Goal: Task Accomplishment & Management: Complete application form

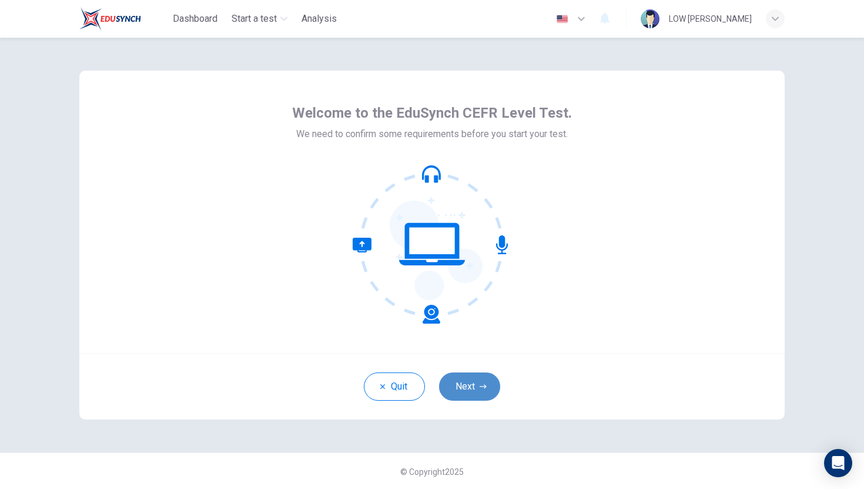
click at [476, 384] on button "Next" at bounding box center [469, 386] width 61 height 28
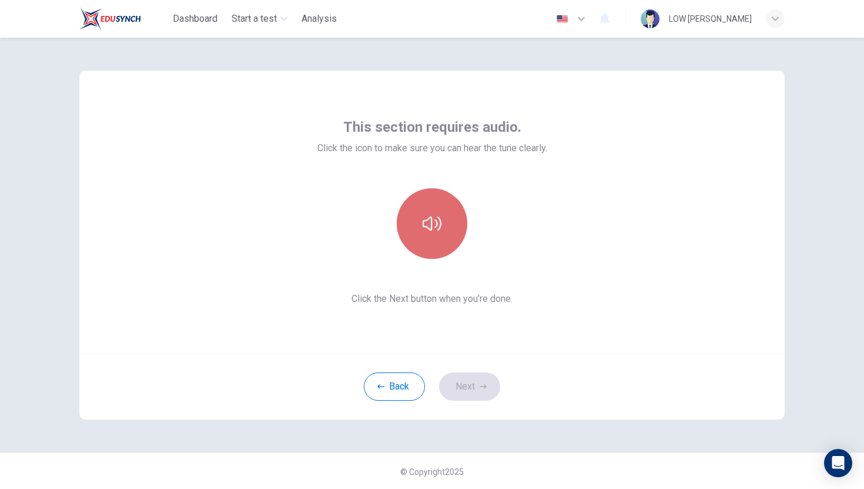
click at [417, 228] on button "button" at bounding box center [432, 223] width 71 height 71
click at [426, 230] on icon "button" at bounding box center [432, 223] width 19 height 19
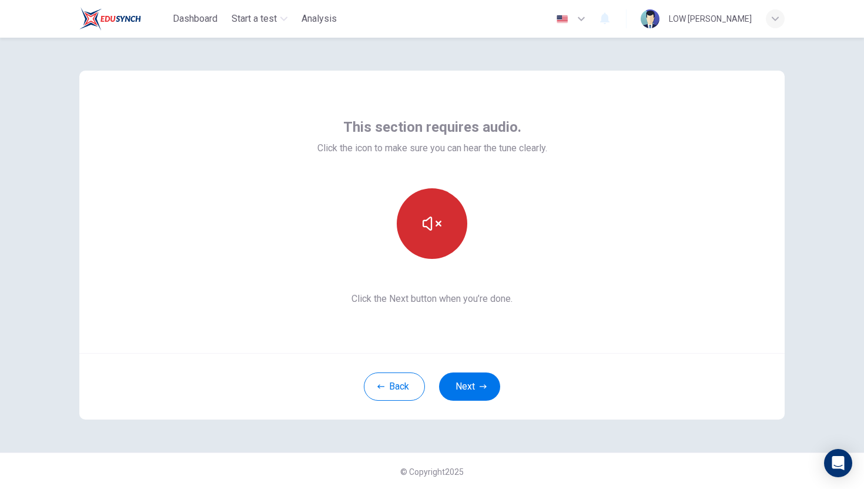
click at [426, 230] on icon "button" at bounding box center [432, 223] width 19 height 19
click at [436, 233] on button "button" at bounding box center [432, 223] width 71 height 71
click at [433, 232] on icon "button" at bounding box center [432, 223] width 19 height 19
click at [432, 232] on icon "button" at bounding box center [432, 223] width 19 height 19
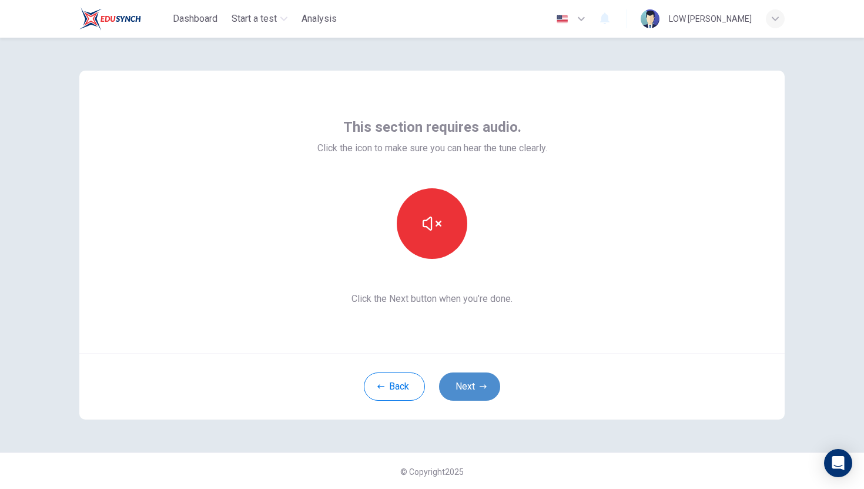
click at [484, 383] on icon "button" at bounding box center [483, 386] width 7 height 7
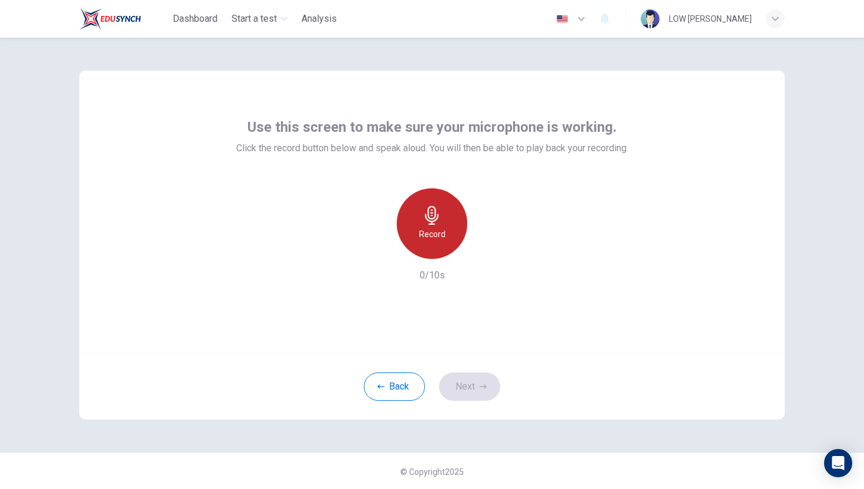
click at [424, 224] on icon "button" at bounding box center [432, 215] width 19 height 19
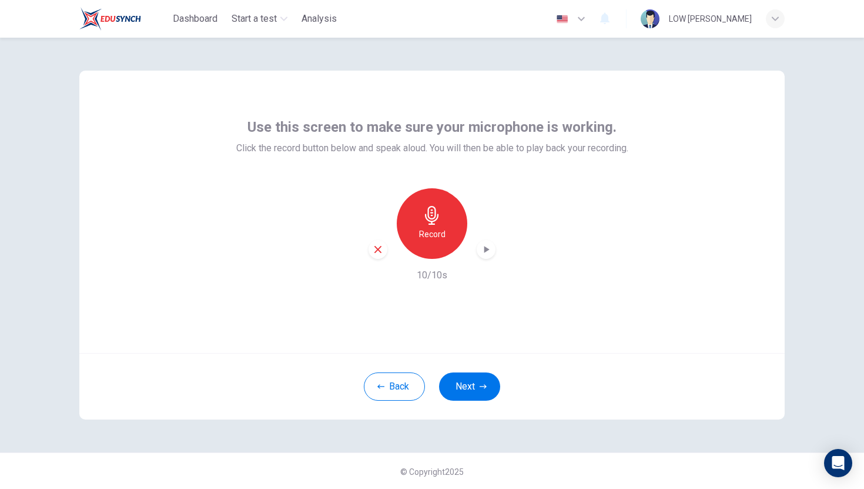
click at [487, 249] on icon "button" at bounding box center [486, 249] width 5 height 7
click at [471, 386] on button "Next" at bounding box center [469, 386] width 61 height 28
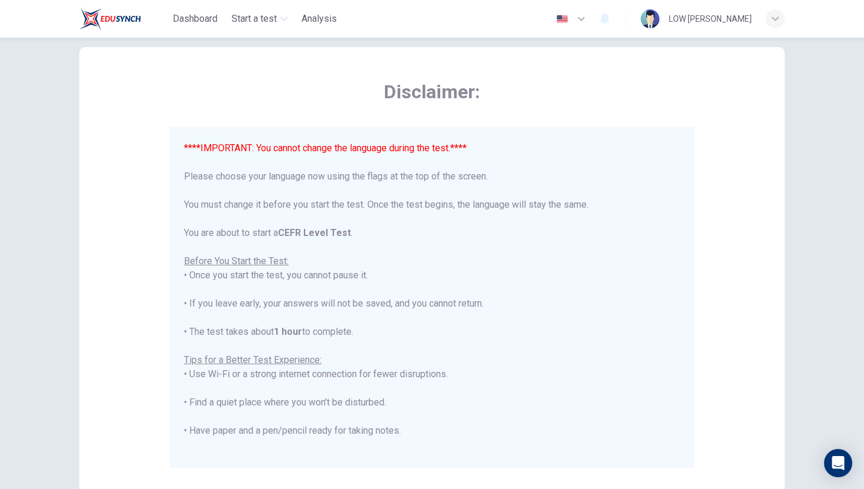
scroll to position [47, 0]
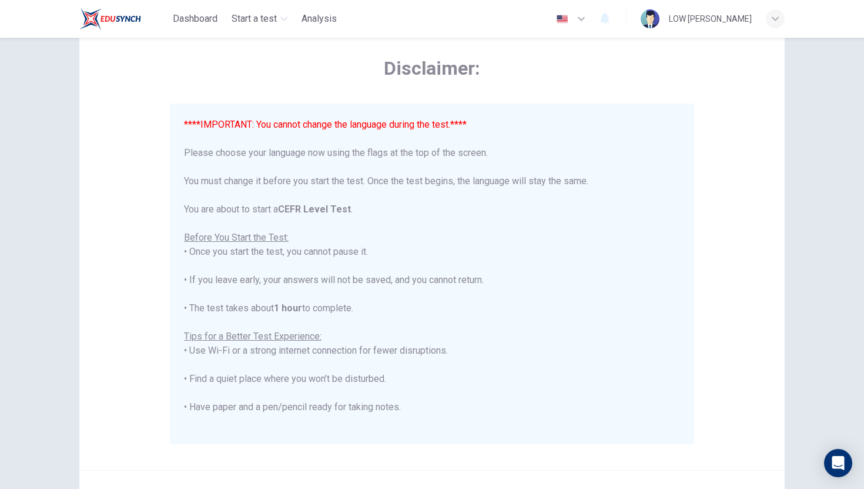
click at [355, 121] on font "****IMPORTANT: You cannot change the language during the test.****" at bounding box center [325, 124] width 283 height 11
click at [279, 265] on div "****IMPORTANT: You cannot change the language during the test.**** Please choos…" at bounding box center [432, 329] width 496 height 423
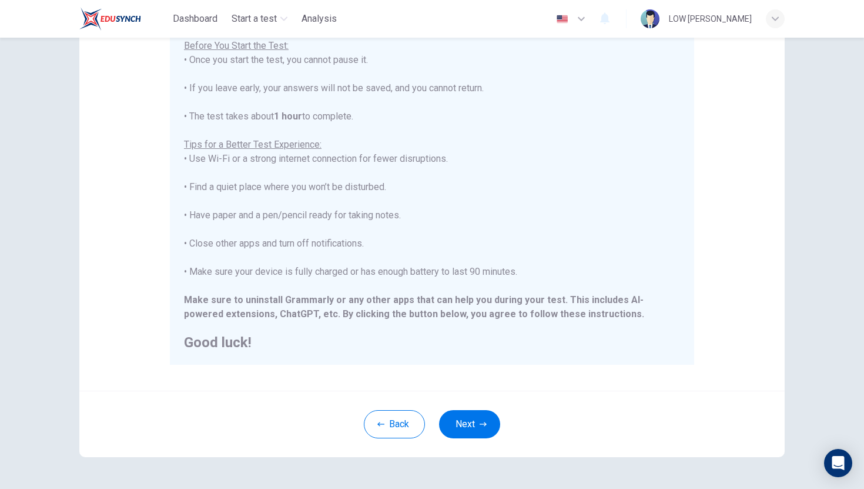
scroll to position [141, 0]
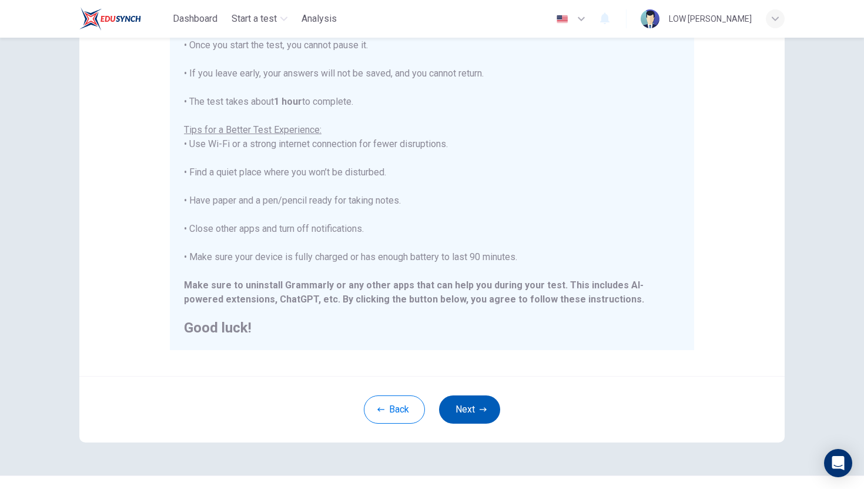
click at [478, 407] on button "Next" at bounding box center [469, 409] width 61 height 28
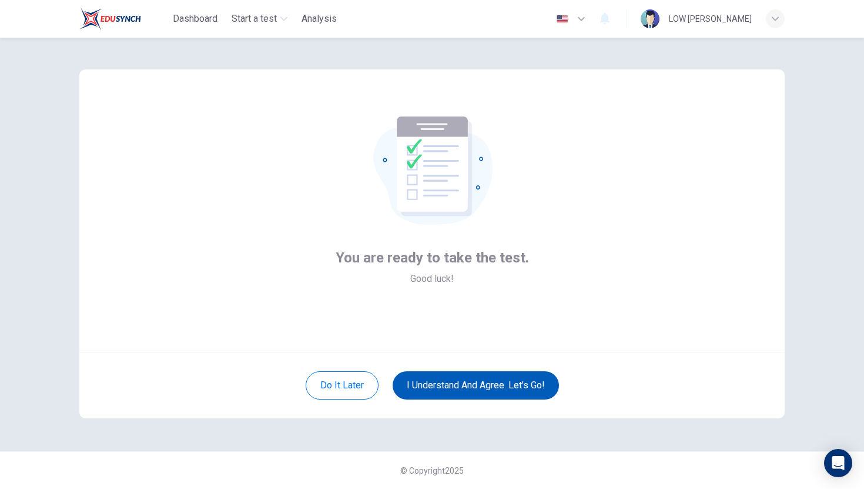
scroll to position [1, 0]
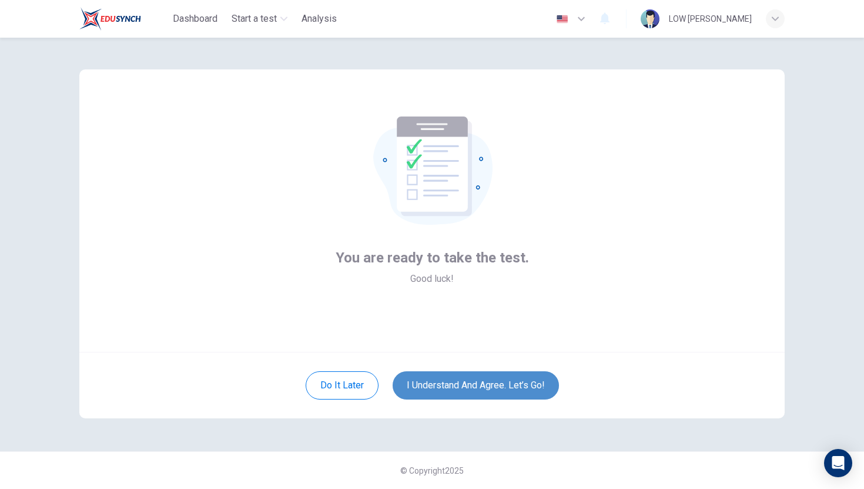
click at [491, 383] on button "I understand and agree. Let’s go!" at bounding box center [476, 385] width 166 height 28
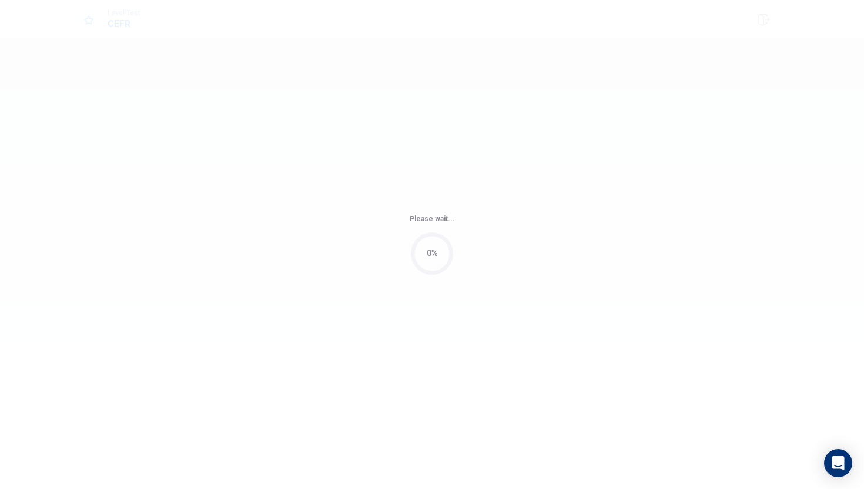
click at [491, 384] on div "Please wait... 0%" at bounding box center [432, 244] width 864 height 489
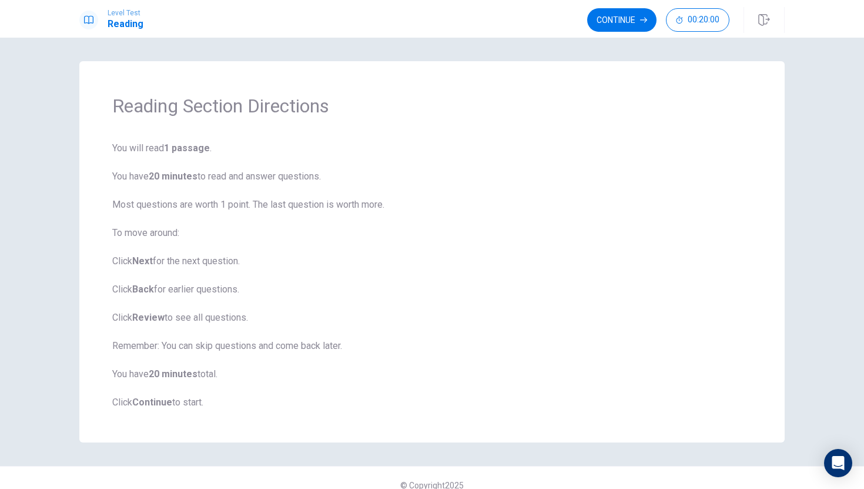
scroll to position [2, 0]
click at [395, 383] on span "You will read 1 passage . You have 20 minutes to read and answer questions. Mos…" at bounding box center [432, 273] width 640 height 268
click at [179, 410] on div "Reading Section Directions You will read 1 passage . You have 20 minutes to rea…" at bounding box center [431, 249] width 705 height 381
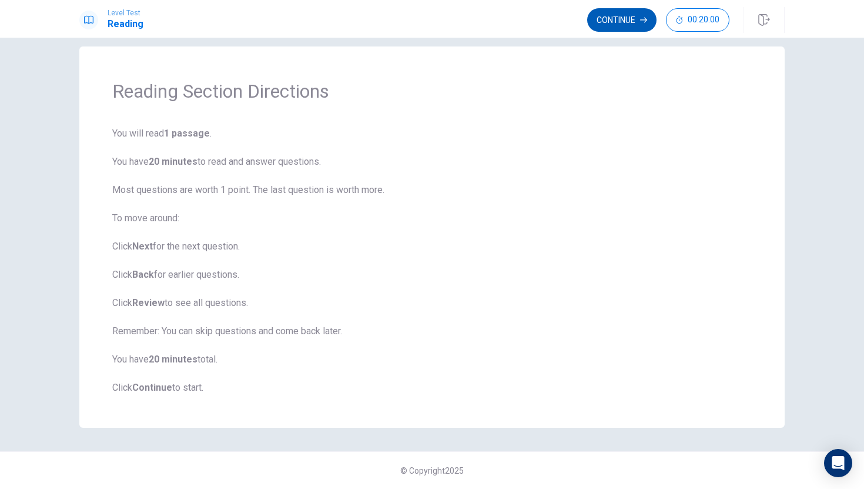
click at [609, 17] on button "Continue" at bounding box center [621, 20] width 69 height 24
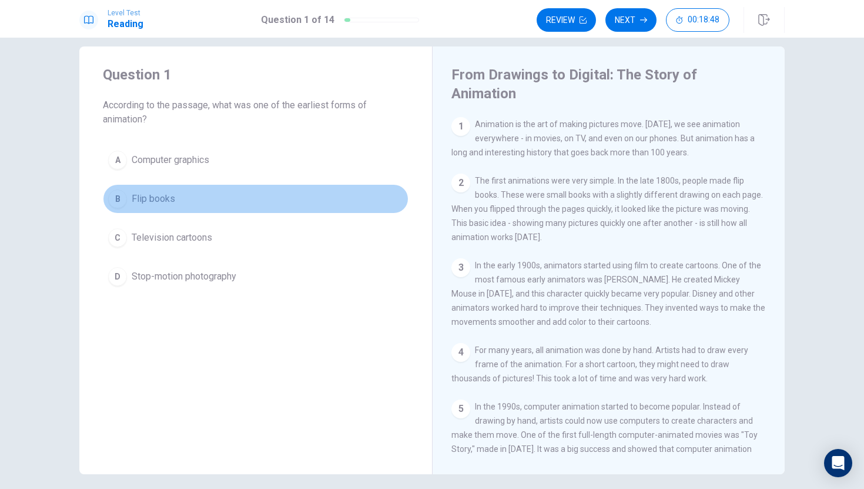
click at [121, 196] on div "B" at bounding box center [117, 198] width 19 height 19
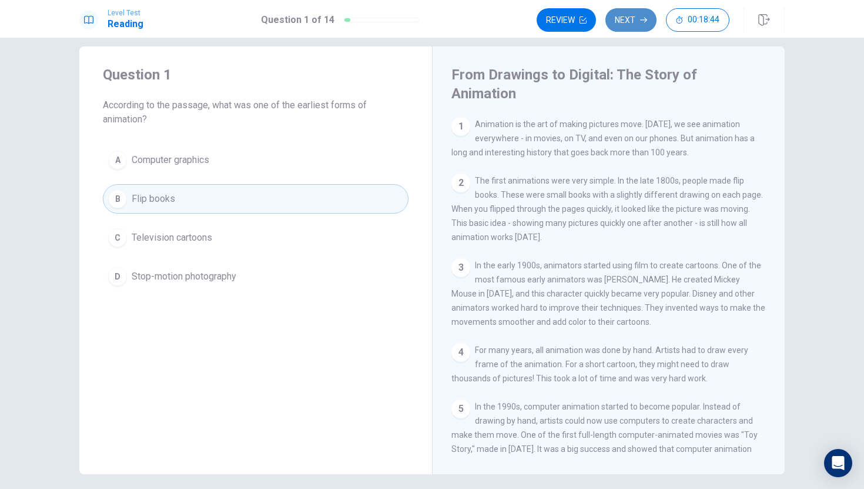
click at [626, 20] on button "Next" at bounding box center [631, 20] width 51 height 24
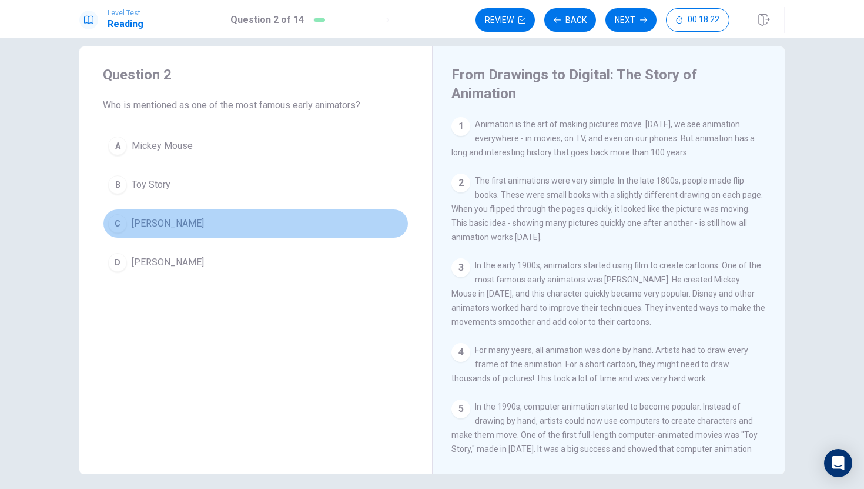
click at [121, 223] on div "C" at bounding box center [117, 223] width 19 height 19
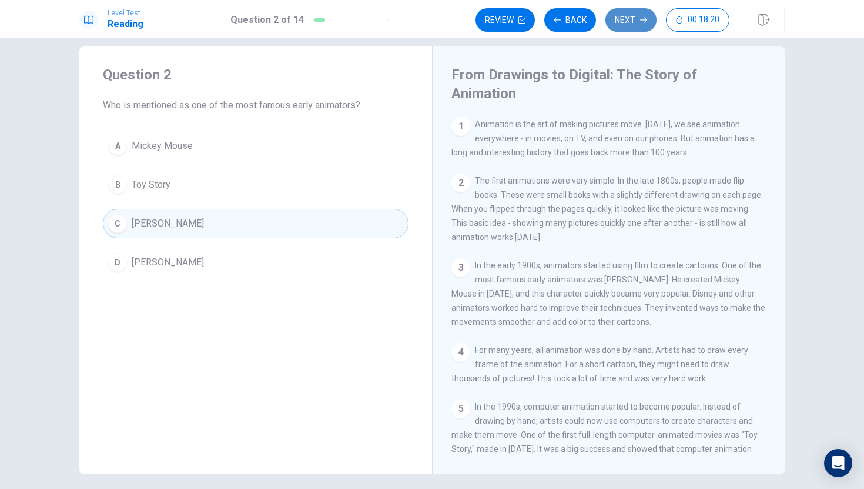
click at [633, 18] on button "Next" at bounding box center [631, 20] width 51 height 24
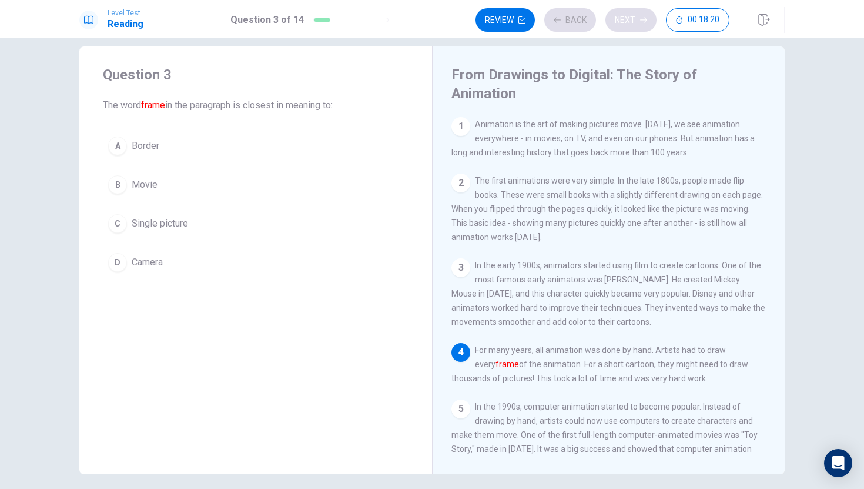
scroll to position [57, 0]
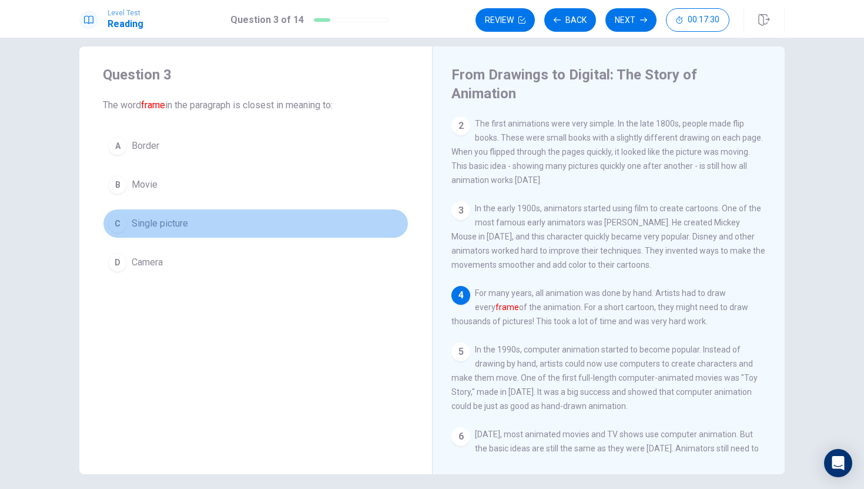
click at [119, 223] on div "C" at bounding box center [117, 223] width 19 height 19
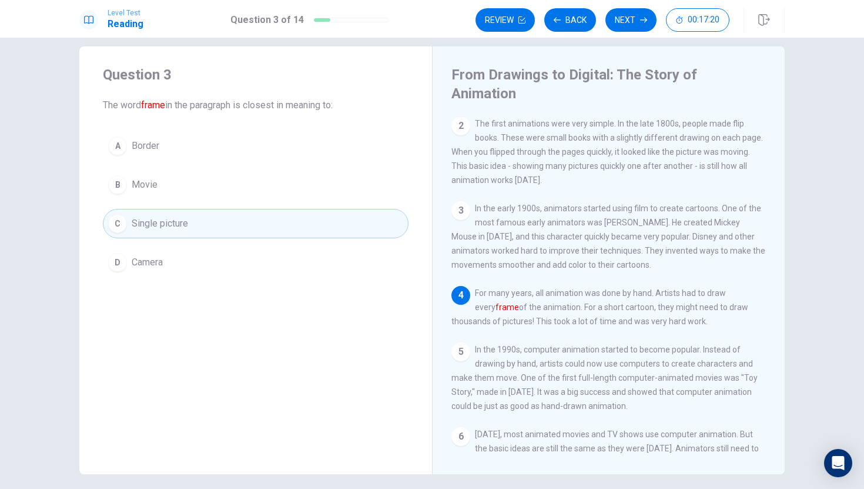
click at [103, 209] on button "C Single picture" at bounding box center [256, 223] width 306 height 29
click at [634, 18] on button "Next" at bounding box center [631, 20] width 51 height 24
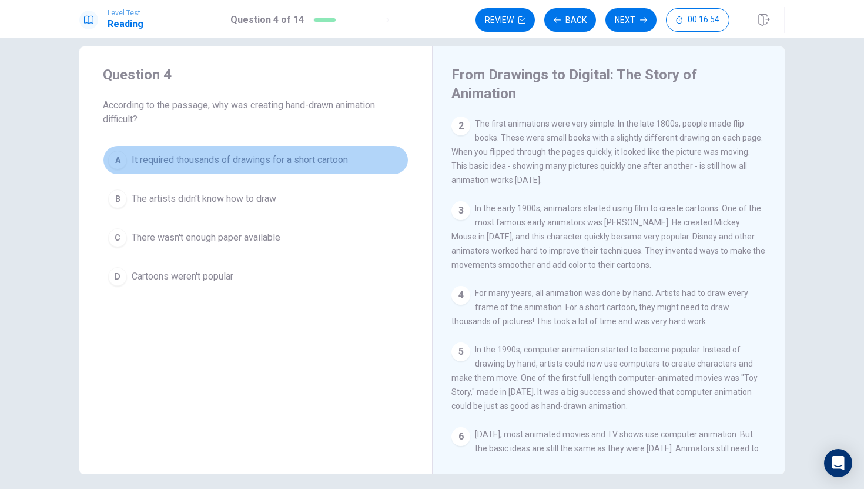
click at [179, 155] on span "It required thousands of drawings for a short cartoon" at bounding box center [240, 160] width 216 height 14
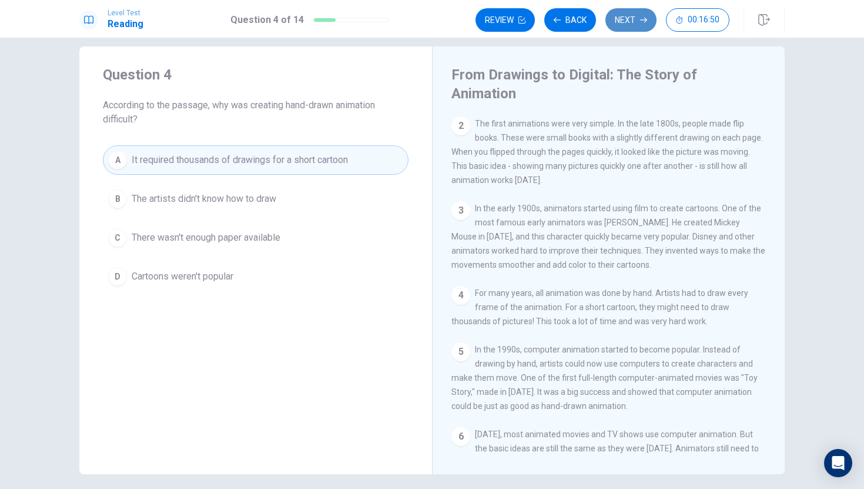
click at [633, 19] on button "Next" at bounding box center [631, 20] width 51 height 24
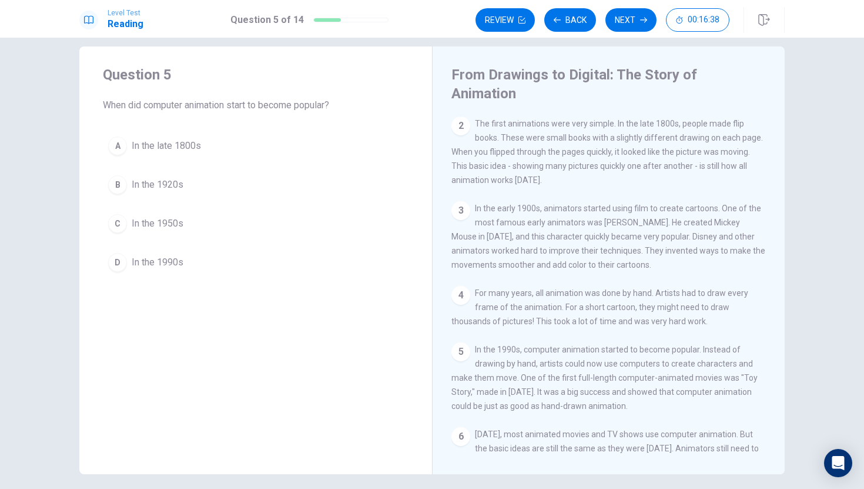
click at [115, 260] on div "D" at bounding box center [117, 262] width 19 height 19
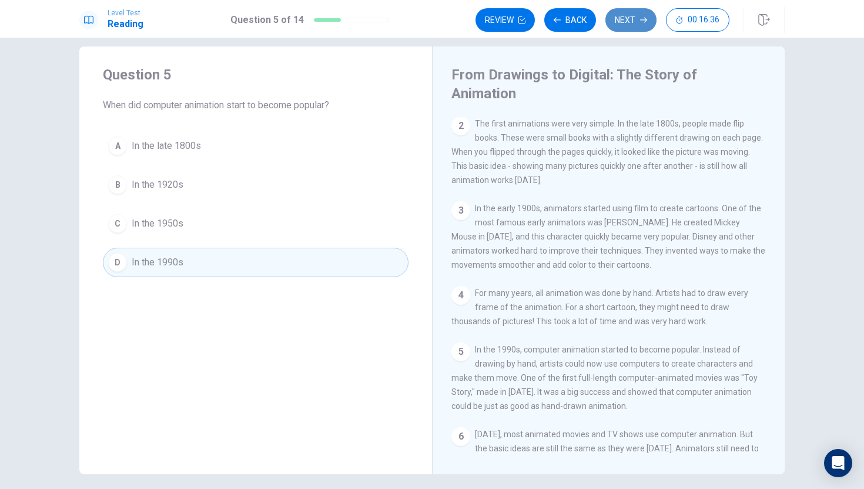
click at [638, 17] on button "Next" at bounding box center [631, 20] width 51 height 24
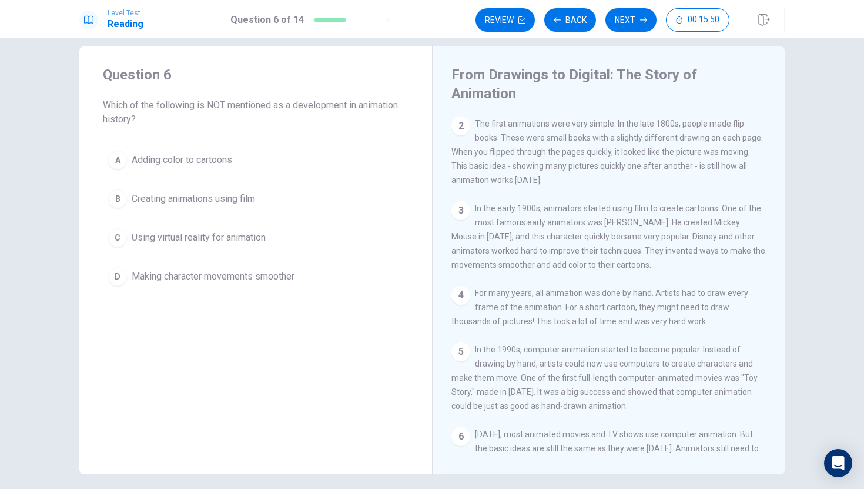
click at [168, 244] on span "Using virtual reality for animation" at bounding box center [199, 237] width 134 height 14
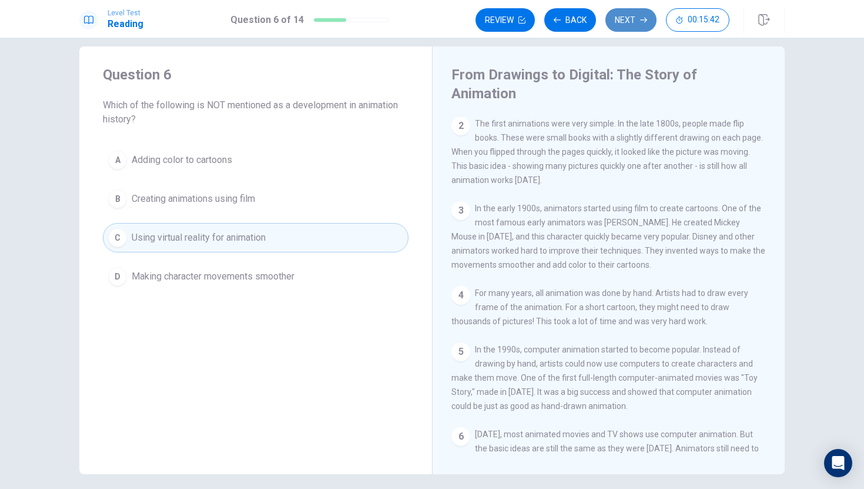
click at [631, 22] on button "Next" at bounding box center [631, 20] width 51 height 24
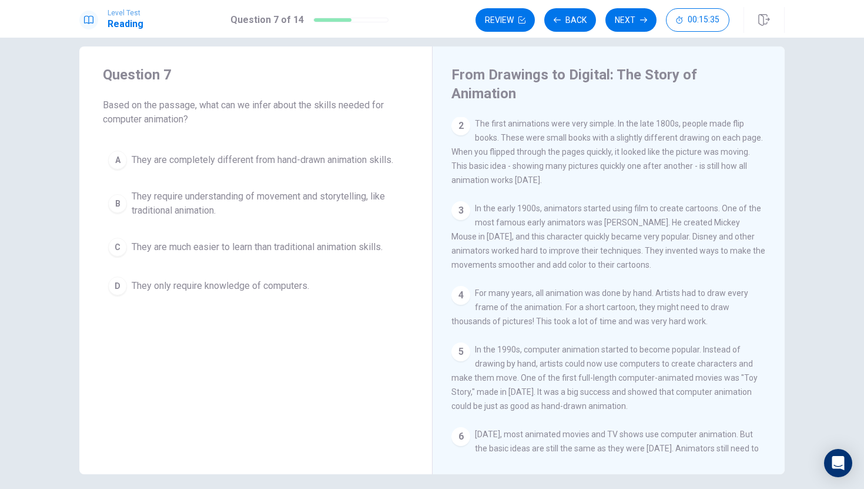
click at [265, 127] on div "Question 7 Based on the passage, what can we infer about the skills needed for …" at bounding box center [255, 182] width 353 height 273
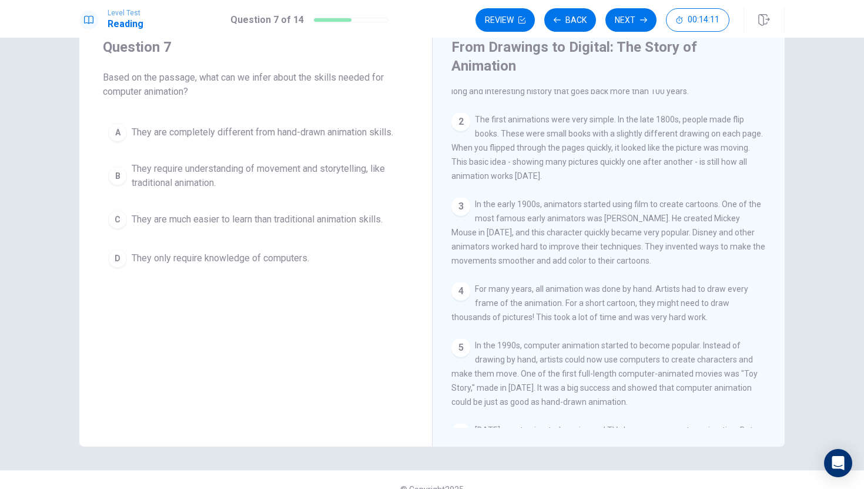
scroll to position [26, 0]
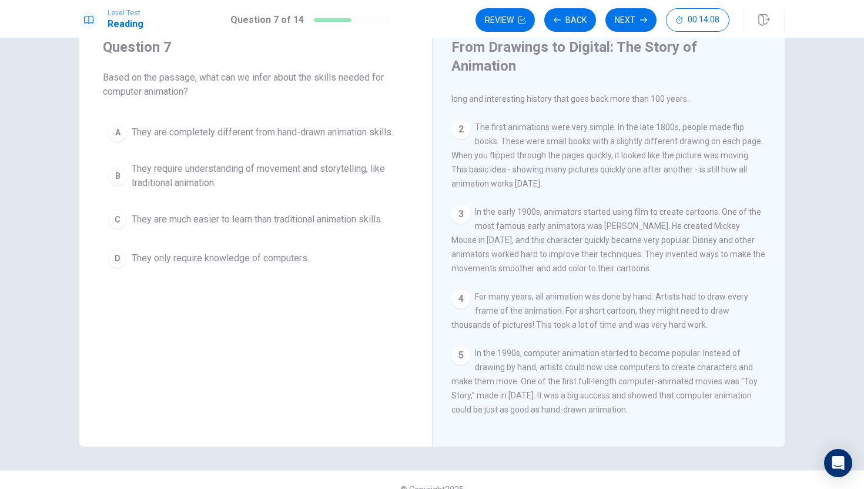
drag, startPoint x: 777, startPoint y: 290, endPoint x: 781, endPoint y: 267, distance: 23.2
click at [781, 267] on div "1 Animation is the art of making pictures move. [DATE], we see animation everyw…" at bounding box center [617, 258] width 330 height 338
drag, startPoint x: 781, startPoint y: 267, endPoint x: 785, endPoint y: 179, distance: 88.9
click at [785, 179] on div "Question 7 Based on the passage, what can we infer about the skills needed for …" at bounding box center [432, 232] width 743 height 427
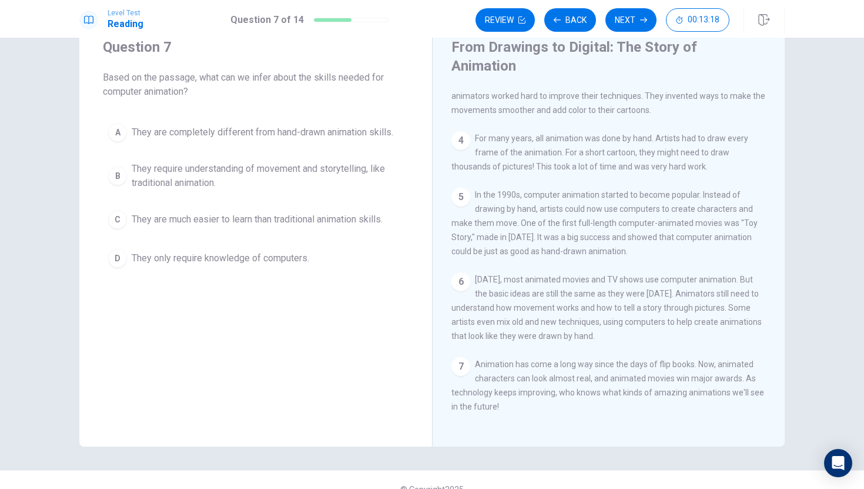
scroll to position [202, 0]
drag, startPoint x: 772, startPoint y: 401, endPoint x: 772, endPoint y: 425, distance: 24.1
click at [772, 425] on div "From Drawings to Digital: The Story of Animation 1 Animation is the art of maki…" at bounding box center [608, 232] width 353 height 427
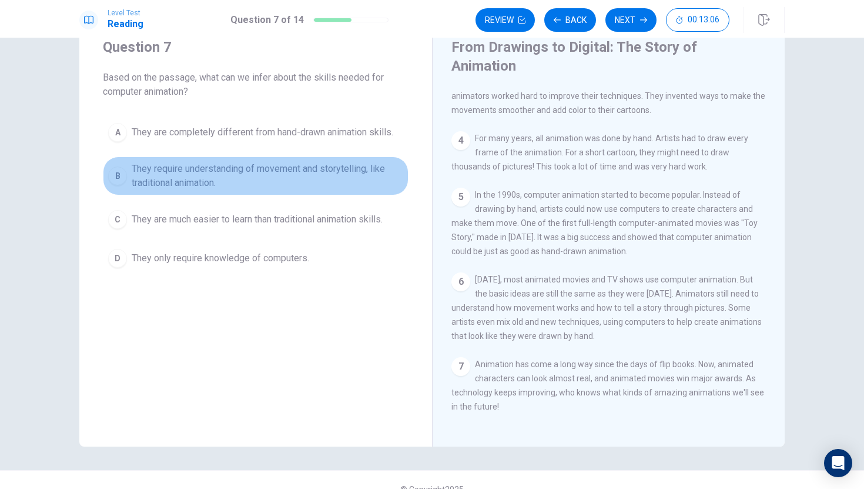
click at [313, 162] on span "They require understanding of movement and storytelling, like traditional anima…" at bounding box center [268, 176] width 272 height 28
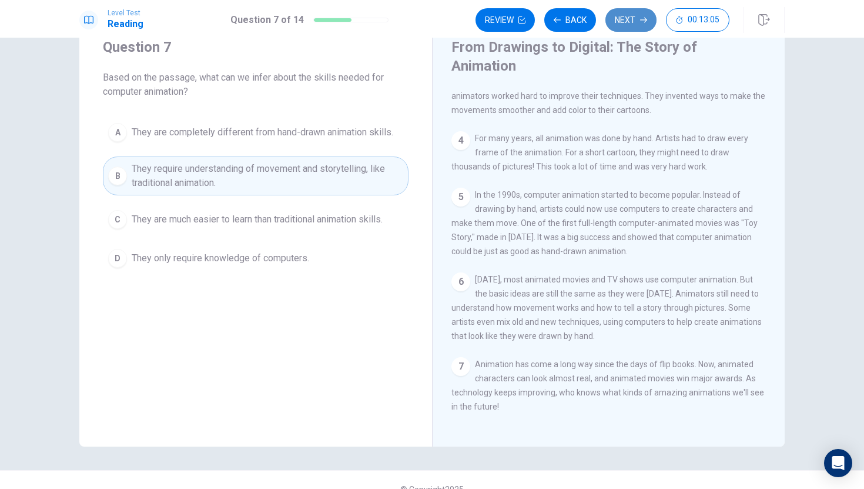
click at [636, 15] on button "Next" at bounding box center [631, 20] width 51 height 24
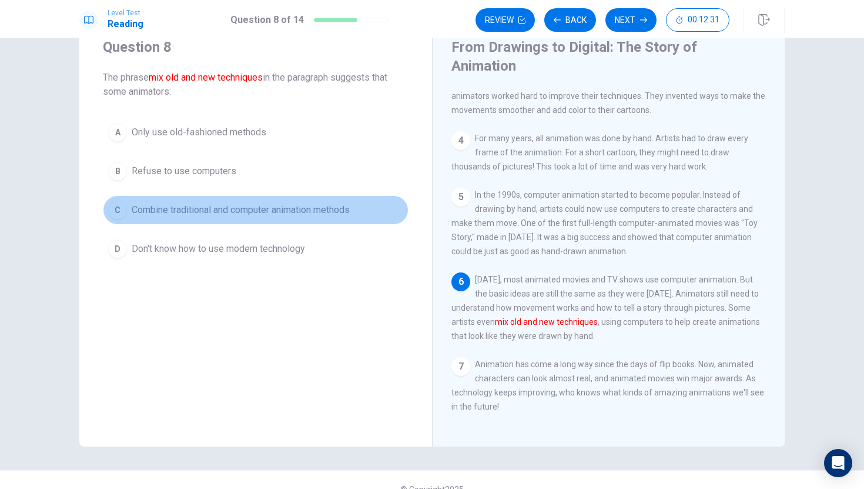
click at [267, 201] on button "C Combine traditional and computer animation methods" at bounding box center [256, 209] width 306 height 29
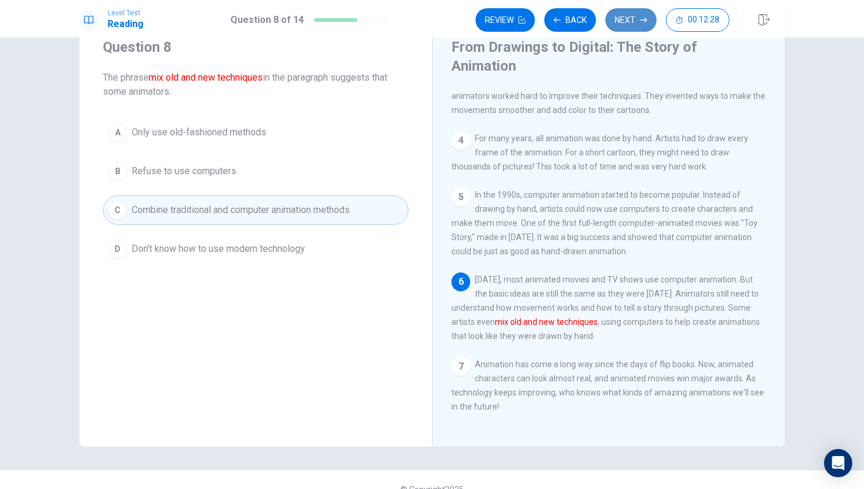
click at [643, 19] on icon "button" at bounding box center [643, 20] width 7 height 5
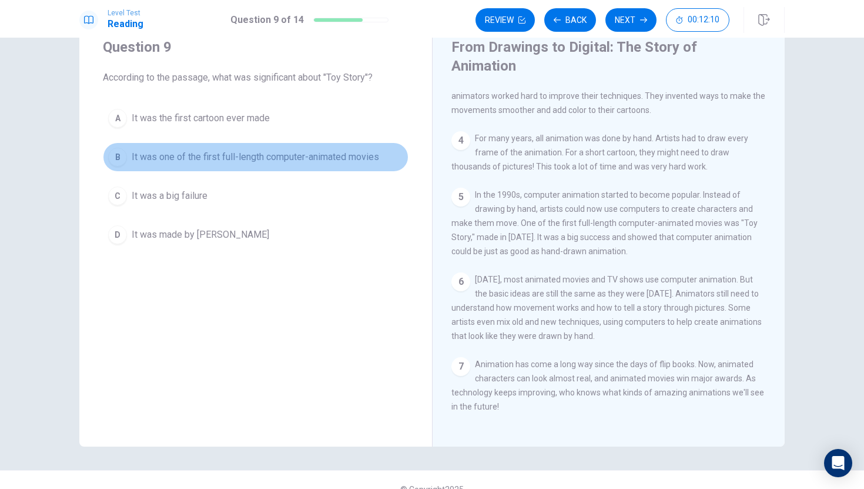
click at [253, 156] on span "It was one of the first full-length computer-animated movies" at bounding box center [256, 157] width 248 height 14
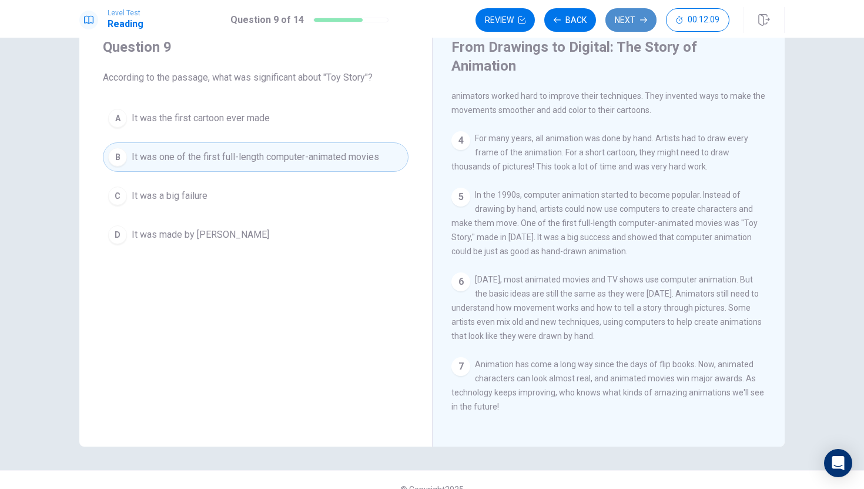
click at [640, 17] on icon "button" at bounding box center [643, 19] width 7 height 7
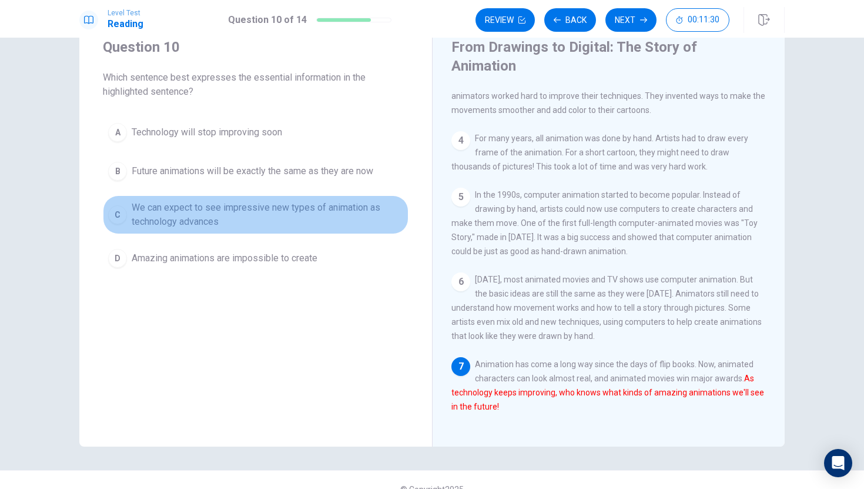
click at [217, 212] on span "We can expect to see impressive new types of animation as technology advances" at bounding box center [268, 214] width 272 height 28
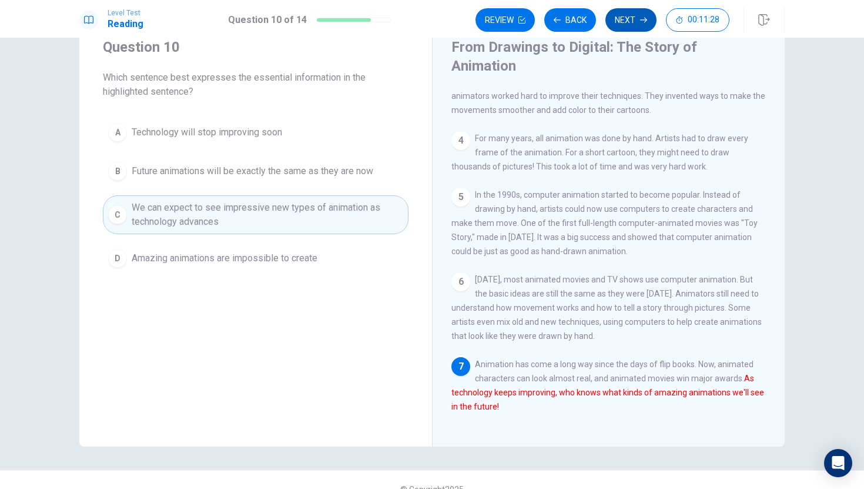
click at [640, 25] on button "Next" at bounding box center [631, 20] width 51 height 24
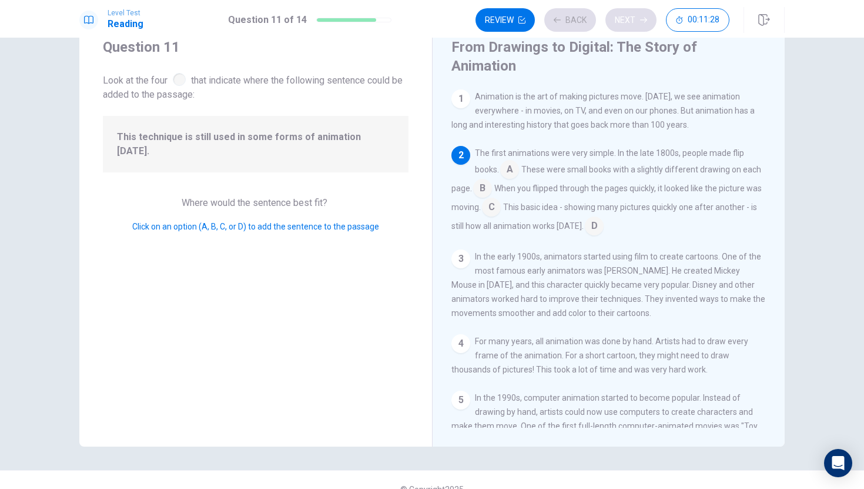
scroll to position [58, 0]
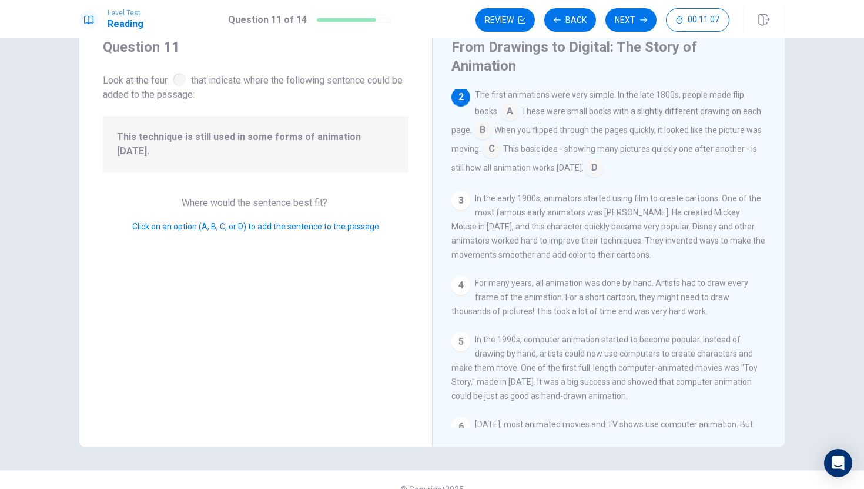
drag, startPoint x: 517, startPoint y: 91, endPoint x: 489, endPoint y: 120, distance: 40.3
click at [487, 120] on div "The first animations were very simple. In the late 1800s, people made flip book…" at bounding box center [609, 132] width 315 height 89
click at [306, 222] on span "Click on an option (A, B, C, or D) to add the sentence to the passage" at bounding box center [255, 226] width 247 height 9
click at [298, 222] on span "Click on an option (A, B, C, or D) to add the sentence to the passage" at bounding box center [255, 226] width 247 height 9
click at [220, 219] on div "Click on an option (A, B, C, or D) to add the sentence to the passage" at bounding box center [256, 226] width 306 height 14
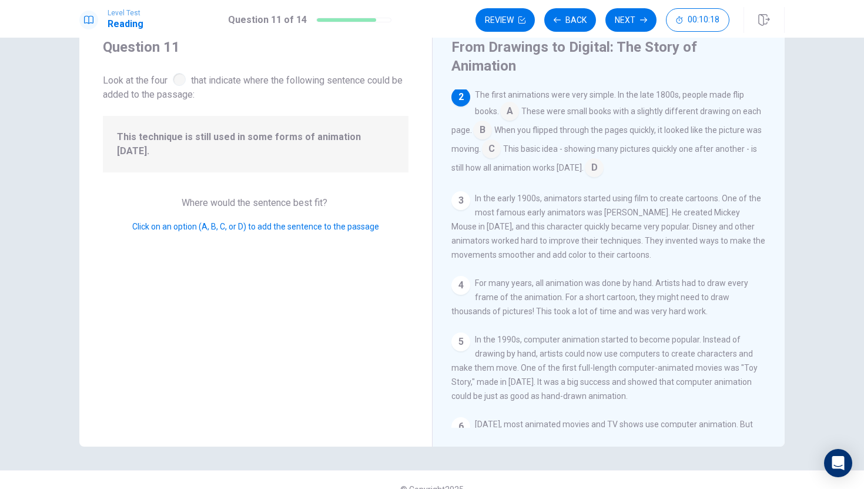
drag, startPoint x: 239, startPoint y: 148, endPoint x: 269, endPoint y: 143, distance: 31.0
click at [269, 143] on div "This technique is still used in some forms of animation [DATE]." at bounding box center [256, 144] width 306 height 56
click at [458, 88] on div "2" at bounding box center [461, 97] width 19 height 19
click at [456, 191] on div "3" at bounding box center [461, 200] width 19 height 19
click at [459, 191] on div "3" at bounding box center [461, 200] width 19 height 19
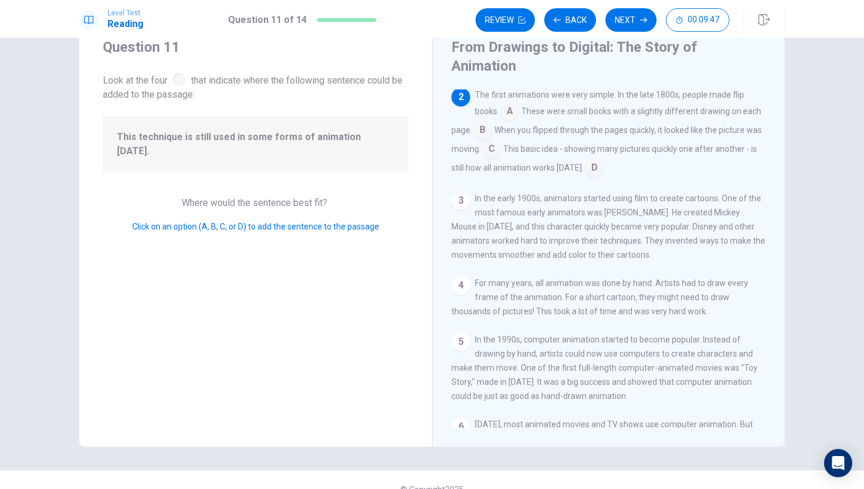
click at [377, 134] on span "This technique is still used in some forms of animation [DATE]." at bounding box center [255, 144] width 277 height 28
click at [514, 103] on input at bounding box center [509, 112] width 19 height 19
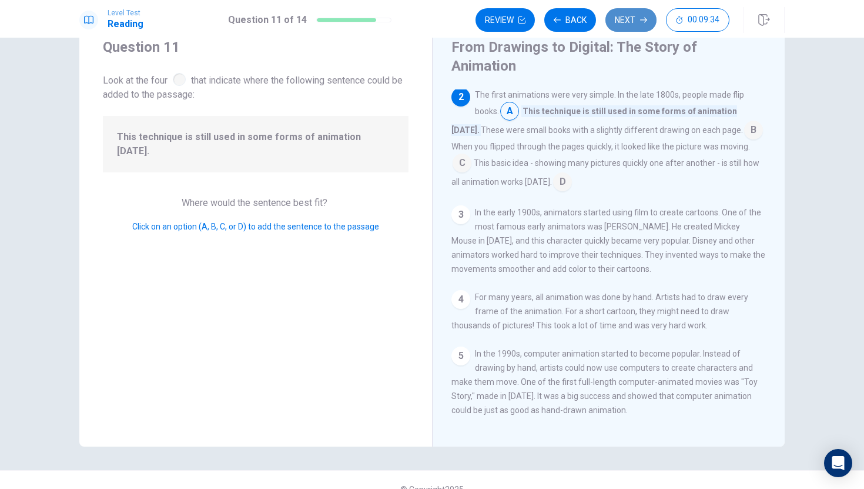
click at [639, 14] on button "Next" at bounding box center [631, 20] width 51 height 24
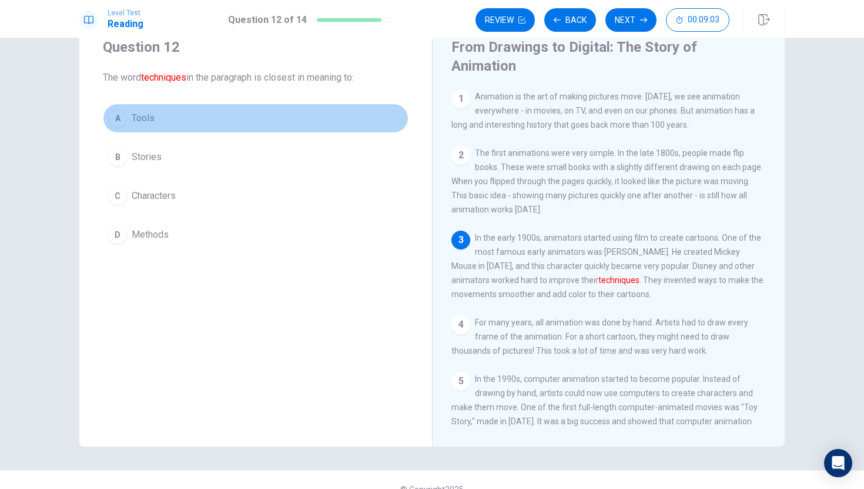
click at [136, 118] on span "Tools" at bounding box center [143, 118] width 23 height 14
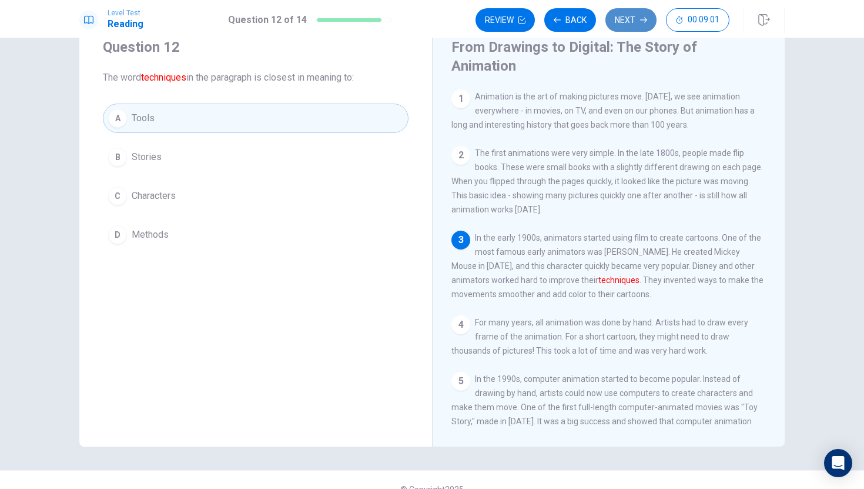
click at [644, 22] on icon "button" at bounding box center [643, 19] width 7 height 7
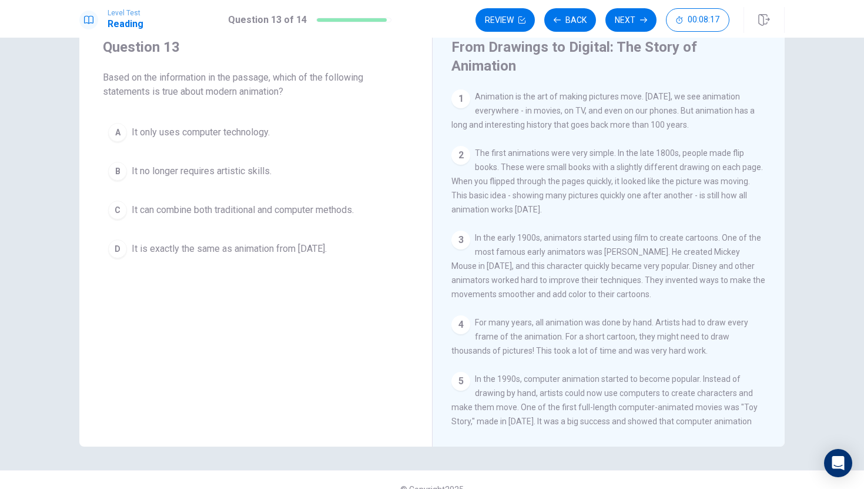
click at [302, 251] on span "It is exactly the same as animation from [DATE]." at bounding box center [229, 249] width 195 height 14
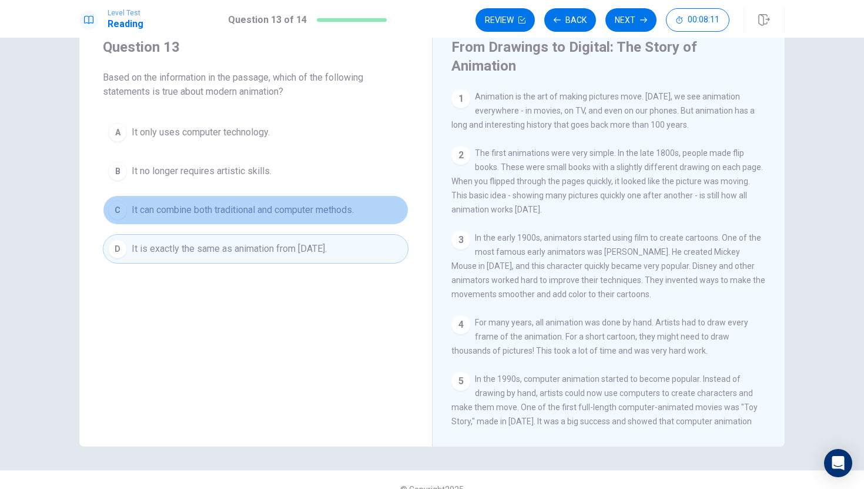
click at [337, 213] on span "It can combine both traditional and computer methods." at bounding box center [243, 210] width 222 height 14
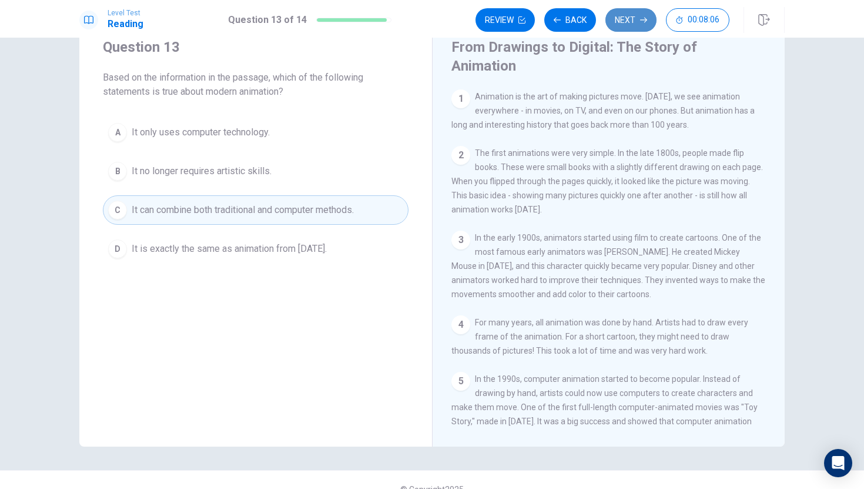
click at [631, 21] on button "Next" at bounding box center [631, 20] width 51 height 24
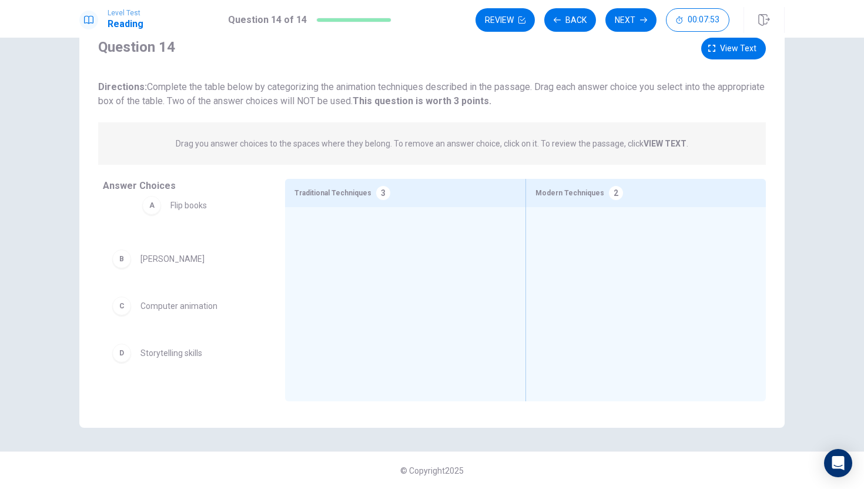
drag, startPoint x: 167, startPoint y: 233, endPoint x: 200, endPoint y: 217, distance: 37.3
drag, startPoint x: 162, startPoint y: 233, endPoint x: 354, endPoint y: 210, distance: 193.0
drag, startPoint x: 357, startPoint y: 237, endPoint x: 568, endPoint y: 209, distance: 212.9
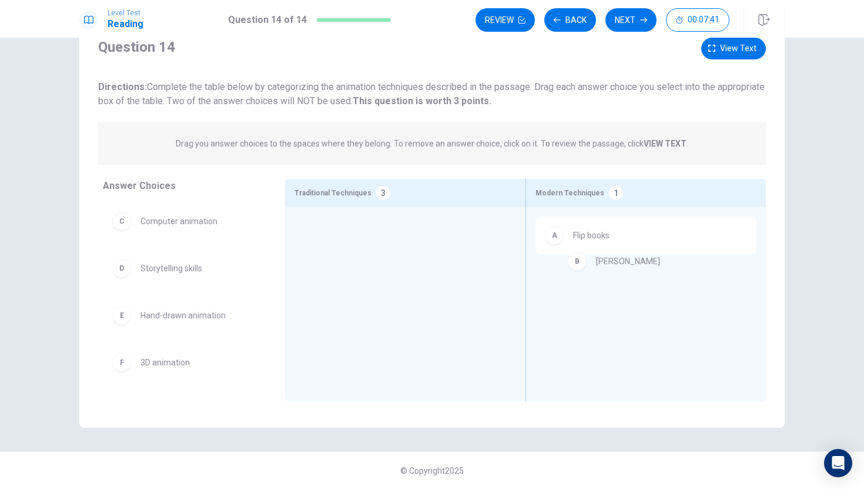
drag, startPoint x: 146, startPoint y: 228, endPoint x: 606, endPoint y: 267, distance: 460.8
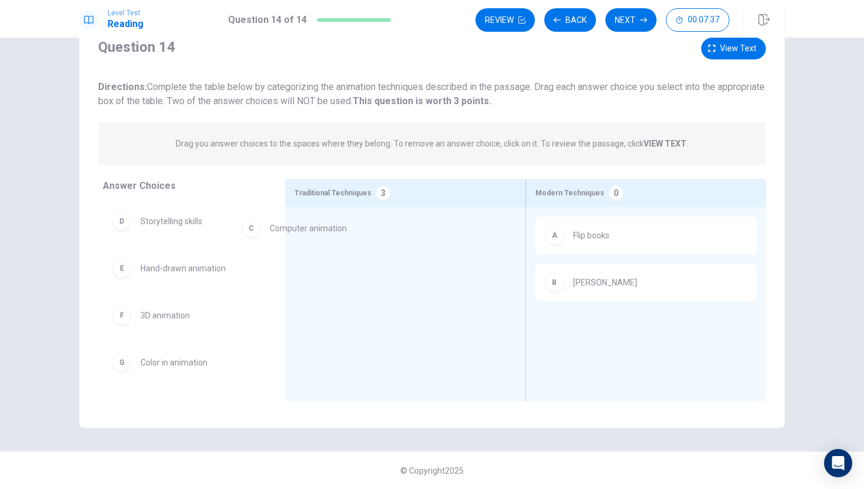
drag, startPoint x: 178, startPoint y: 236, endPoint x: 355, endPoint y: 244, distance: 176.6
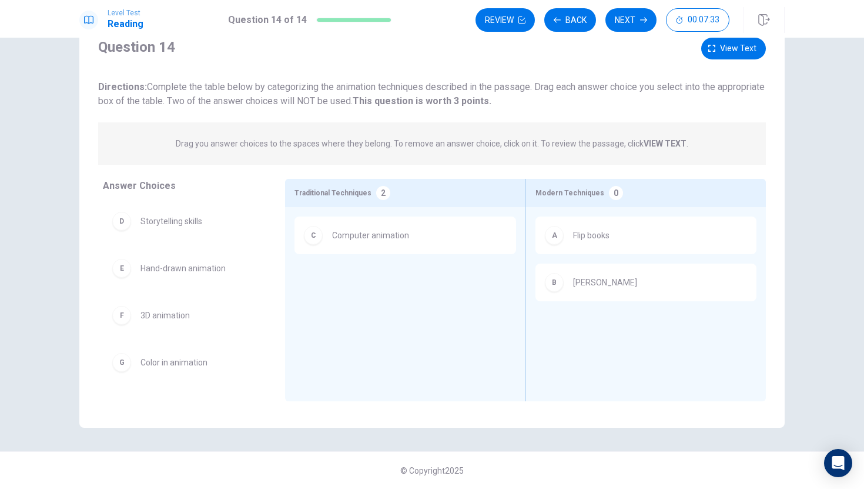
click at [176, 239] on div "D Storytelling skills E Hand-drawn animation F 3D animation G Color in animation" at bounding box center [184, 292] width 163 height 181
drag, startPoint x: 183, startPoint y: 230, endPoint x: 382, endPoint y: 288, distance: 207.1
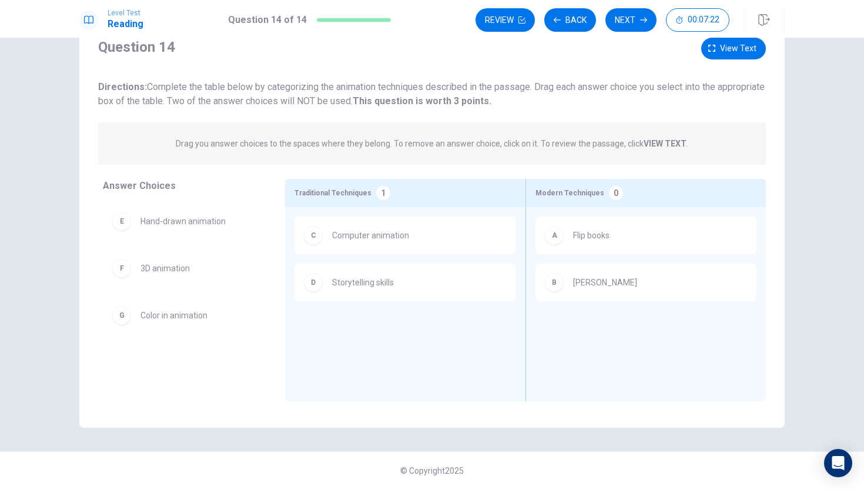
drag, startPoint x: 231, startPoint y: 242, endPoint x: 218, endPoint y: 240, distance: 13.0
click at [229, 242] on div "E Hand-drawn animation F 3D animation G Color in animation" at bounding box center [184, 292] width 163 height 181
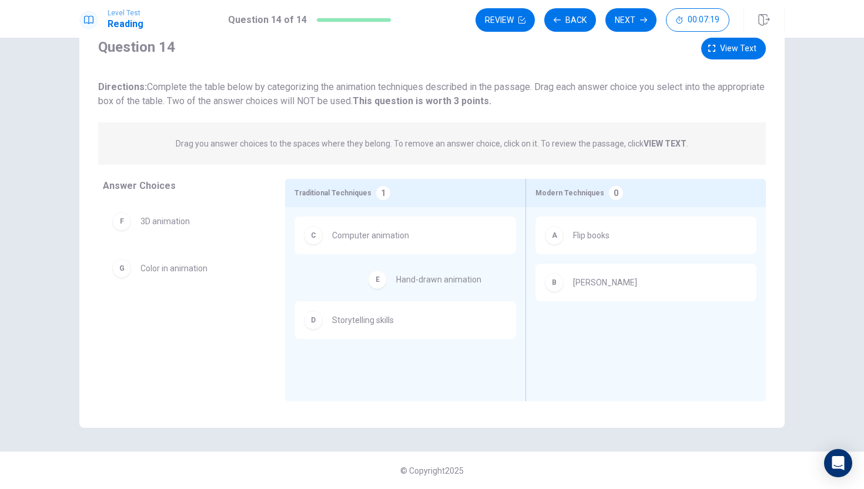
drag, startPoint x: 206, startPoint y: 231, endPoint x: 465, endPoint y: 290, distance: 266.0
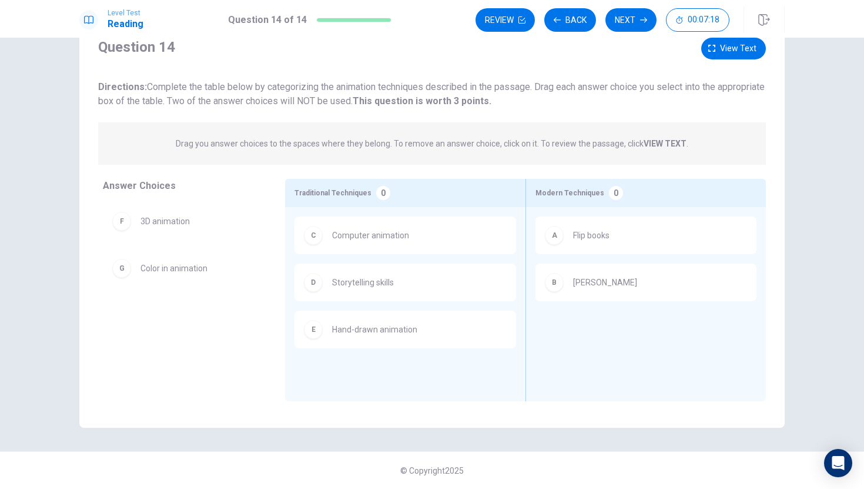
click at [563, 303] on div "A Flip books B [PERSON_NAME] Disney" at bounding box center [646, 285] width 221 height 139
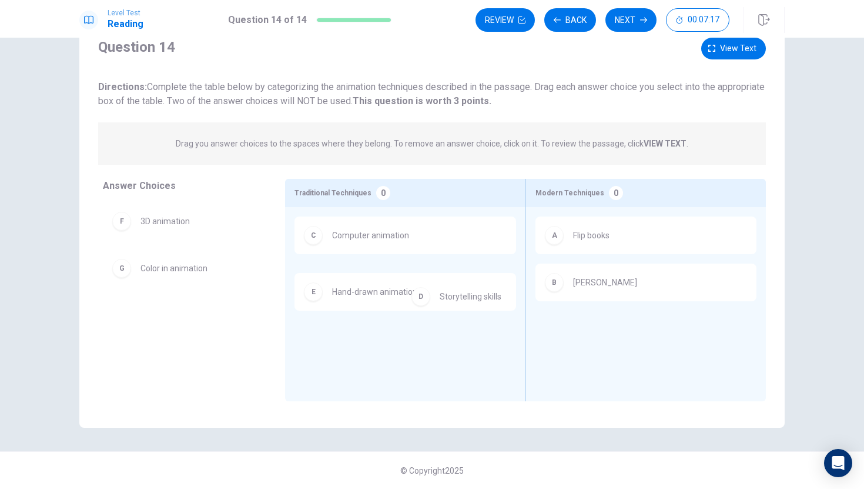
drag, startPoint x: 457, startPoint y: 282, endPoint x: 649, endPoint y: 316, distance: 194.7
drag, startPoint x: 320, startPoint y: 289, endPoint x: 604, endPoint y: 316, distance: 284.6
drag, startPoint x: 383, startPoint y: 287, endPoint x: 654, endPoint y: 332, distance: 274.7
drag, startPoint x: 450, startPoint y: 292, endPoint x: 695, endPoint y: 263, distance: 246.2
drag, startPoint x: 433, startPoint y: 283, endPoint x: 714, endPoint y: 360, distance: 291.2
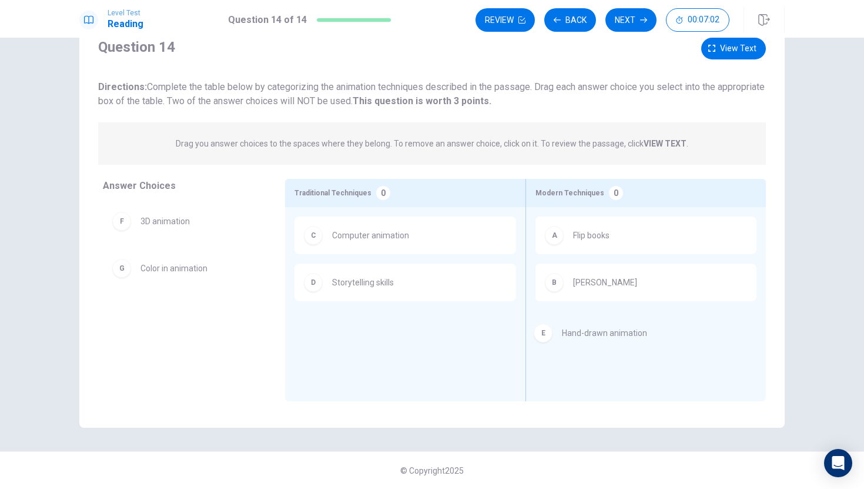
drag, startPoint x: 451, startPoint y: 334, endPoint x: 694, endPoint y: 339, distance: 242.9
drag, startPoint x: 417, startPoint y: 326, endPoint x: 140, endPoint y: 359, distance: 279.5
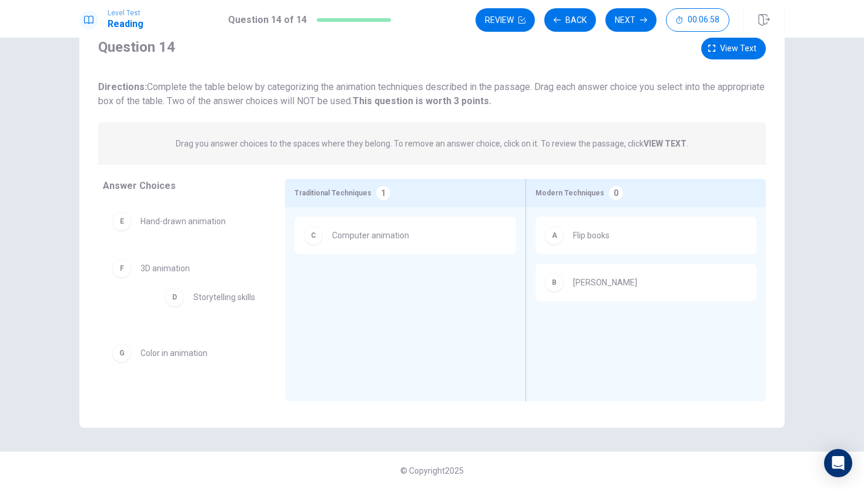
drag, startPoint x: 365, startPoint y: 280, endPoint x: 213, endPoint y: 298, distance: 152.7
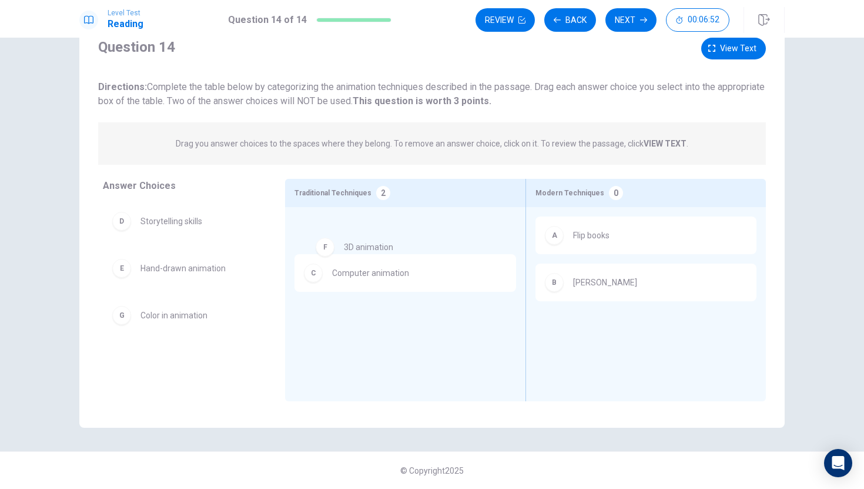
drag, startPoint x: 169, startPoint y: 325, endPoint x: 446, endPoint y: 245, distance: 288.8
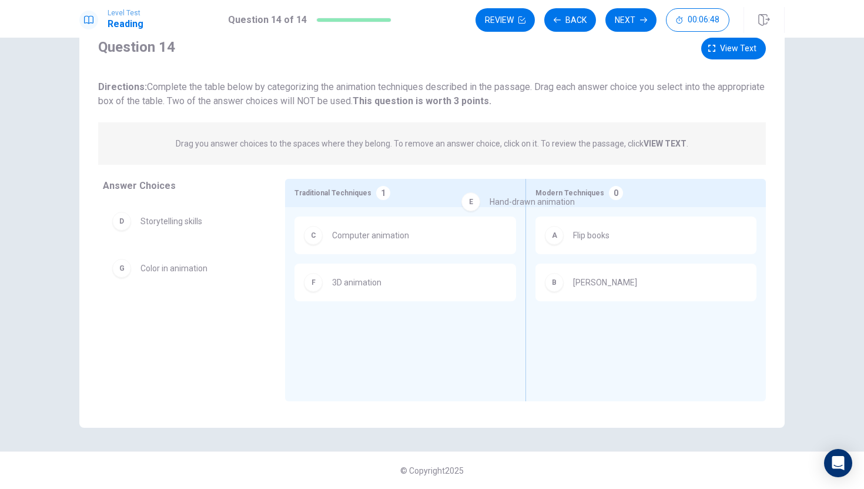
drag, startPoint x: 131, startPoint y: 279, endPoint x: 484, endPoint y: 205, distance: 361.0
drag, startPoint x: 484, startPoint y: 205, endPoint x: 503, endPoint y: 206, distance: 19.5
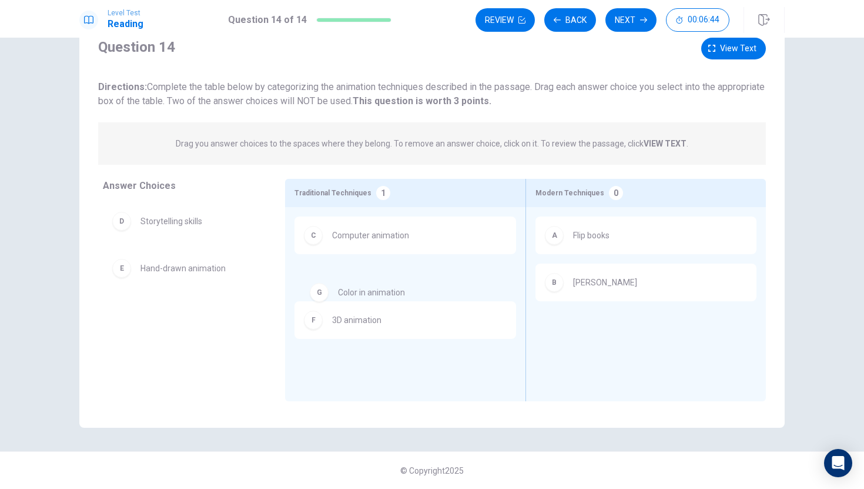
drag, startPoint x: 131, startPoint y: 327, endPoint x: 363, endPoint y: 303, distance: 234.1
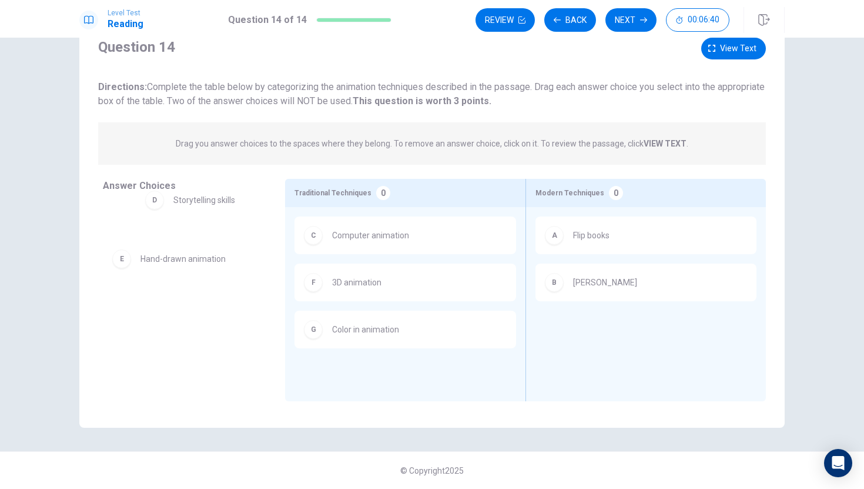
drag, startPoint x: 114, startPoint y: 237, endPoint x: 136, endPoint y: 216, distance: 30.4
click at [108, 253] on div "E Hand-drawn animation" at bounding box center [184, 268] width 163 height 38
drag, startPoint x: 125, startPoint y: 226, endPoint x: 592, endPoint y: 329, distance: 478.6
drag, startPoint x: 171, startPoint y: 276, endPoint x: 553, endPoint y: 342, distance: 387.7
drag, startPoint x: 133, startPoint y: 276, endPoint x: 646, endPoint y: 353, distance: 517.9
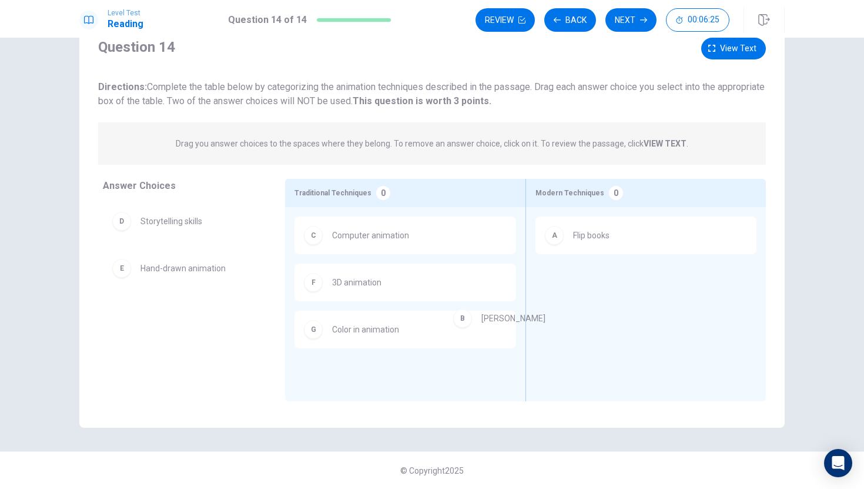
drag, startPoint x: 627, startPoint y: 282, endPoint x: 483, endPoint y: 321, distance: 149.2
drag, startPoint x: 591, startPoint y: 277, endPoint x: 337, endPoint y: 255, distance: 254.4
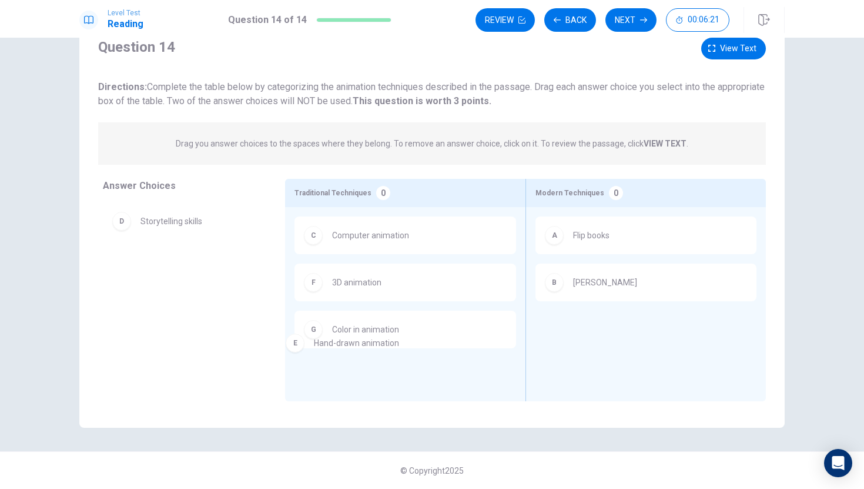
drag, startPoint x: 129, startPoint y: 269, endPoint x: 329, endPoint y: 358, distance: 218.9
drag, startPoint x: 115, startPoint y: 280, endPoint x: 370, endPoint y: 378, distance: 273.9
drag, startPoint x: 132, startPoint y: 279, endPoint x: 605, endPoint y: 337, distance: 476.8
drag, startPoint x: 179, startPoint y: 220, endPoint x: 604, endPoint y: 352, distance: 444.4
drag, startPoint x: 146, startPoint y: 229, endPoint x: 405, endPoint y: 380, distance: 300.4
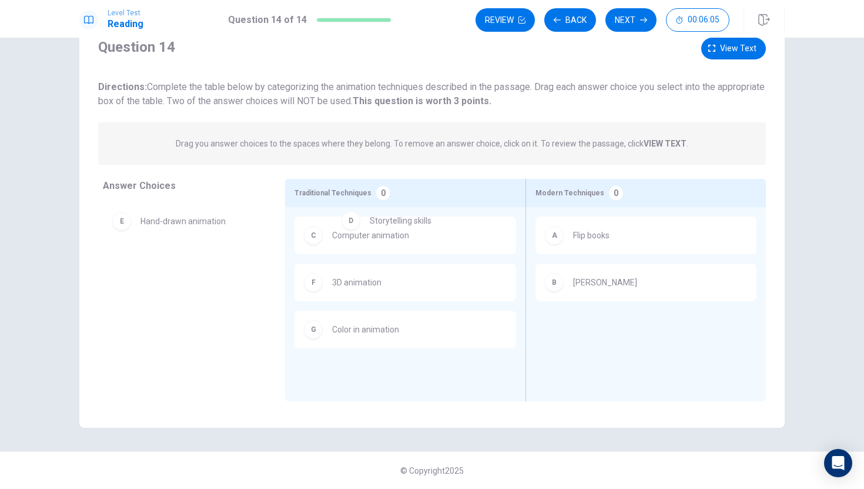
drag, startPoint x: 163, startPoint y: 232, endPoint x: 475, endPoint y: 237, distance: 311.6
drag, startPoint x: 154, startPoint y: 229, endPoint x: 395, endPoint y: 266, distance: 243.9
drag, startPoint x: 210, startPoint y: 276, endPoint x: 444, endPoint y: 271, distance: 233.4
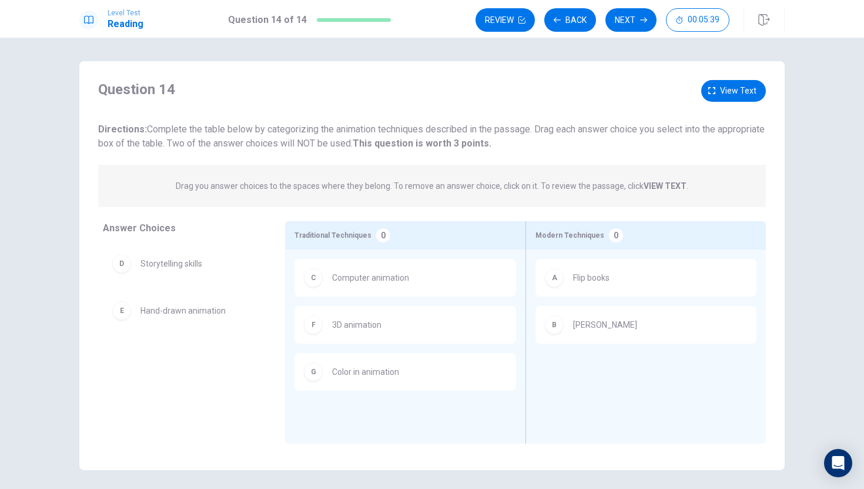
click at [325, 321] on div "F 3D animation" at bounding box center [405, 324] width 203 height 19
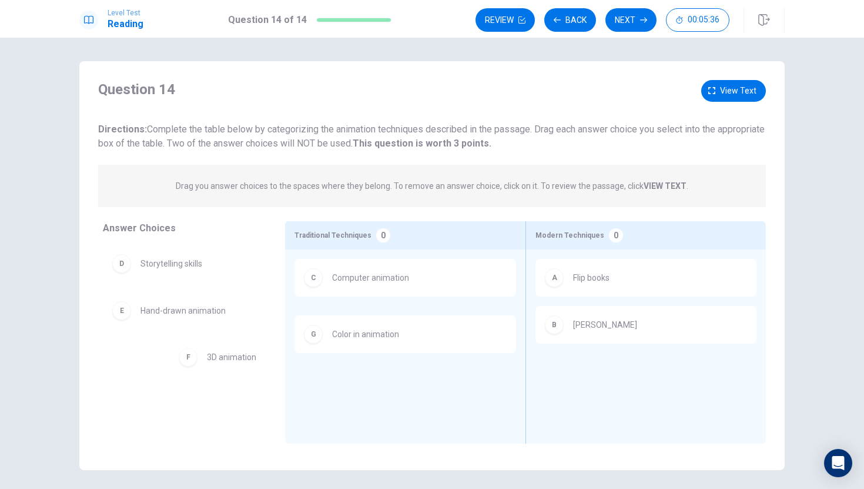
drag, startPoint x: 362, startPoint y: 322, endPoint x: 219, endPoint y: 370, distance: 150.8
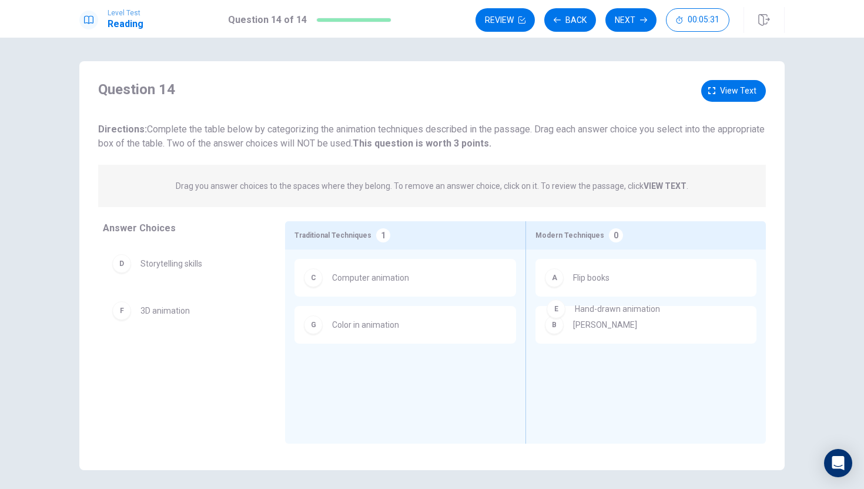
drag, startPoint x: 179, startPoint y: 324, endPoint x: 618, endPoint y: 322, distance: 439.2
drag, startPoint x: 116, startPoint y: 327, endPoint x: 539, endPoint y: 377, distance: 425.6
drag, startPoint x: 125, startPoint y: 322, endPoint x: 513, endPoint y: 481, distance: 420.0
drag, startPoint x: 128, startPoint y: 315, endPoint x: 615, endPoint y: 389, distance: 493.0
drag, startPoint x: 171, startPoint y: 324, endPoint x: 412, endPoint y: 376, distance: 246.0
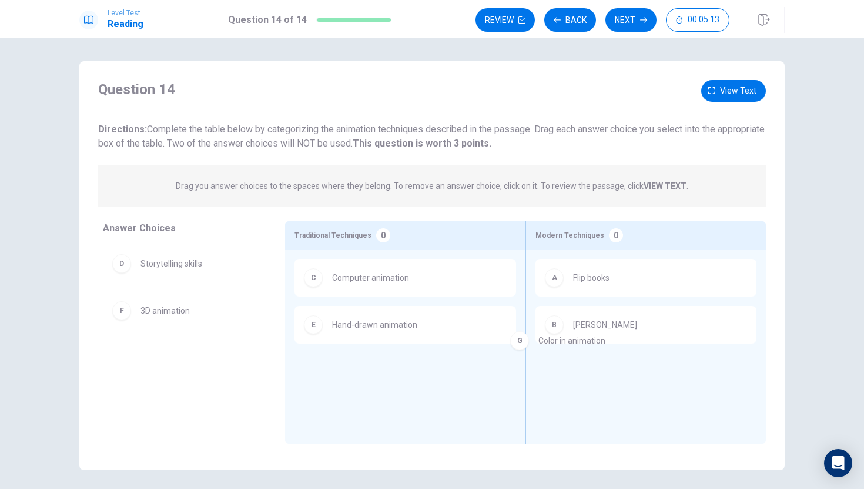
drag, startPoint x: 356, startPoint y: 374, endPoint x: 613, endPoint y: 338, distance: 259.4
drag, startPoint x: 376, startPoint y: 351, endPoint x: 615, endPoint y: 293, distance: 246.2
drag, startPoint x: 345, startPoint y: 383, endPoint x: 557, endPoint y: 367, distance: 213.5
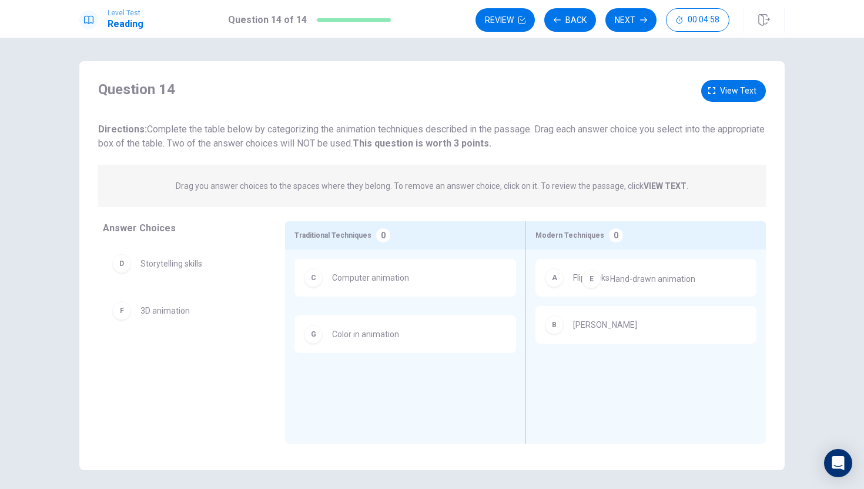
drag, startPoint x: 325, startPoint y: 333, endPoint x: 606, endPoint y: 288, distance: 285.2
drag, startPoint x: 385, startPoint y: 338, endPoint x: 575, endPoint y: 371, distance: 192.7
drag, startPoint x: 406, startPoint y: 322, endPoint x: 712, endPoint y: 248, distance: 315.0
drag, startPoint x: 406, startPoint y: 339, endPoint x: 705, endPoint y: 325, distance: 299.6
drag, startPoint x: 453, startPoint y: 329, endPoint x: 697, endPoint y: 364, distance: 246.5
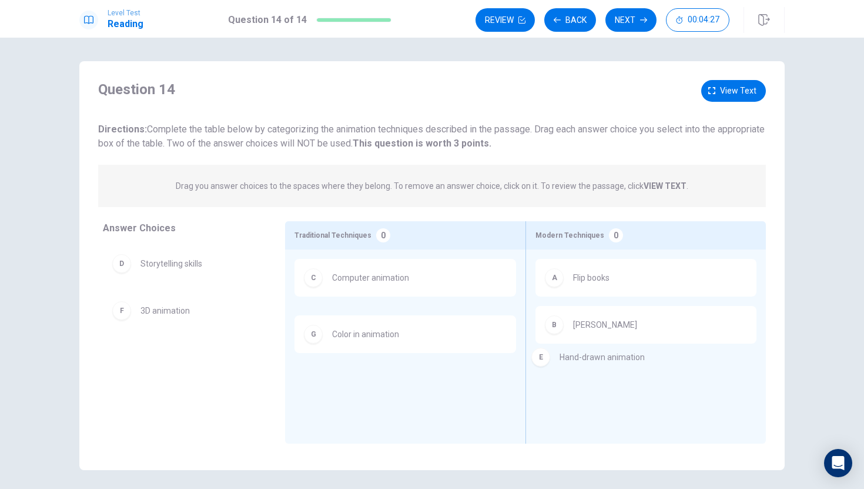
drag, startPoint x: 401, startPoint y: 335, endPoint x: 632, endPoint y: 365, distance: 233.1
drag, startPoint x: 367, startPoint y: 320, endPoint x: 717, endPoint y: 305, distance: 350.1
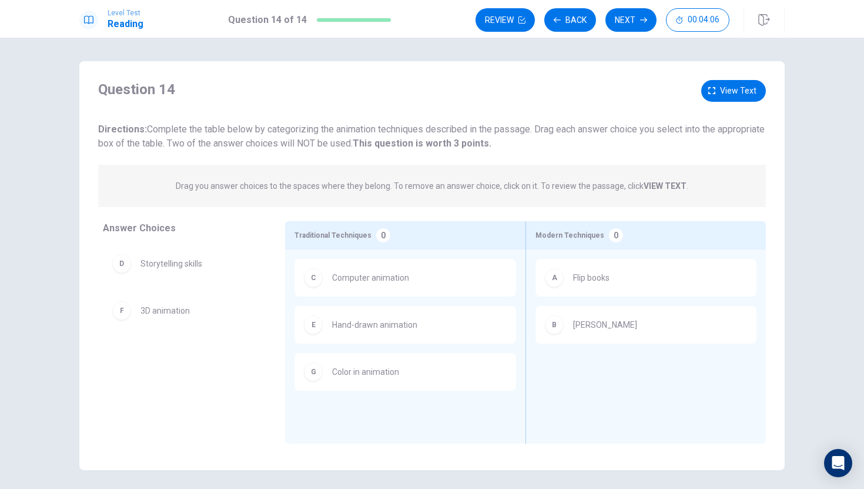
click at [368, 351] on div "C Computer animation E Hand-drawn animation G Color in animation" at bounding box center [406, 328] width 222 height 139
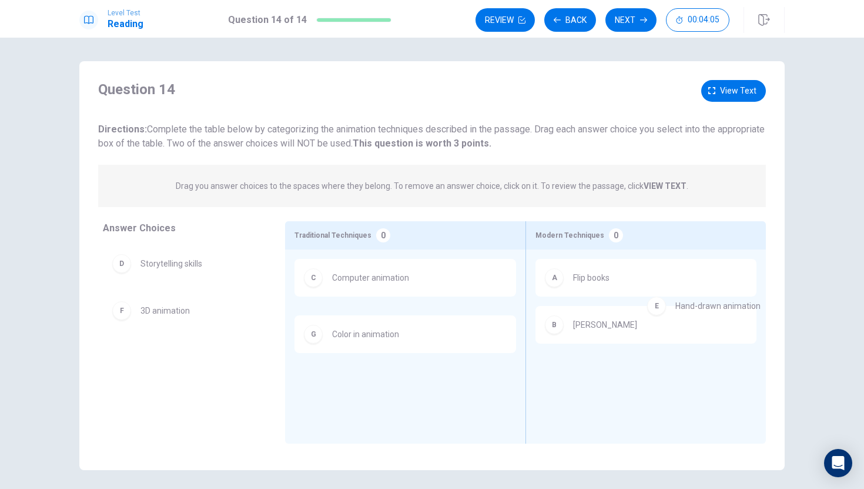
drag, startPoint x: 362, startPoint y: 330, endPoint x: 711, endPoint y: 312, distance: 349.7
drag, startPoint x: 454, startPoint y: 331, endPoint x: 744, endPoint y: 371, distance: 292.6
drag, startPoint x: 383, startPoint y: 326, endPoint x: 659, endPoint y: 372, distance: 279.5
drag, startPoint x: 382, startPoint y: 320, endPoint x: 678, endPoint y: 408, distance: 309.7
drag, startPoint x: 337, startPoint y: 317, endPoint x: 111, endPoint y: 312, distance: 227.0
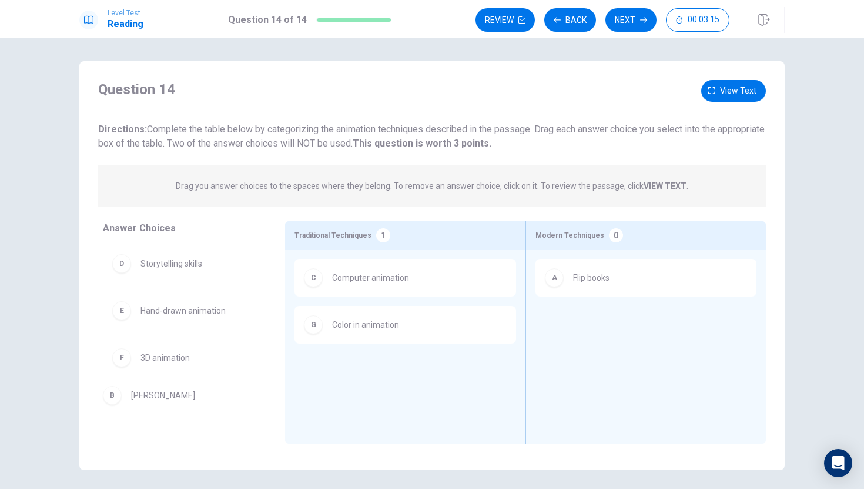
drag, startPoint x: 590, startPoint y: 320, endPoint x: 142, endPoint y: 391, distance: 453.5
drag, startPoint x: 169, startPoint y: 311, endPoint x: 607, endPoint y: 352, distance: 439.9
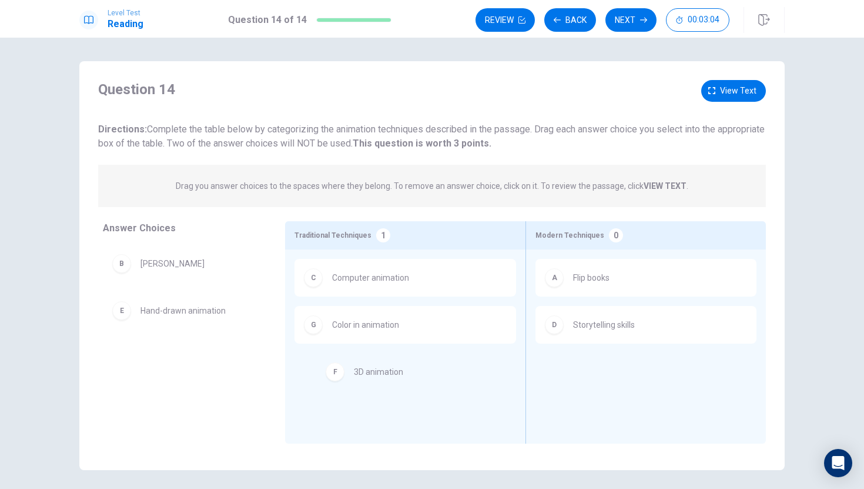
drag, startPoint x: 172, startPoint y: 361, endPoint x: 402, endPoint y: 376, distance: 230.3
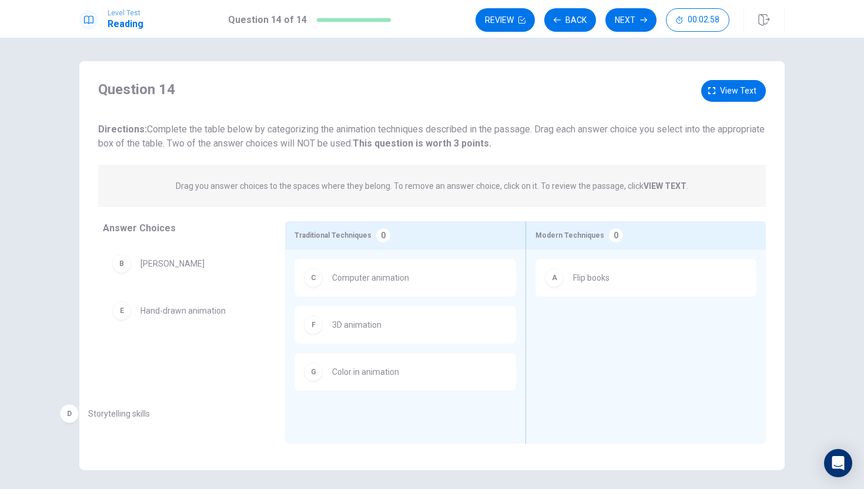
drag, startPoint x: 603, startPoint y: 323, endPoint x: 142, endPoint y: 390, distance: 465.2
drag, startPoint x: 171, startPoint y: 375, endPoint x: 663, endPoint y: 377, distance: 492.1
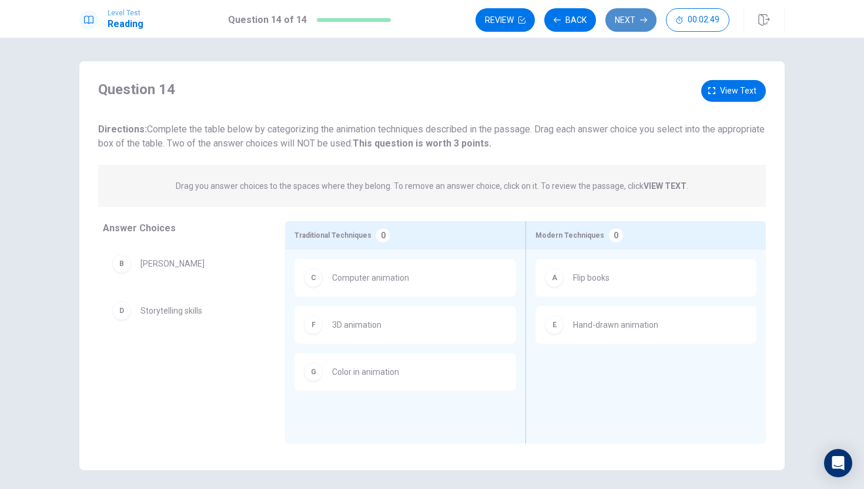
click at [636, 12] on button "Next" at bounding box center [631, 20] width 51 height 24
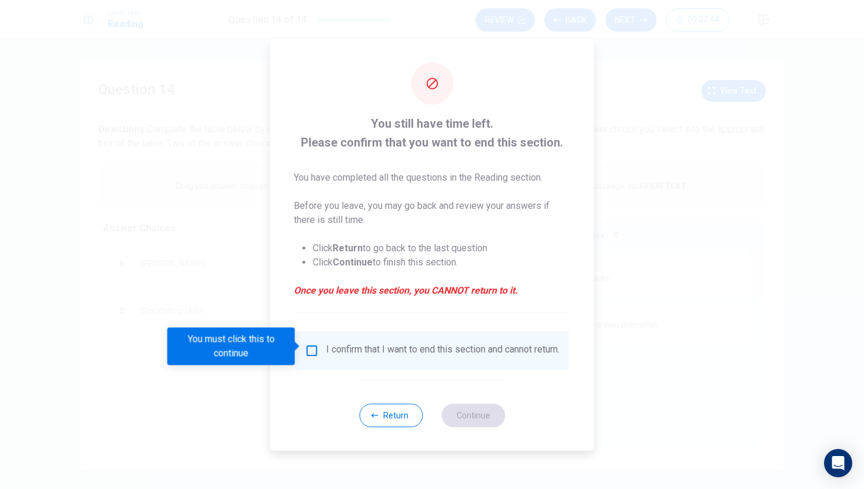
click at [319, 353] on div "I confirm that I want to end this section and cannot return." at bounding box center [432, 350] width 255 height 14
click at [312, 343] on input "You must click this to continue" at bounding box center [312, 350] width 14 height 14
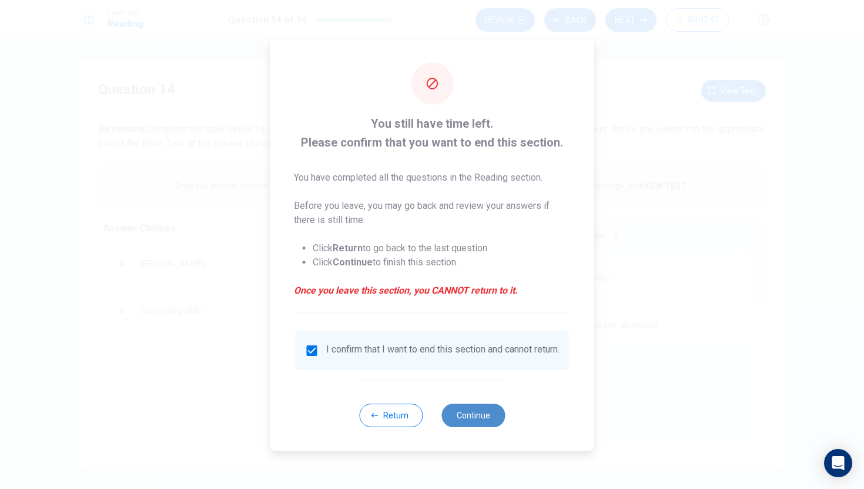
click at [481, 419] on button "Continue" at bounding box center [473, 415] width 63 height 24
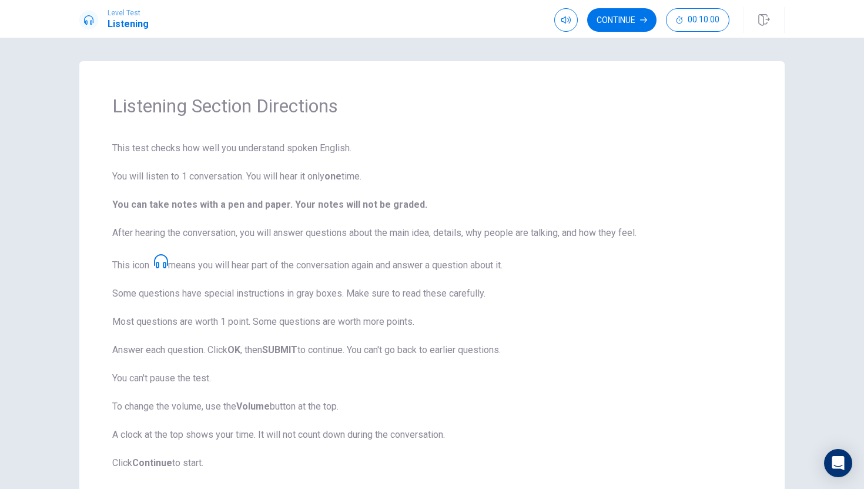
click at [663, 380] on span "This test checks how well you understand spoken English. You will listen to 1 c…" at bounding box center [432, 305] width 640 height 329
click at [636, 19] on button "Continue" at bounding box center [621, 20] width 69 height 24
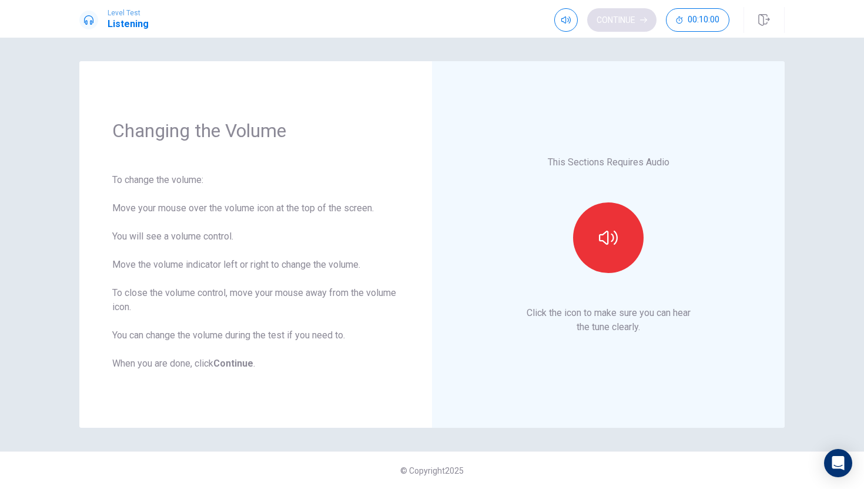
click at [636, 19] on div "Continue 00:10:00" at bounding box center [641, 20] width 175 height 24
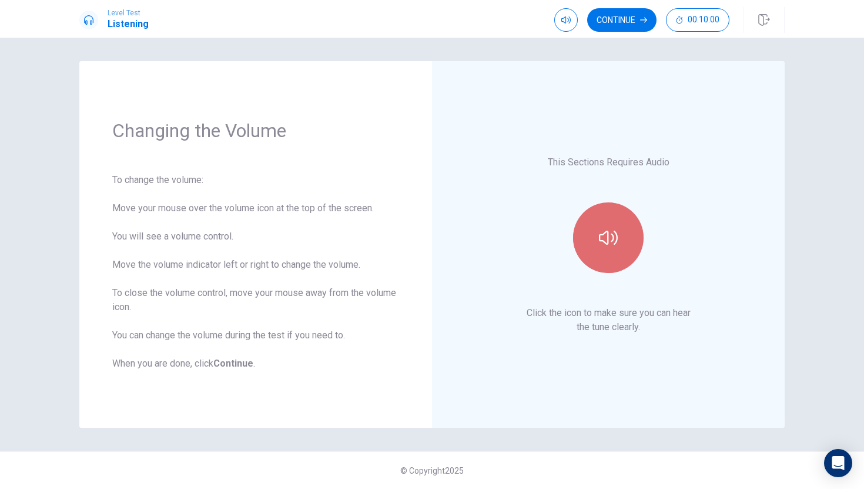
click at [624, 229] on button "button" at bounding box center [608, 237] width 71 height 71
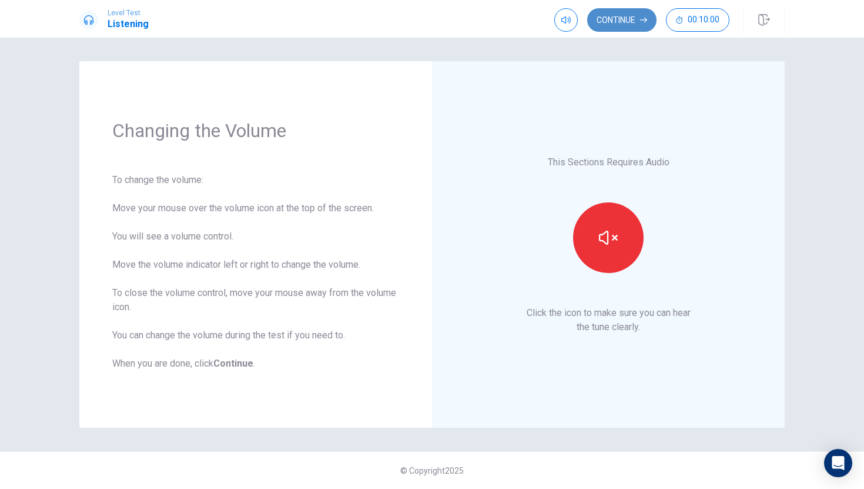
click at [630, 16] on button "Continue" at bounding box center [621, 20] width 69 height 24
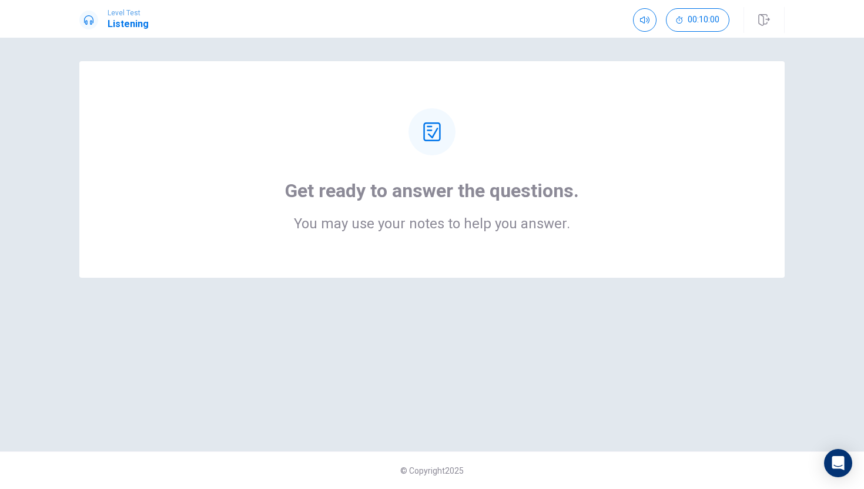
click at [455, 230] on h2 "You may use your notes to help you answer." at bounding box center [432, 223] width 294 height 14
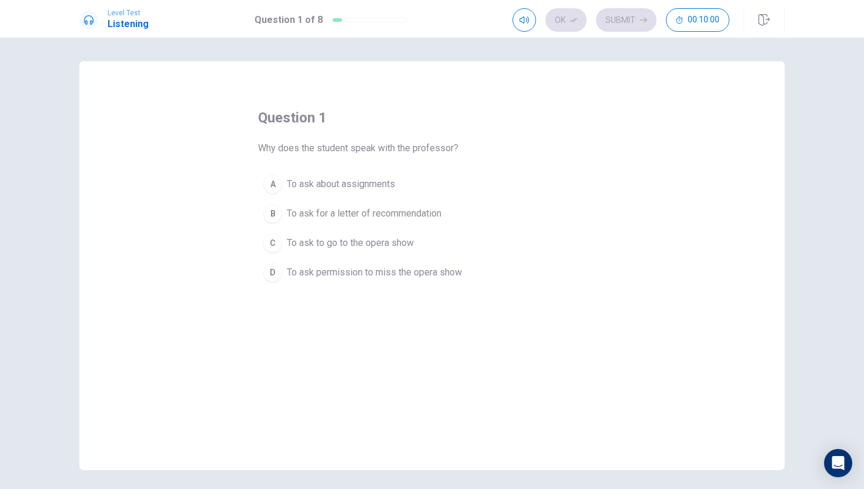
click at [455, 230] on button "C To ask to go to the opera show" at bounding box center [432, 242] width 348 height 29
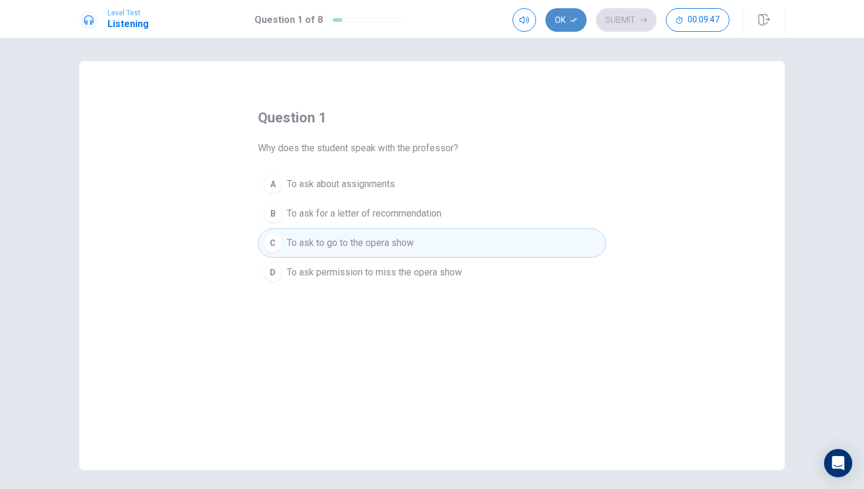
click at [566, 15] on button "Ok" at bounding box center [566, 20] width 41 height 24
click at [635, 21] on button "Submit" at bounding box center [626, 20] width 61 height 24
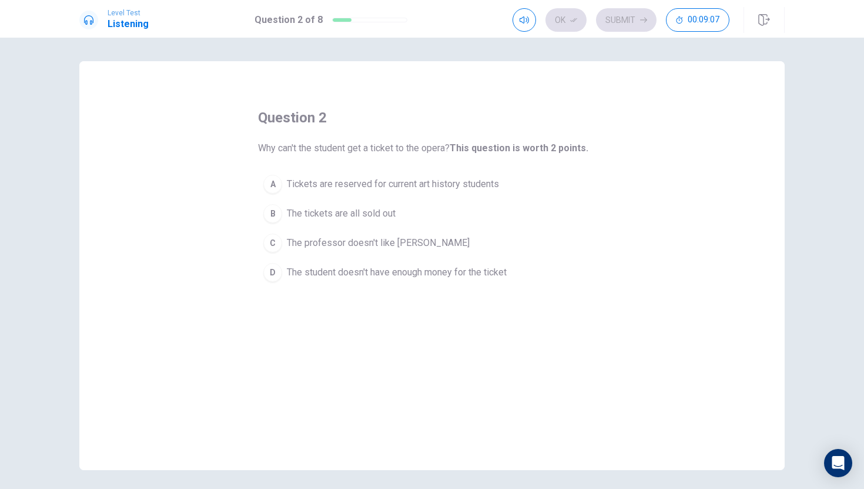
click at [340, 209] on span "The tickets are all sold out" at bounding box center [341, 213] width 109 height 14
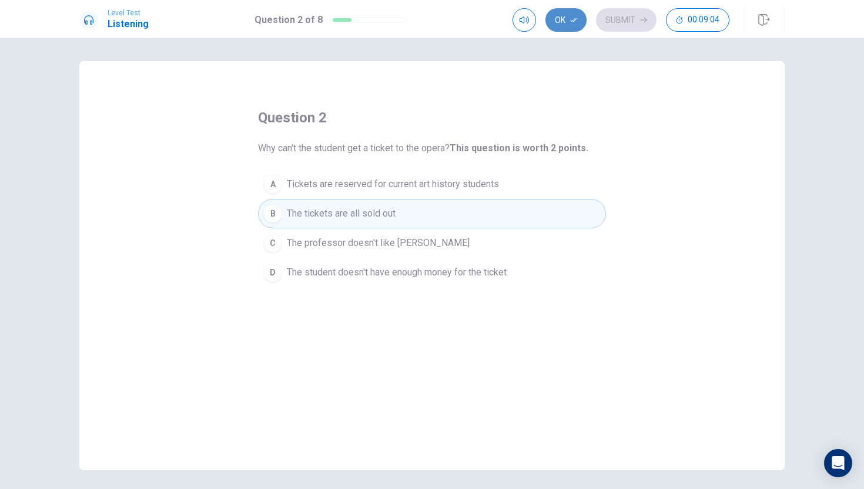
click at [573, 12] on button "Ok" at bounding box center [566, 20] width 41 height 24
click at [630, 10] on button "Submit" at bounding box center [626, 20] width 61 height 24
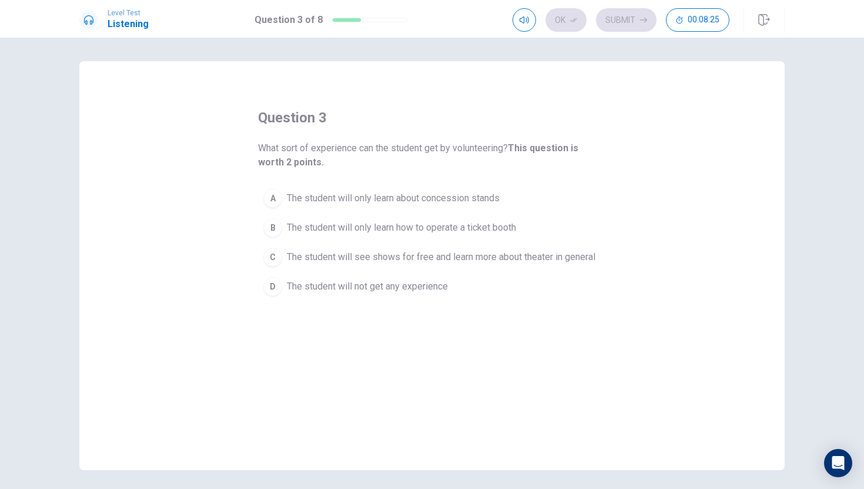
click at [397, 253] on span "The student will see shows for free and learn more about theater in general" at bounding box center [441, 257] width 309 height 14
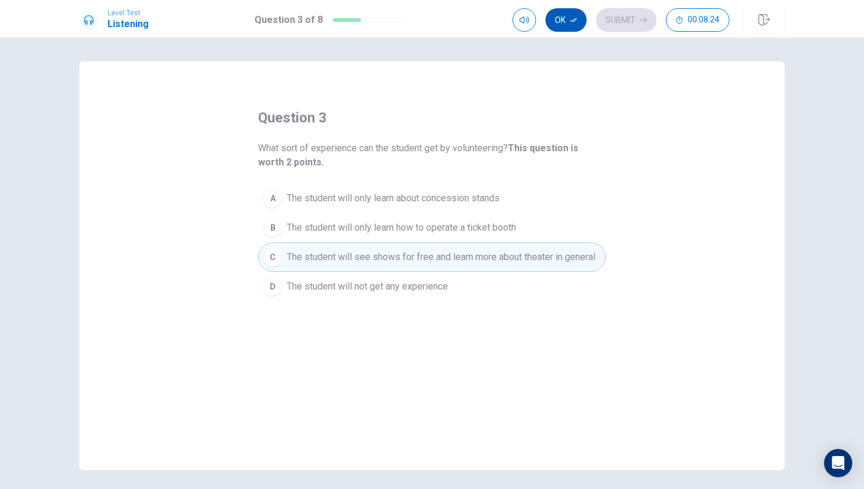
click at [569, 16] on button "Ok" at bounding box center [566, 20] width 41 height 24
click at [630, 16] on button "Submit" at bounding box center [626, 20] width 61 height 24
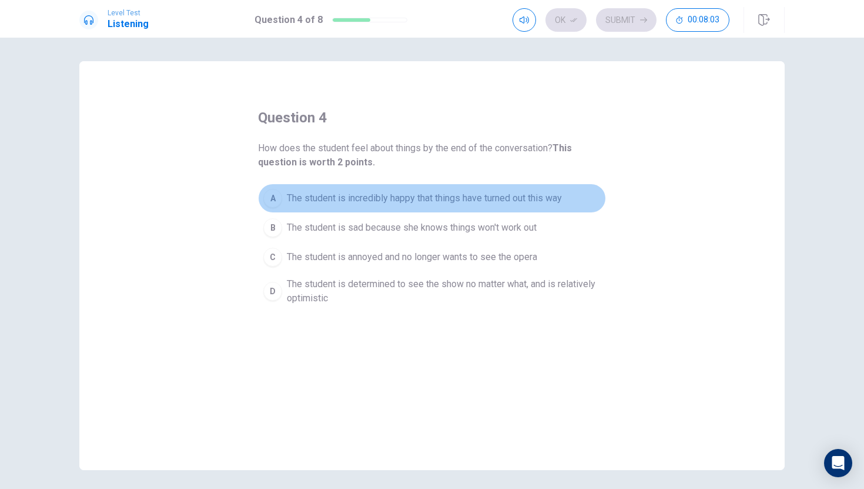
click at [420, 195] on span "The student is incredibly happy that things have turned out this way" at bounding box center [424, 198] width 275 height 14
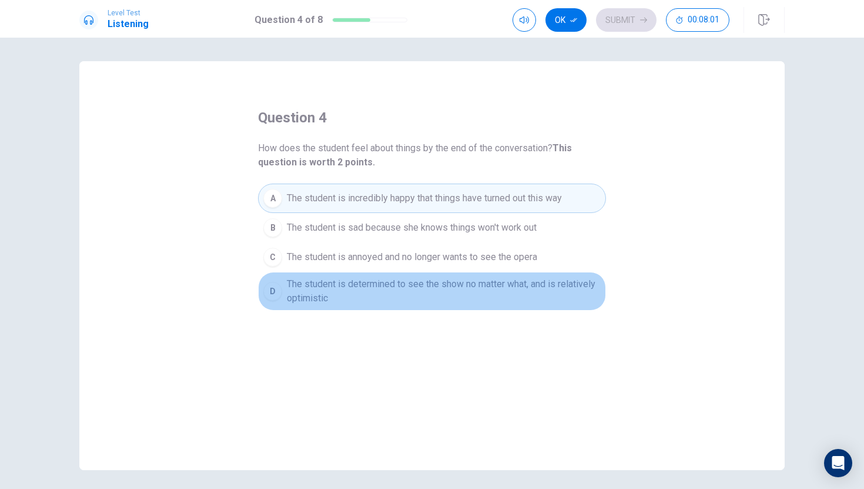
click at [383, 290] on span "The student is determined to see the show no matter what, and is relatively opt…" at bounding box center [444, 291] width 314 height 28
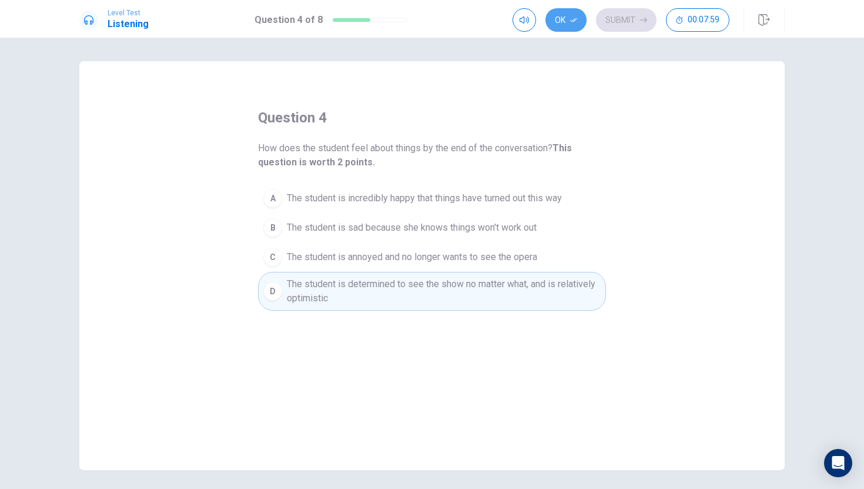
click at [577, 14] on button "Ok" at bounding box center [566, 20] width 41 height 24
click at [617, 9] on button "Submit" at bounding box center [626, 20] width 61 height 24
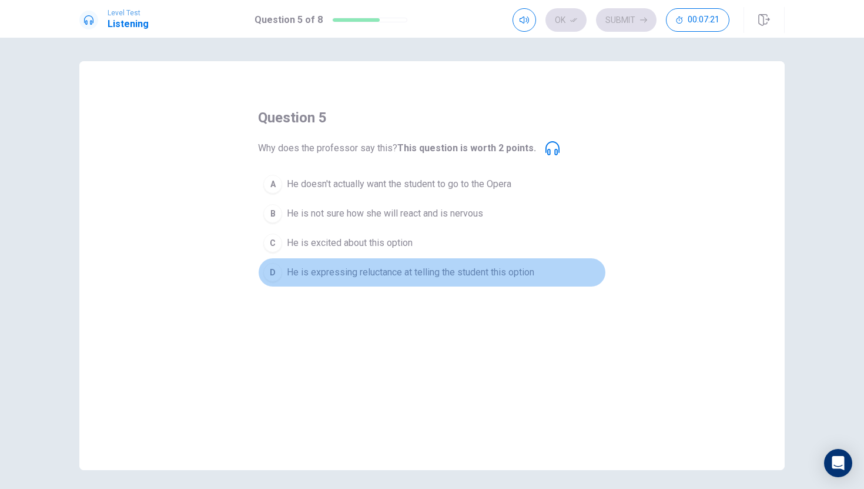
click at [343, 273] on span "He is expressing reluctance at telling the student this option" at bounding box center [411, 272] width 248 height 14
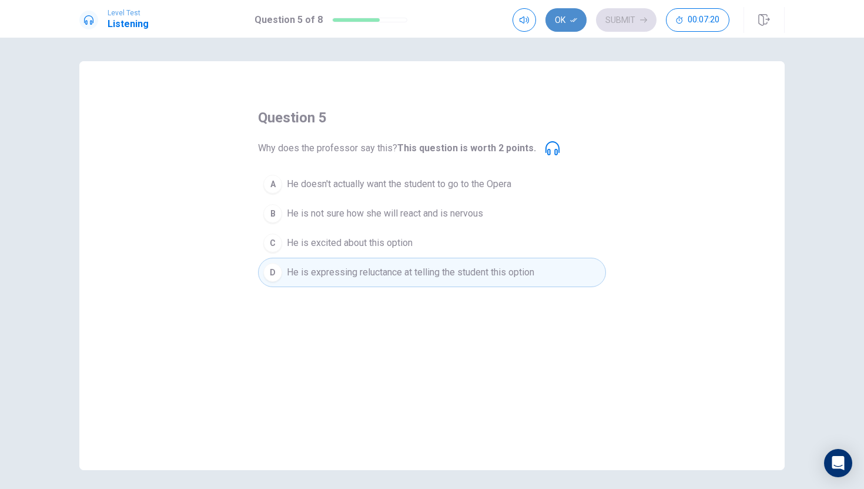
click at [560, 21] on button "Ok" at bounding box center [566, 20] width 41 height 24
click at [644, 14] on button "Submit" at bounding box center [626, 20] width 61 height 24
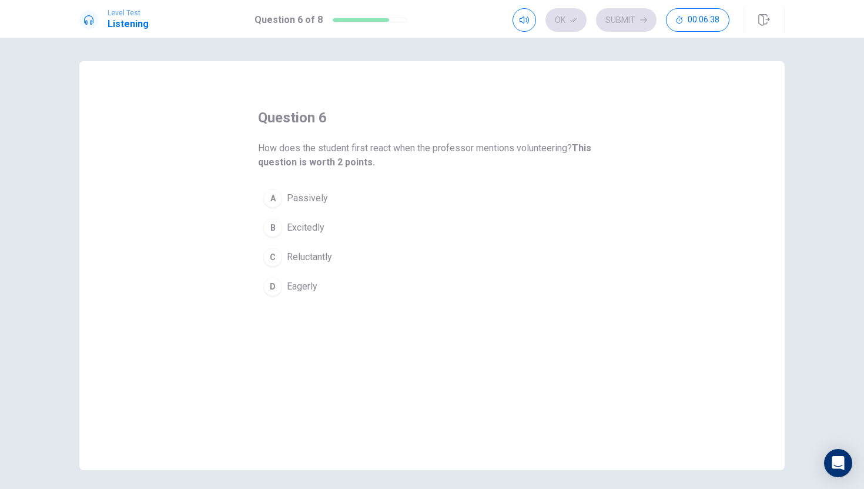
click at [299, 292] on span "Eagerly" at bounding box center [302, 286] width 31 height 14
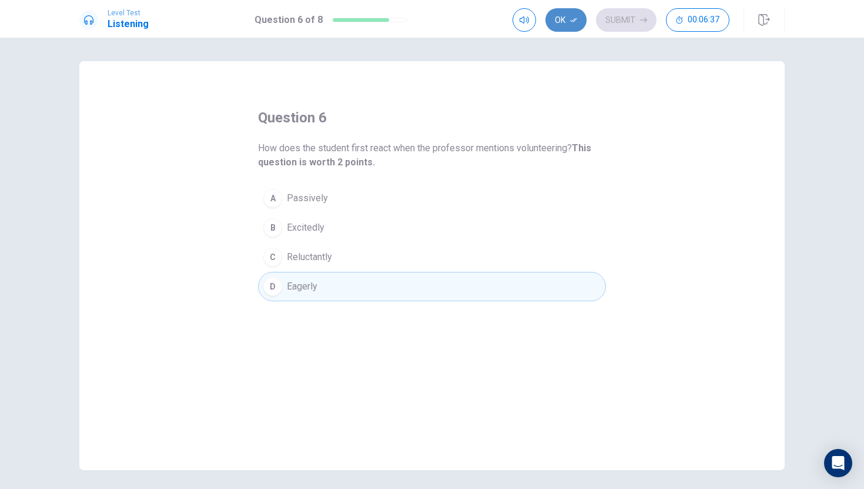
click at [580, 18] on button "Ok" at bounding box center [566, 20] width 41 height 24
click at [618, 18] on button "Submit" at bounding box center [626, 20] width 61 height 24
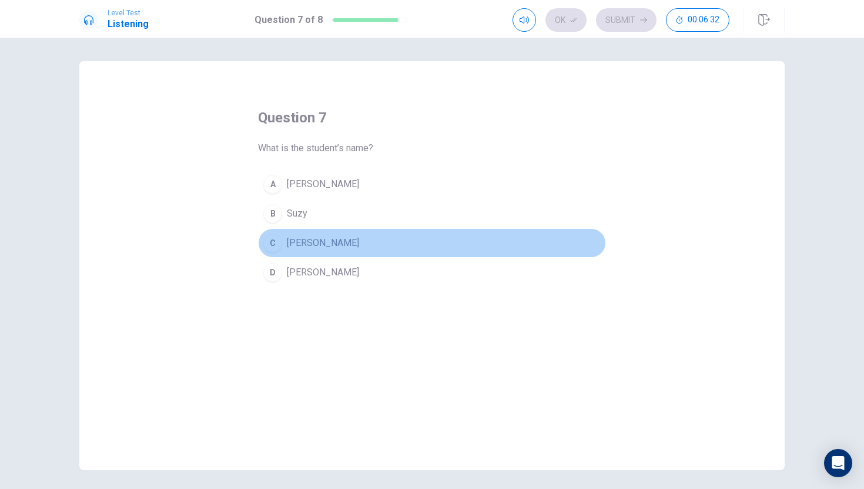
click at [285, 236] on button "C [PERSON_NAME]" at bounding box center [432, 242] width 348 height 29
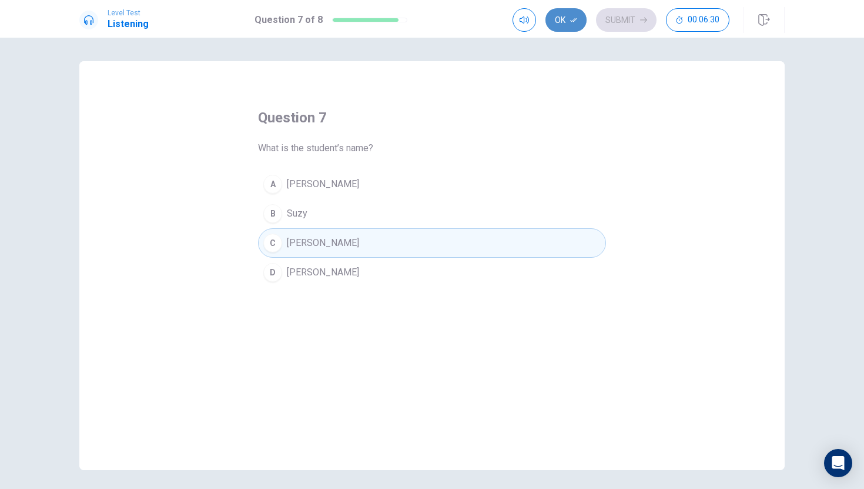
click at [561, 18] on button "Ok" at bounding box center [566, 20] width 41 height 24
drag, startPoint x: 561, startPoint y: 18, endPoint x: 621, endPoint y: 21, distance: 59.4
click at [621, 21] on div "Ok Submit 00:06:29" at bounding box center [621, 20] width 217 height 24
click at [621, 21] on button "Submit" at bounding box center [626, 20] width 61 height 24
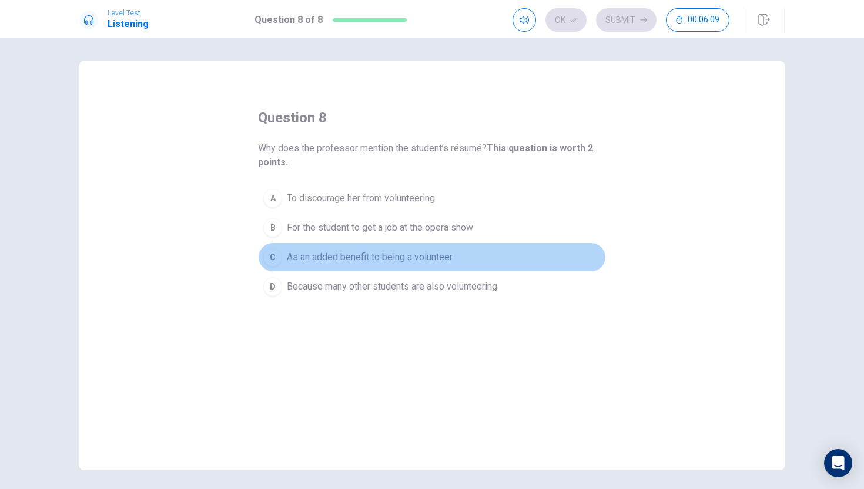
click at [412, 262] on span "As an added benefit to being a volunteer" at bounding box center [370, 257] width 166 height 14
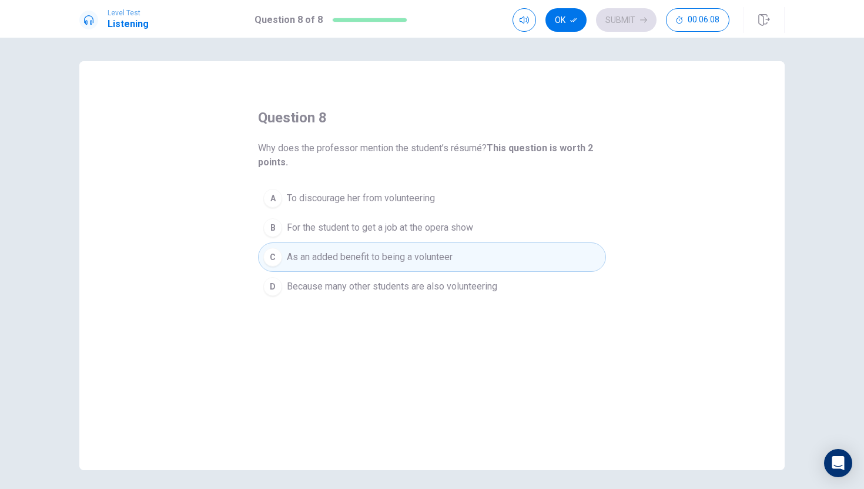
drag, startPoint x: 557, startPoint y: 23, endPoint x: 595, endPoint y: 23, distance: 37.6
click at [595, 23] on div "Ok Submit 00:06:08" at bounding box center [621, 20] width 217 height 24
drag, startPoint x: 568, startPoint y: 15, endPoint x: 605, endPoint y: 16, distance: 37.1
click at [568, 15] on button "Ok" at bounding box center [566, 20] width 41 height 24
click at [630, 15] on button "Submit" at bounding box center [626, 20] width 61 height 24
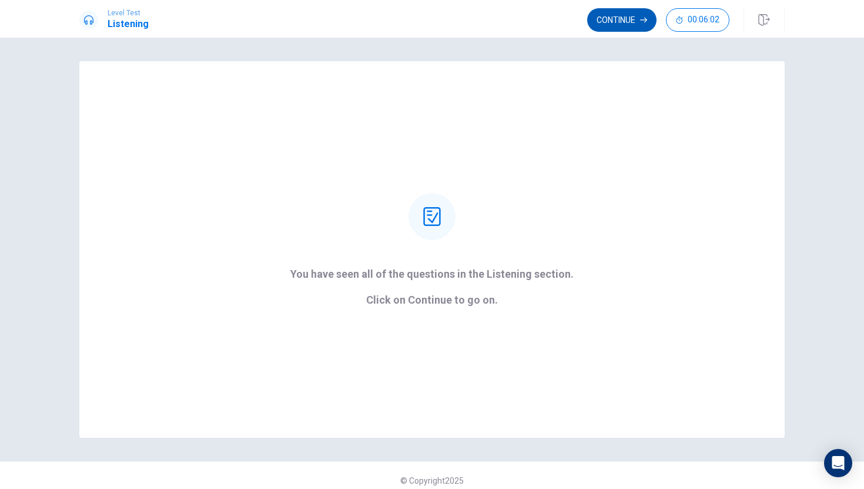
click at [607, 22] on button "Continue" at bounding box center [621, 20] width 69 height 24
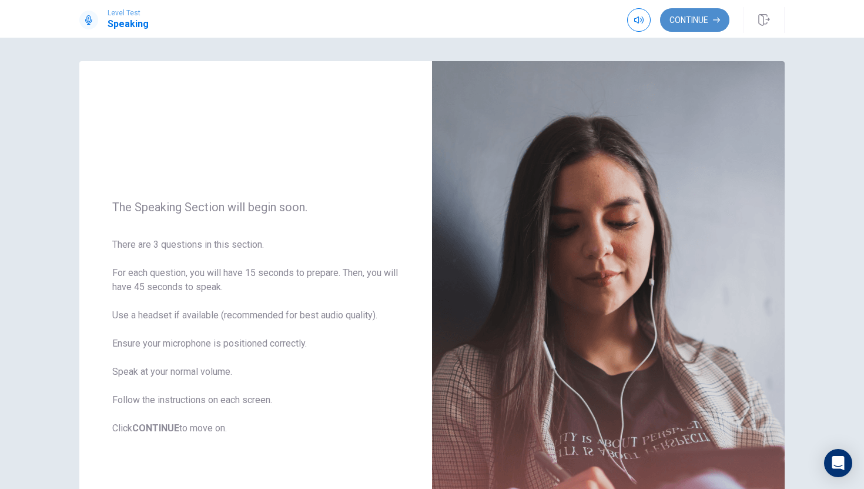
click at [701, 12] on button "Continue" at bounding box center [694, 20] width 69 height 24
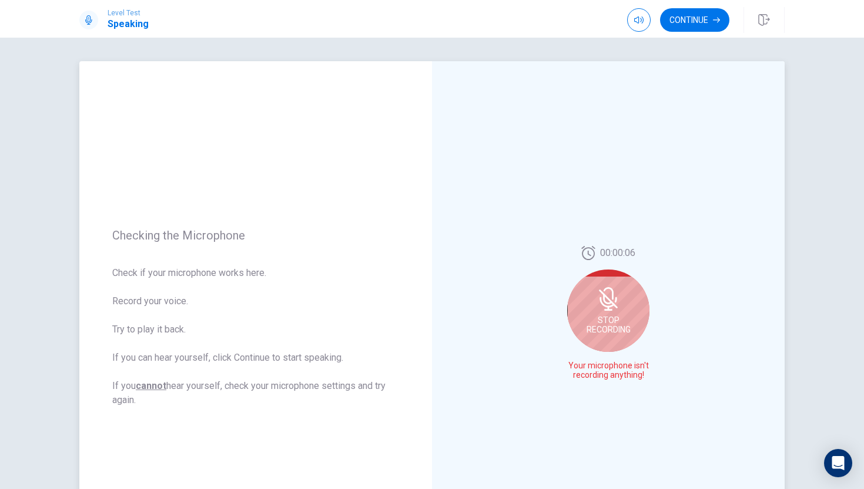
click at [620, 309] on div "Stop Recording" at bounding box center [608, 310] width 82 height 82
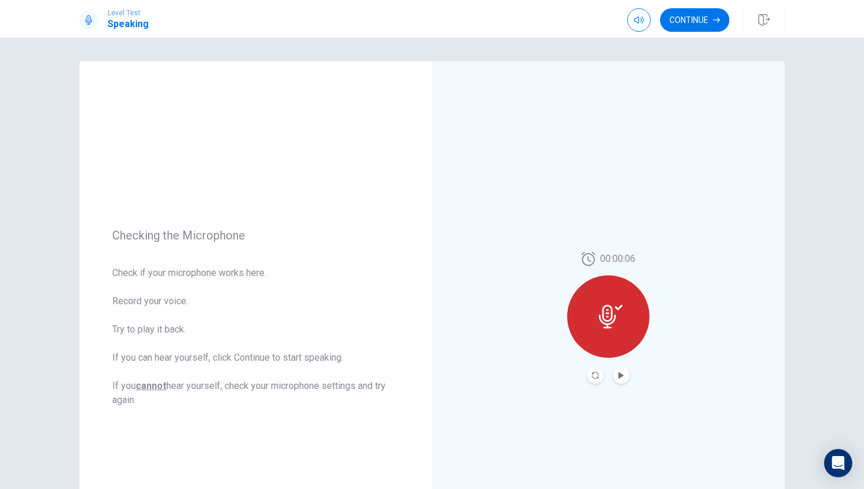
click at [129, 15] on span "Level Test" at bounding box center [128, 13] width 41 height 8
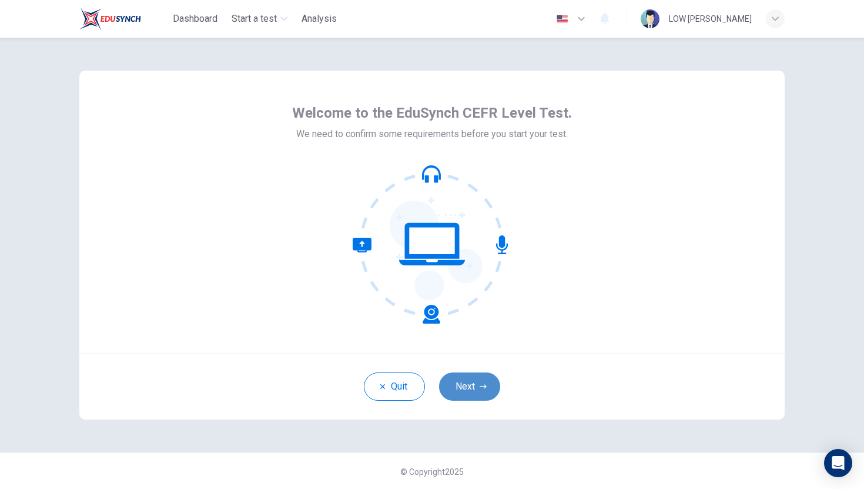
click at [474, 376] on button "Next" at bounding box center [469, 386] width 61 height 28
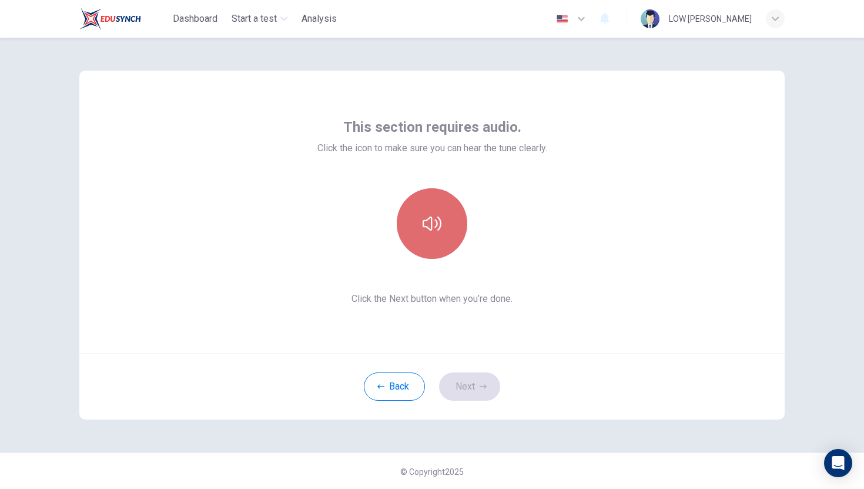
click at [437, 211] on button "button" at bounding box center [432, 223] width 71 height 71
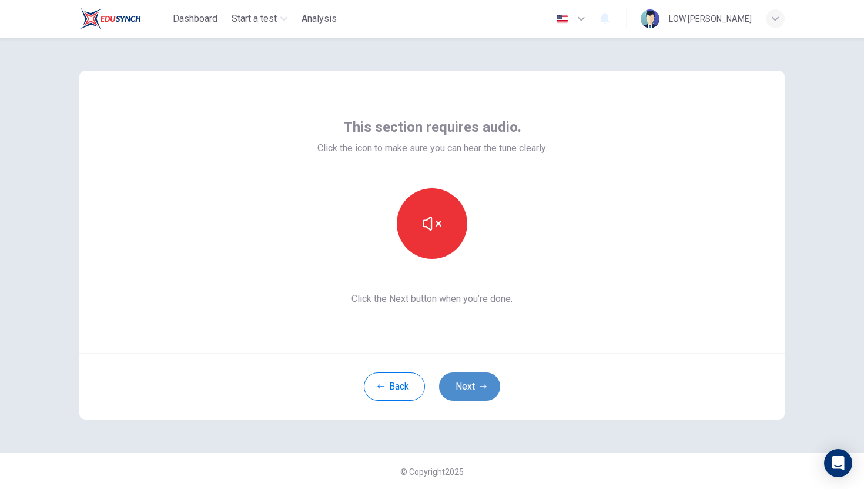
click at [469, 386] on button "Next" at bounding box center [469, 386] width 61 height 28
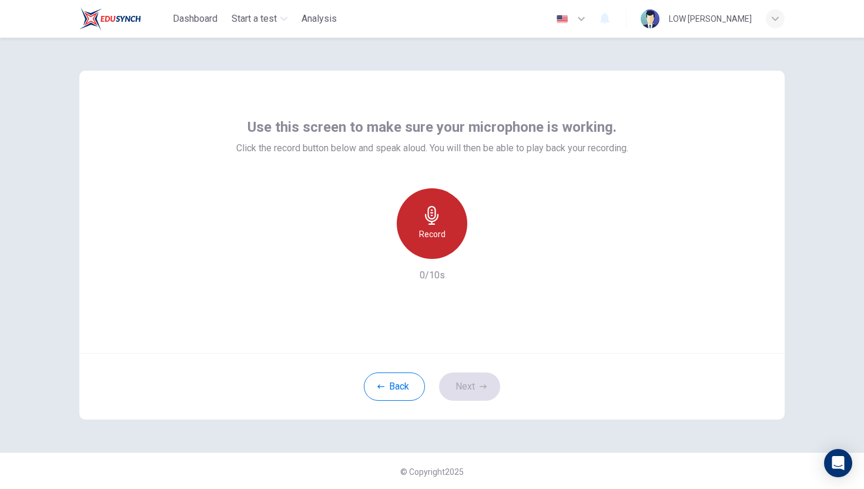
click at [420, 246] on div "Record" at bounding box center [432, 223] width 71 height 71
click at [433, 231] on h6 "Stop" at bounding box center [432, 234] width 18 height 14
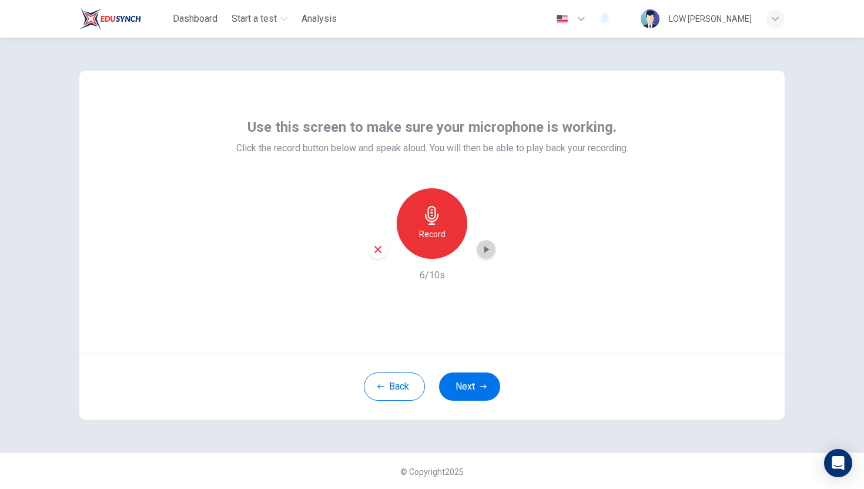
click at [484, 246] on icon "button" at bounding box center [486, 249] width 5 height 7
click at [470, 390] on button "Next" at bounding box center [469, 386] width 61 height 28
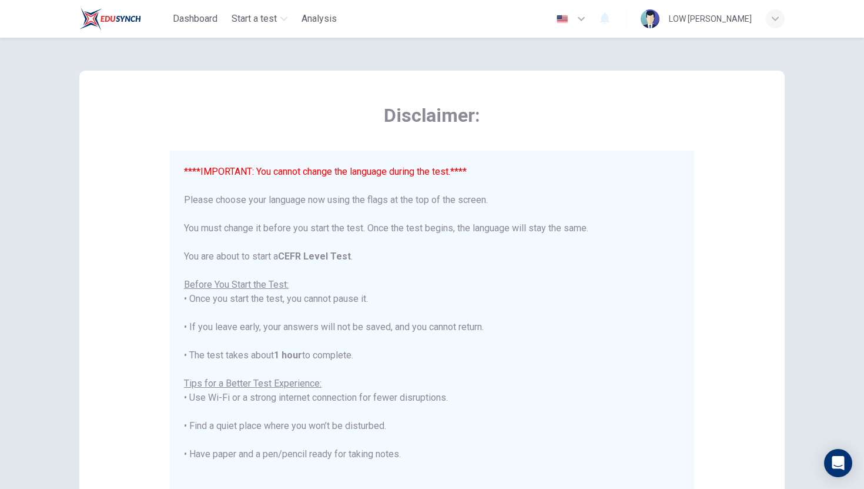
click at [530, 262] on div "****IMPORTANT: You cannot change the language during the test.**** Please choos…" at bounding box center [432, 376] width 496 height 423
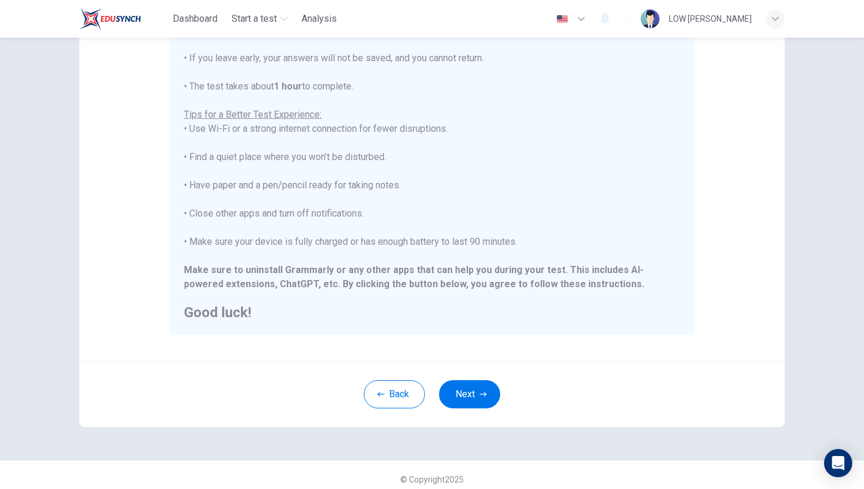
scroll to position [165, 0]
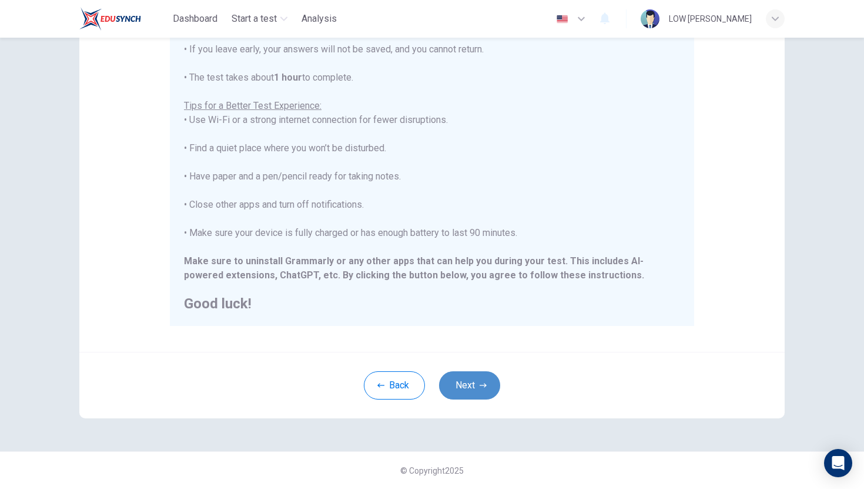
click at [476, 383] on button "Next" at bounding box center [469, 385] width 61 height 28
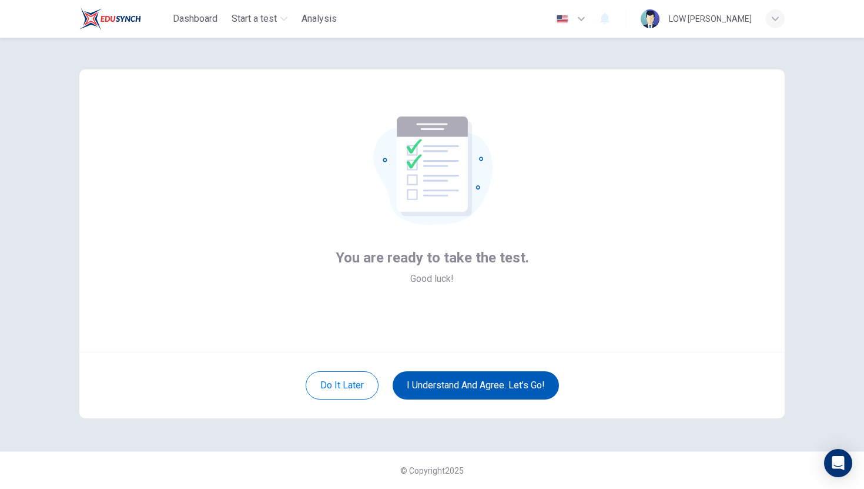
scroll to position [1, 0]
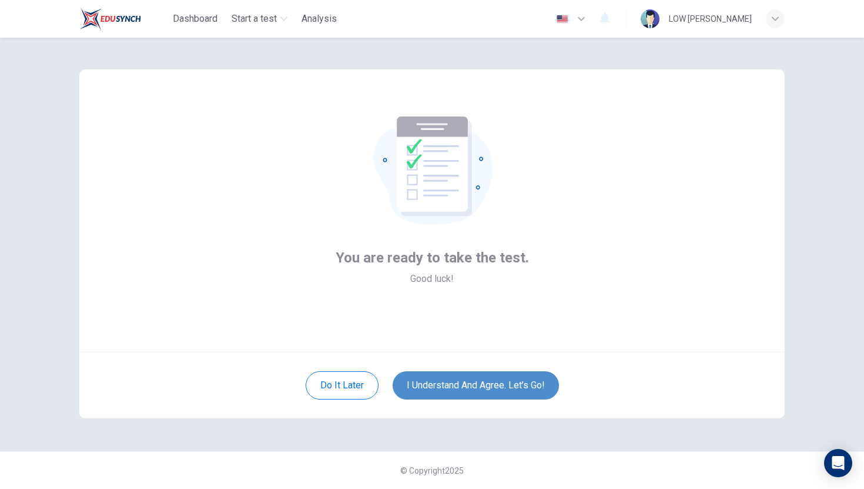
click at [497, 377] on button "I understand and agree. Let’s go!" at bounding box center [476, 385] width 166 height 28
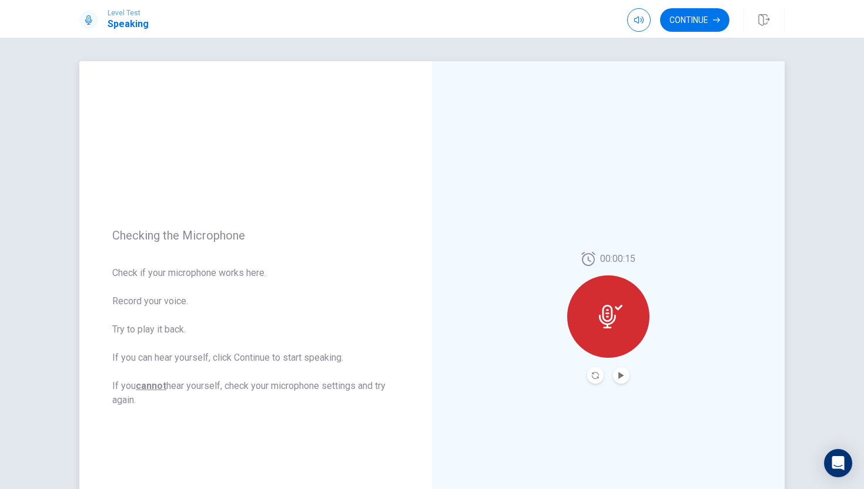
click at [156, 338] on span "Check if your microphone works here. Record your voice. Try to play it back. If…" at bounding box center [255, 336] width 287 height 141
click at [623, 374] on icon "Play Audio" at bounding box center [620, 375] width 5 height 7
click at [702, 15] on button "Continue" at bounding box center [694, 20] width 69 height 24
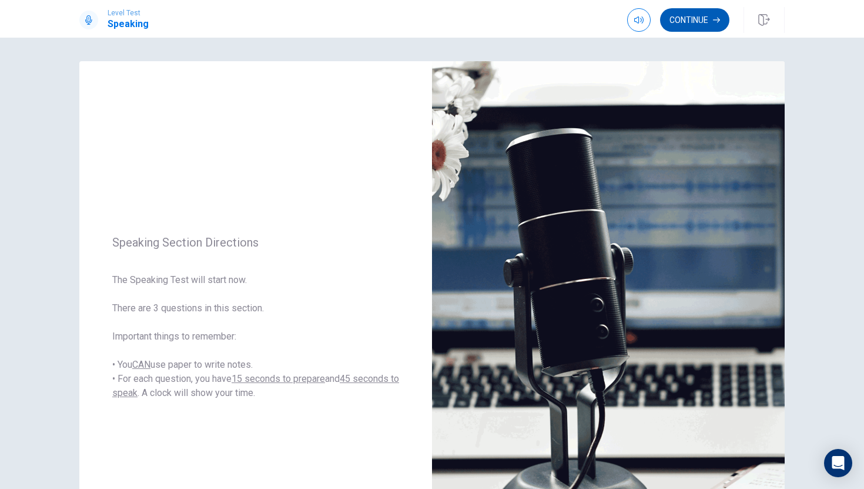
click at [699, 26] on button "Continue" at bounding box center [694, 20] width 69 height 24
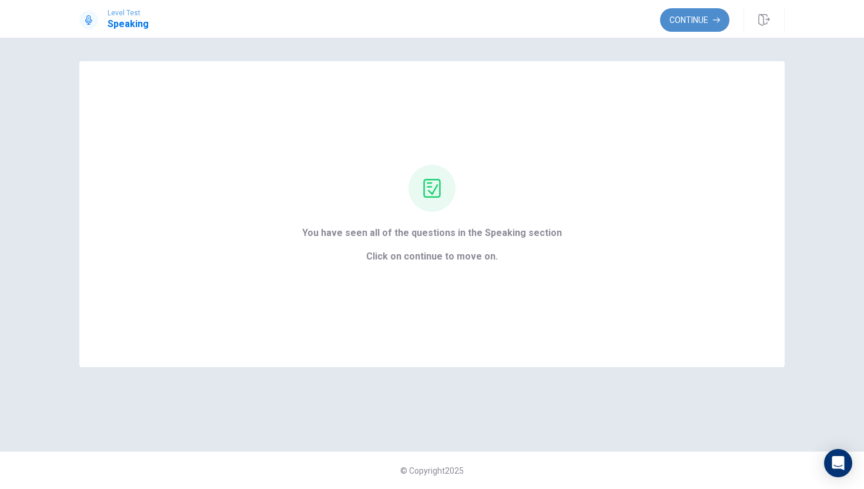
click at [707, 19] on button "Continue" at bounding box center [694, 20] width 69 height 24
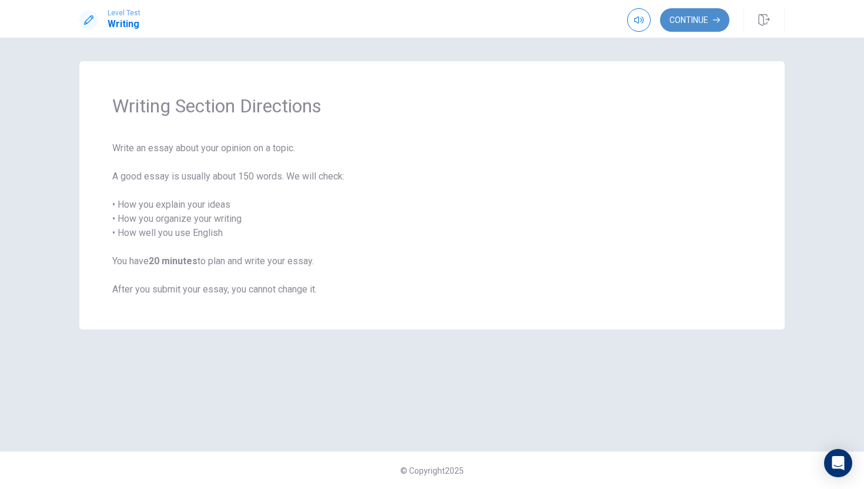
click at [701, 16] on button "Continue" at bounding box center [694, 20] width 69 height 24
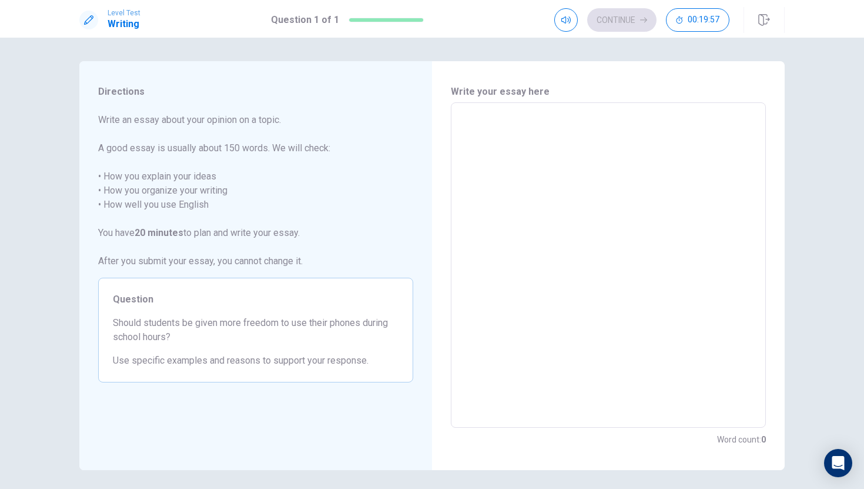
click at [496, 156] on textarea at bounding box center [608, 265] width 299 height 306
type textarea "i"
type textarea "x"
type textarea "i"
type textarea "x"
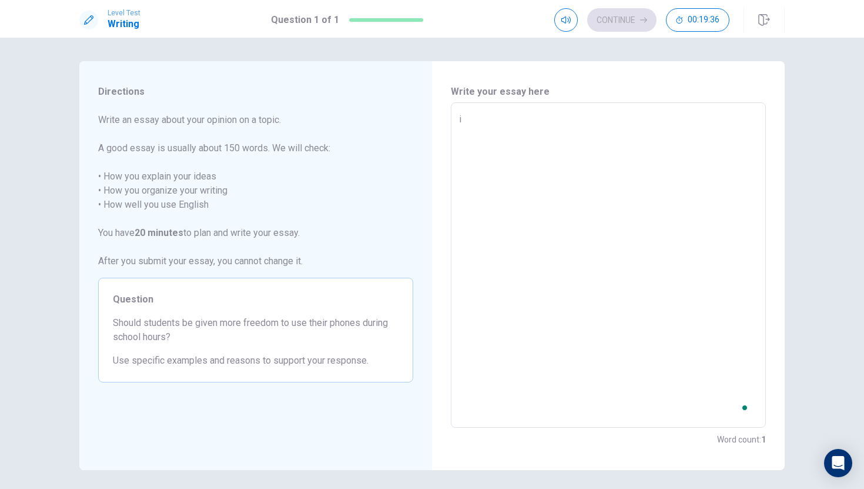
type textarea "i t"
type textarea "x"
type textarea "i th"
type textarea "x"
type textarea "i thi"
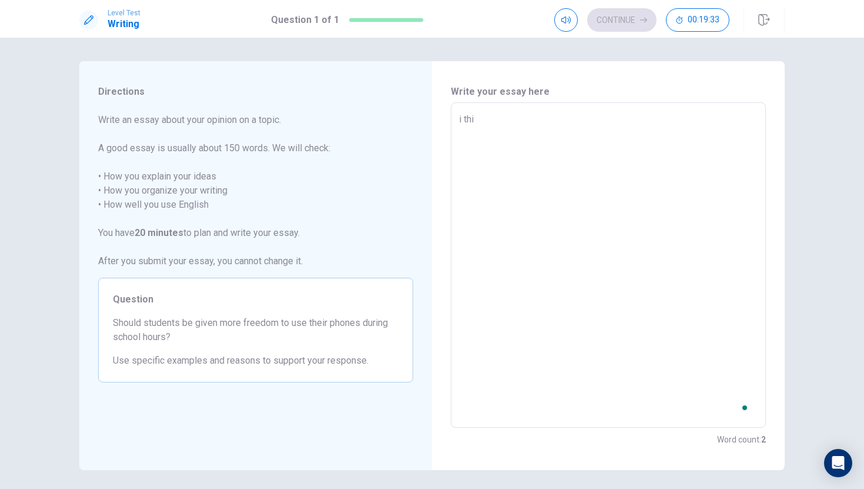
type textarea "x"
type textarea "i thin"
type textarea "x"
type textarea "i think"
type textarea "x"
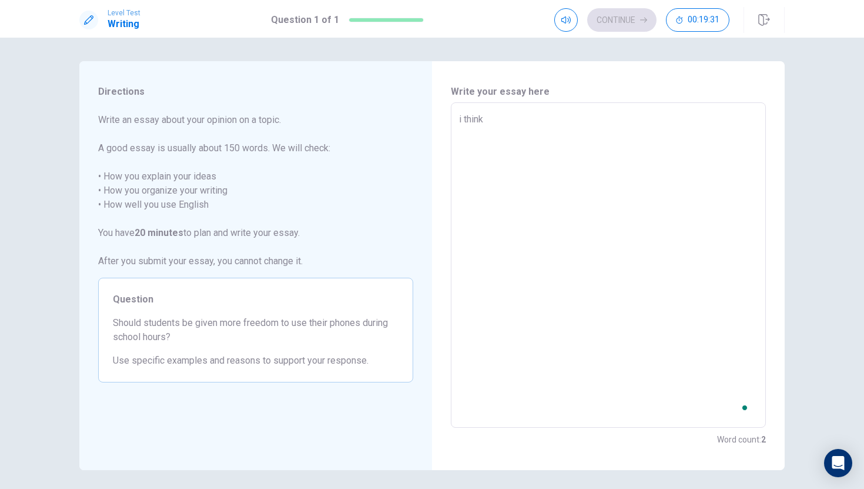
type textarea "i think"
type textarea "x"
type textarea "i think"
type textarea "x"
type textarea "i thin"
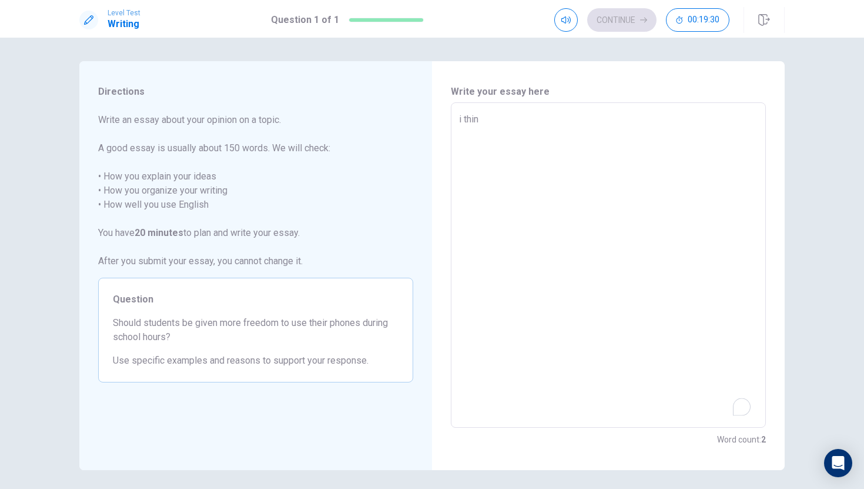
type textarea "x"
type textarea "i thi"
type textarea "x"
type textarea "i th"
type textarea "x"
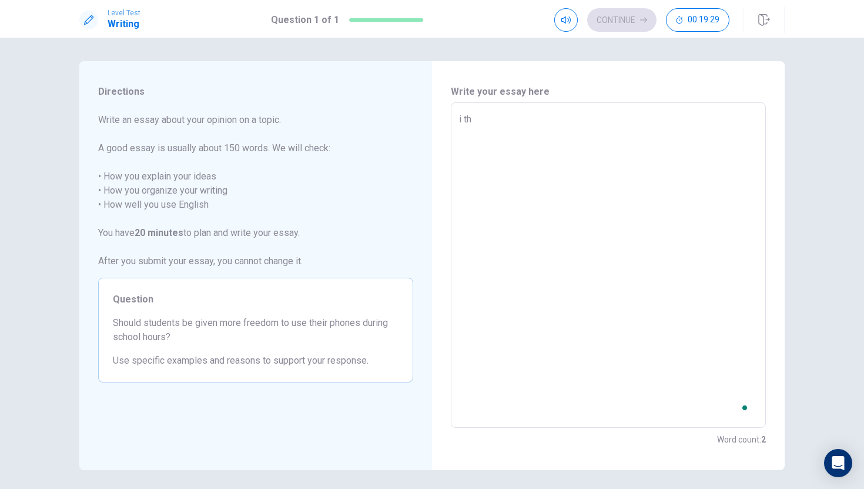
type textarea "i t"
type textarea "x"
type textarea "i"
type textarea "x"
type textarea "i"
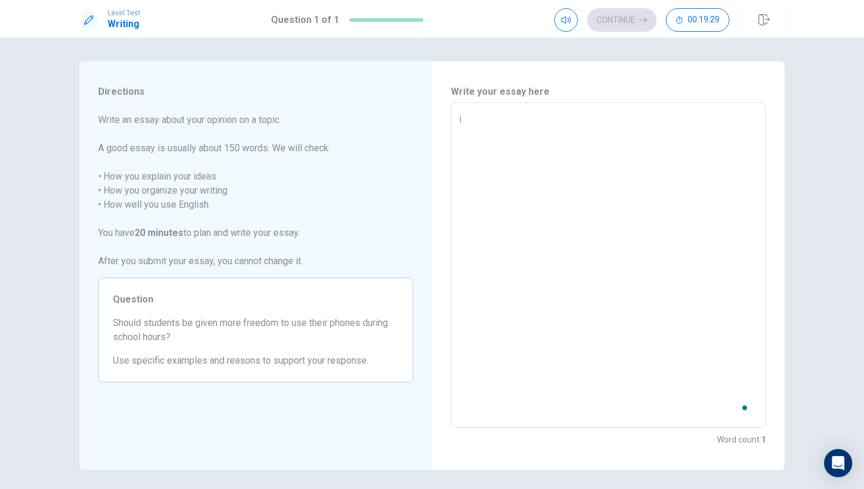
type textarea "x"
type textarea "s"
type textarea "x"
type textarea "so"
type textarea "x"
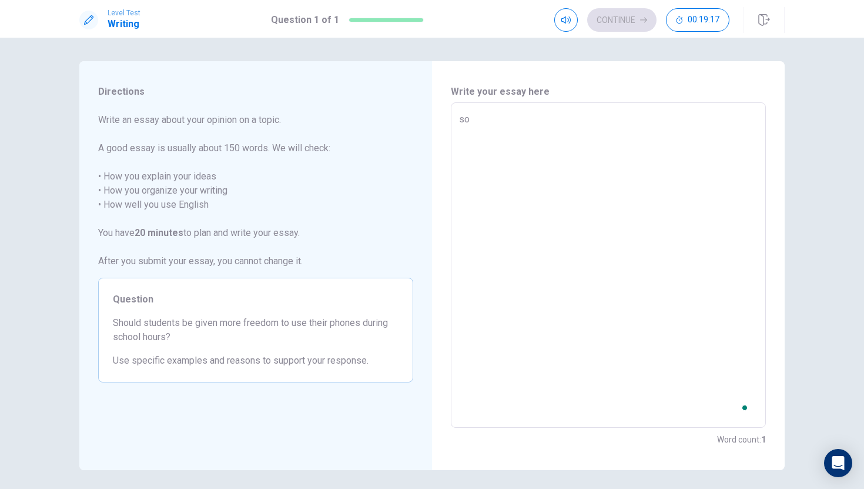
type textarea "som"
type textarea "x"
type textarea "some"
type textarea "x"
type textarea "some"
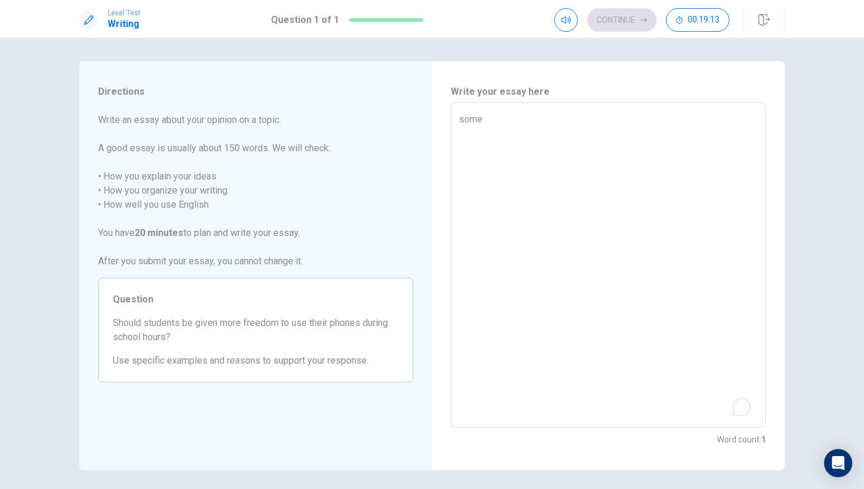
type textarea "x"
type textarea "some"
type textarea "x"
type textarea "some"
type textarea "x"
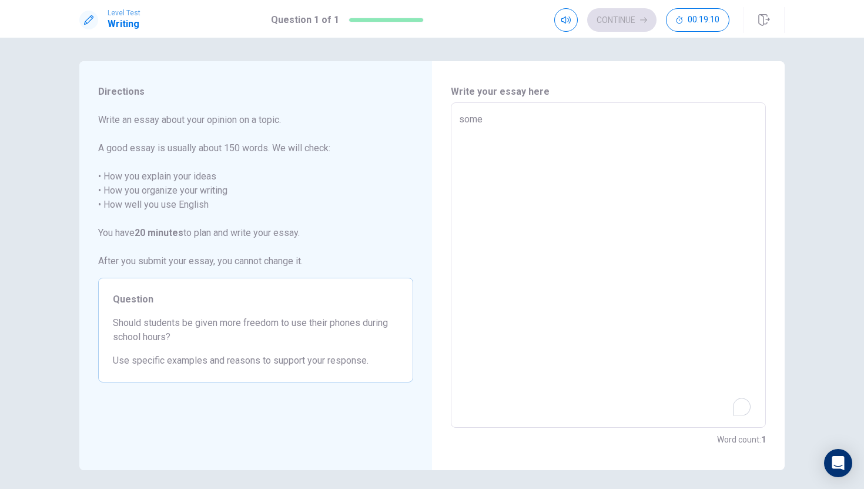
type textarea "some"
type textarea "x"
type textarea "som"
type textarea "x"
type textarea "so"
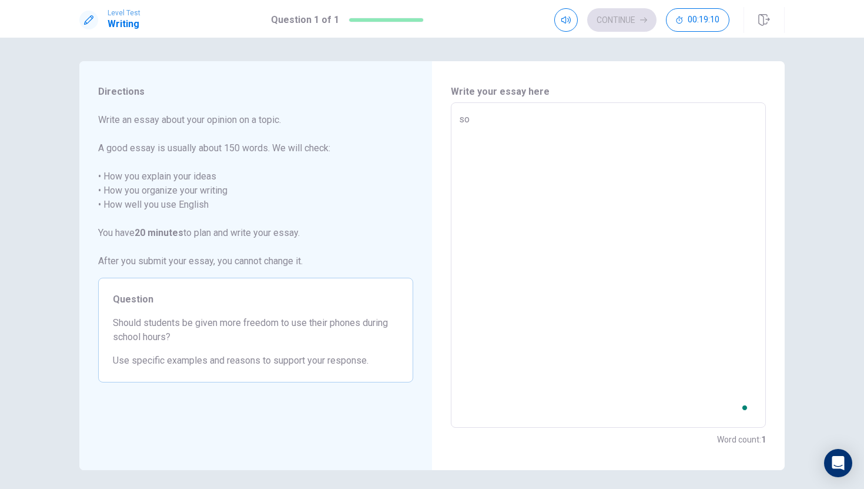
type textarea "x"
type textarea "s"
type textarea "x"
type textarea "S"
type textarea "x"
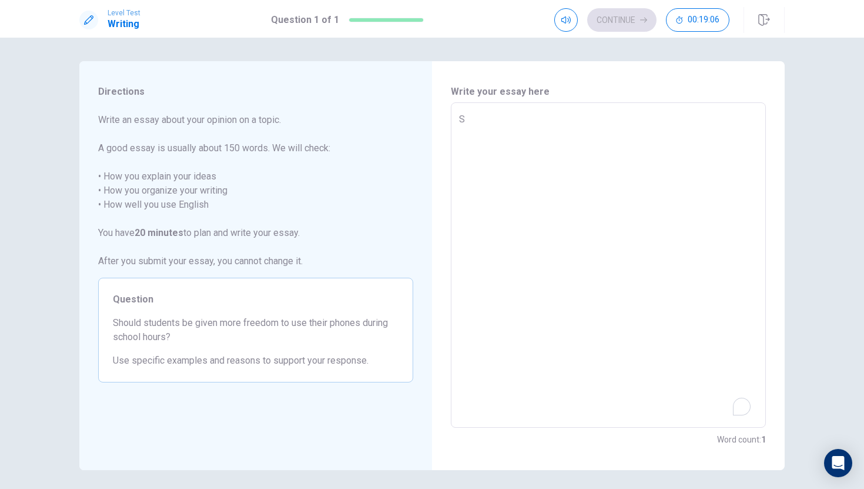
type textarea "SO"
type textarea "x"
type textarea "SOM"
type textarea "x"
type textarea "SOME"
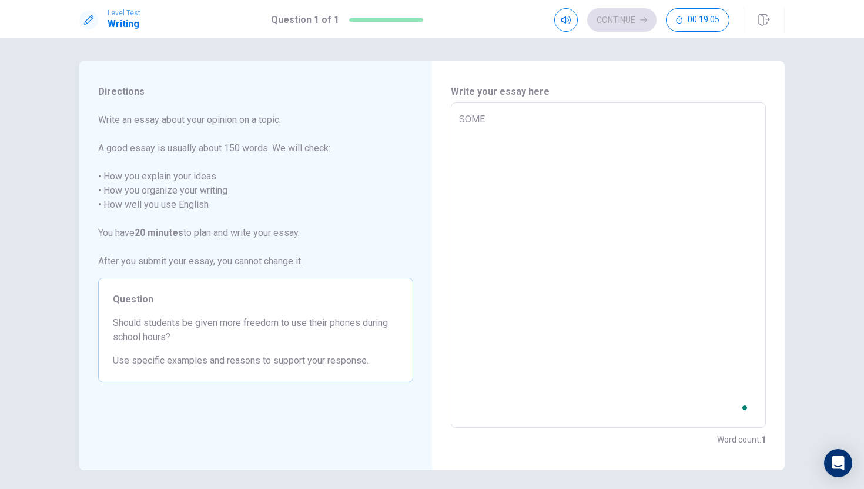
type textarea "x"
type textarea "SOME"
type textarea "x"
type textarea "SOME"
type textarea "x"
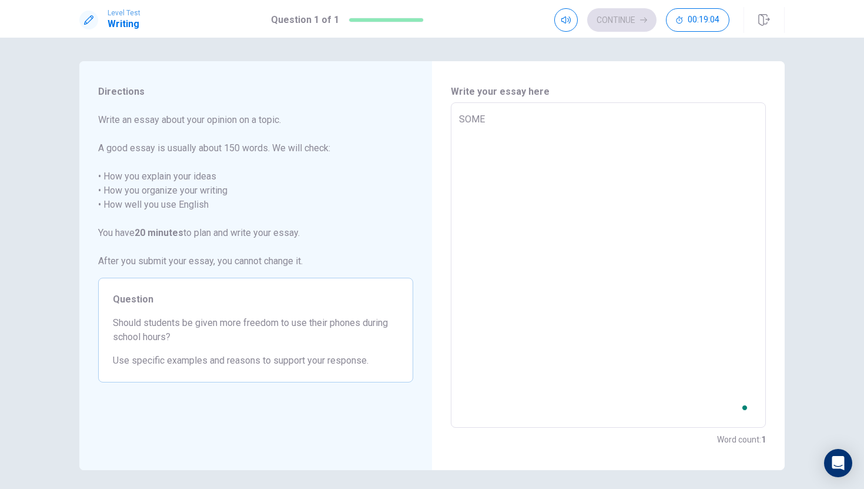
type textarea "SOM"
type textarea "x"
type textarea "SO"
type textarea "x"
type textarea "S"
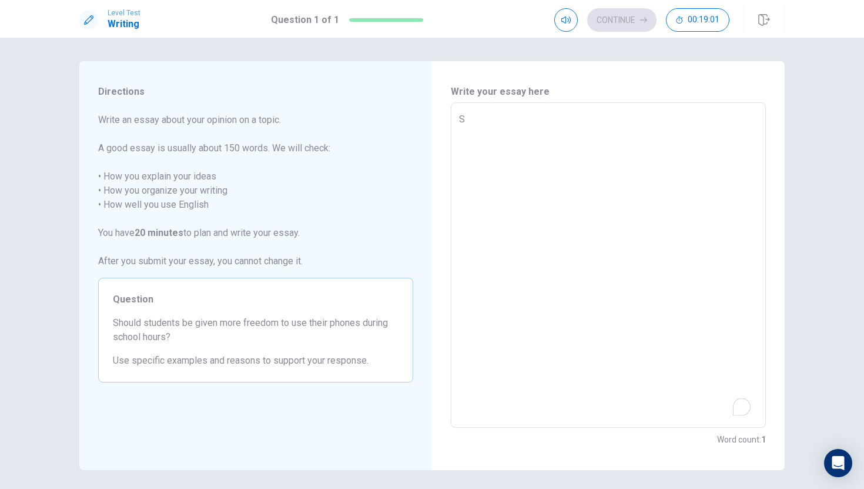
type textarea "x"
type textarea "So"
type textarea "x"
type textarea "Som"
type textarea "x"
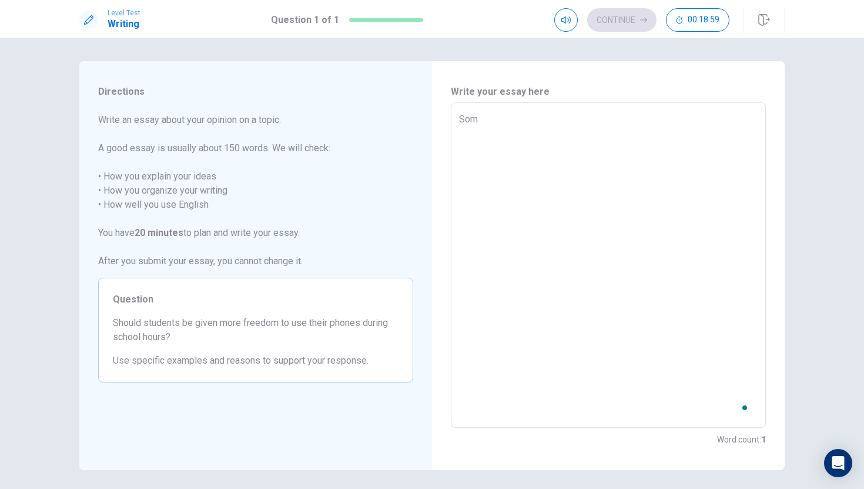
type textarea "Some"
type textarea "x"
type textarea "Some"
type textarea "x"
type textarea "Some s"
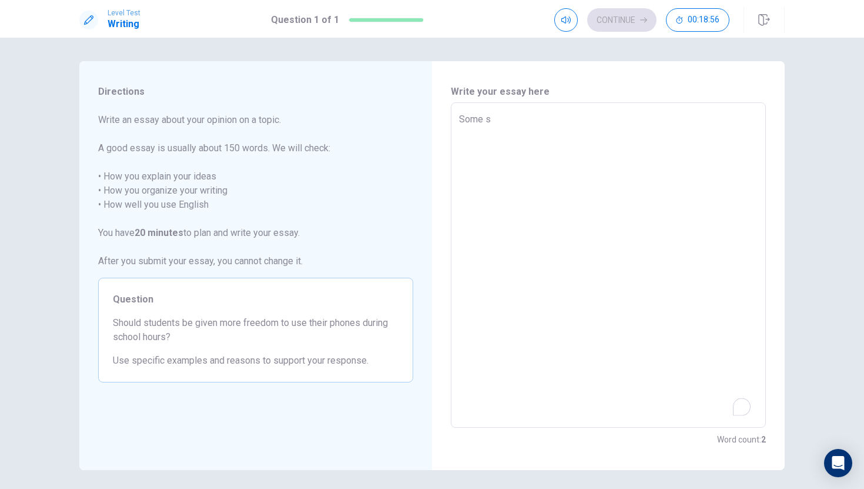
type textarea "x"
type textarea "Some sc"
type textarea "x"
type textarea "Some sch"
type textarea "x"
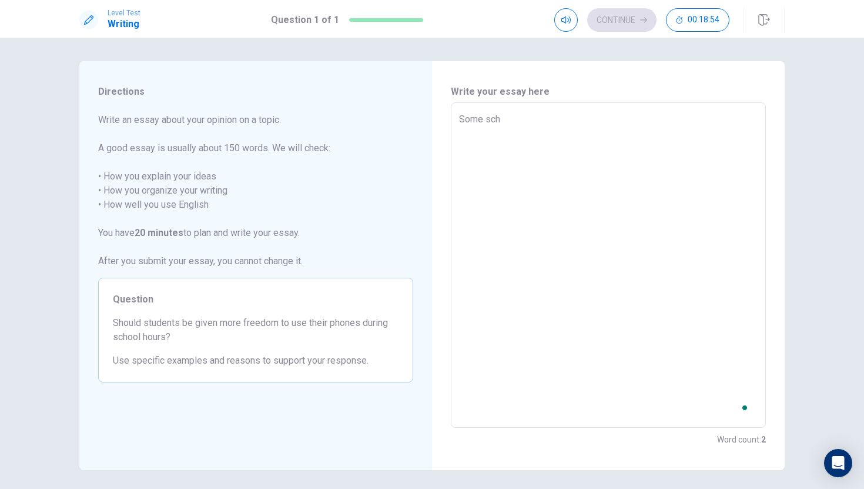
type textarea "Some scho"
type textarea "x"
type textarea "Some schoo"
type textarea "x"
type textarea "Some school"
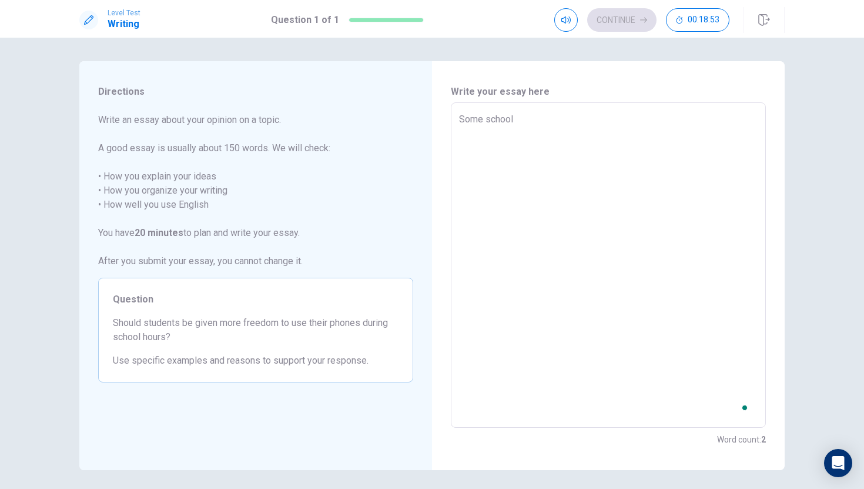
type textarea "x"
type textarea "Some schools"
type textarea "x"
type textarea "Some schools"
type textarea "x"
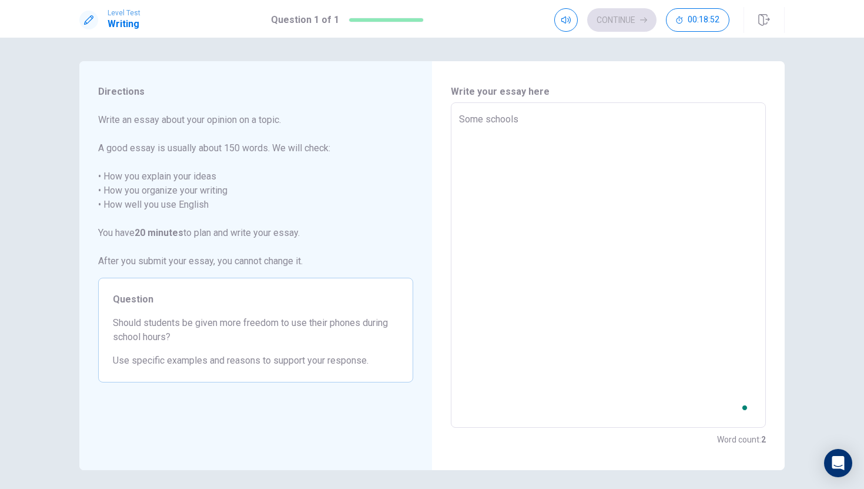
type textarea "Some schools m"
type textarea "x"
type textarea "Some schools ma"
type textarea "x"
type textarea "Some schools may"
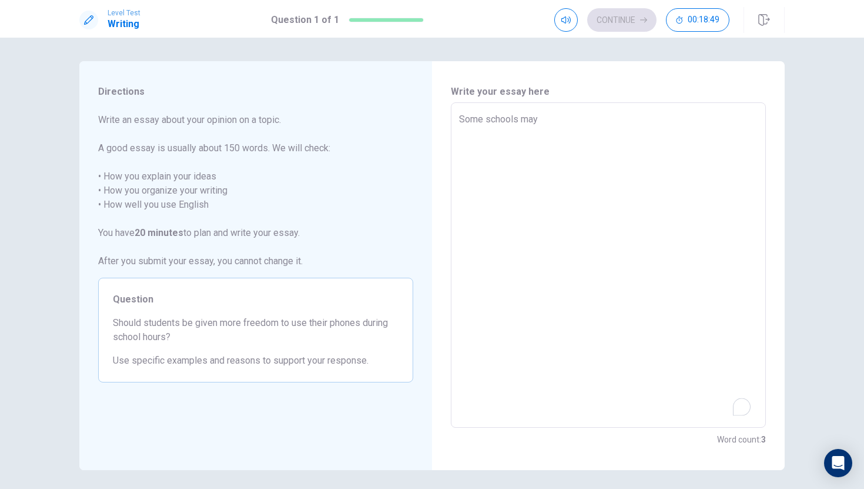
type textarea "x"
type textarea "Some schools may"
type textarea "x"
type textarea "Some schools may l"
type textarea "x"
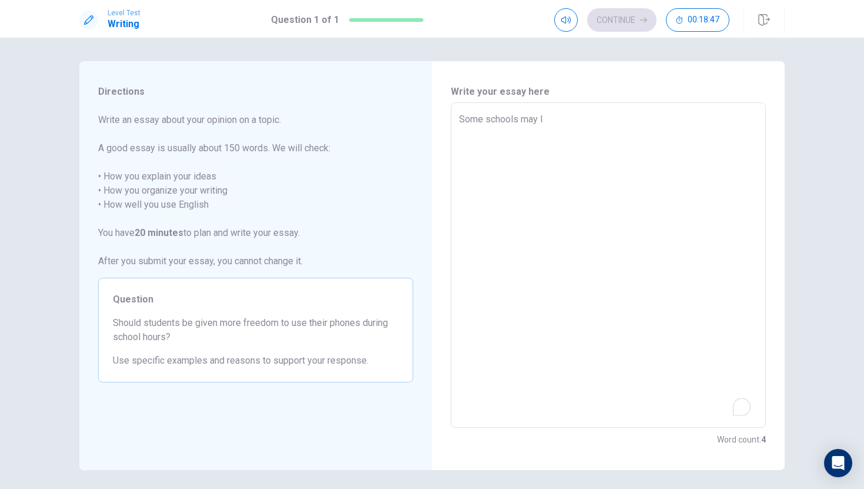
type textarea "Some schools may le"
type textarea "x"
type textarea "Some schools may let"
type textarea "x"
type textarea "Some schools may let"
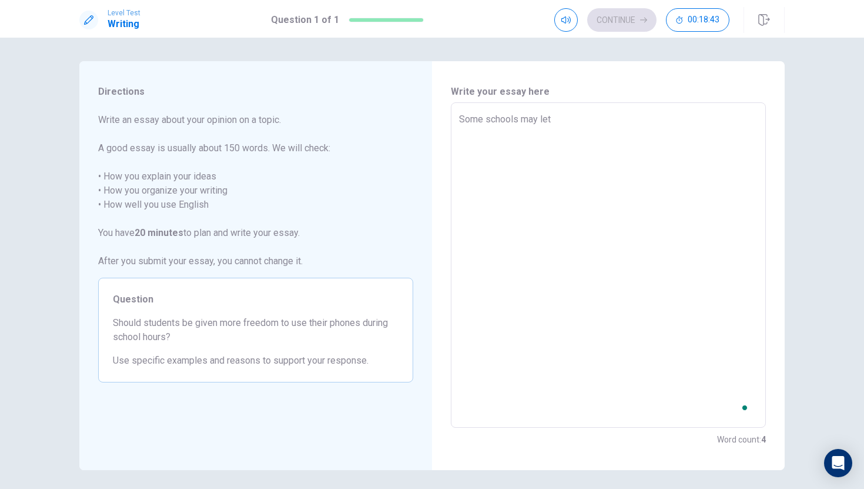
type textarea "x"
type textarea "Some schools may let s"
type textarea "x"
type textarea "Some schools may let st"
type textarea "x"
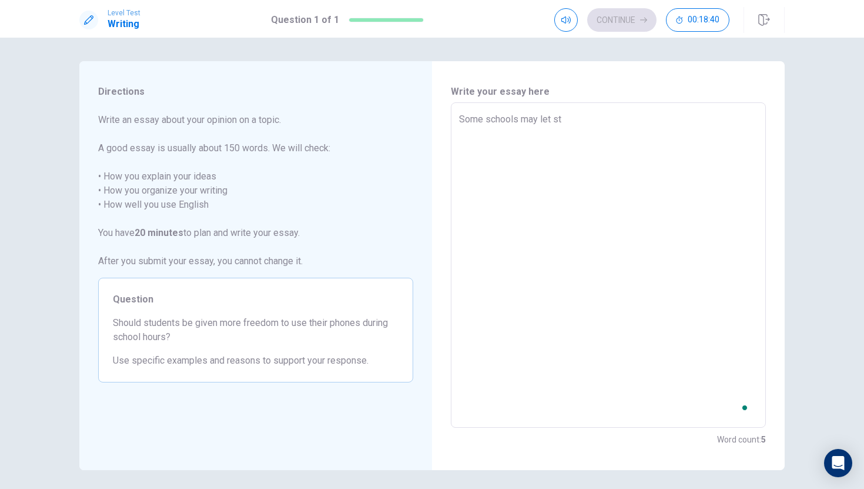
type textarea "Some schools may let stu"
type textarea "x"
type textarea "Some schools may let stud"
type textarea "x"
type textarea "Some schools may let stude"
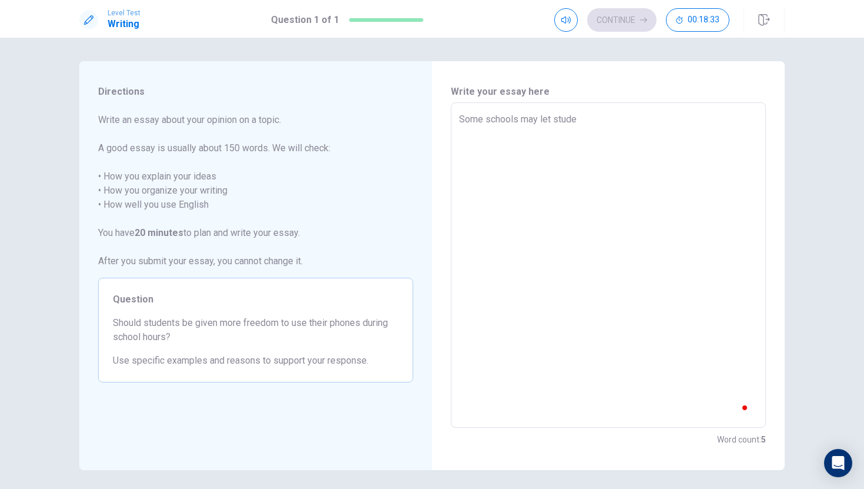
type textarea "x"
type textarea "Some schools may let studen"
type textarea "x"
type textarea "Some schools may let student"
type textarea "x"
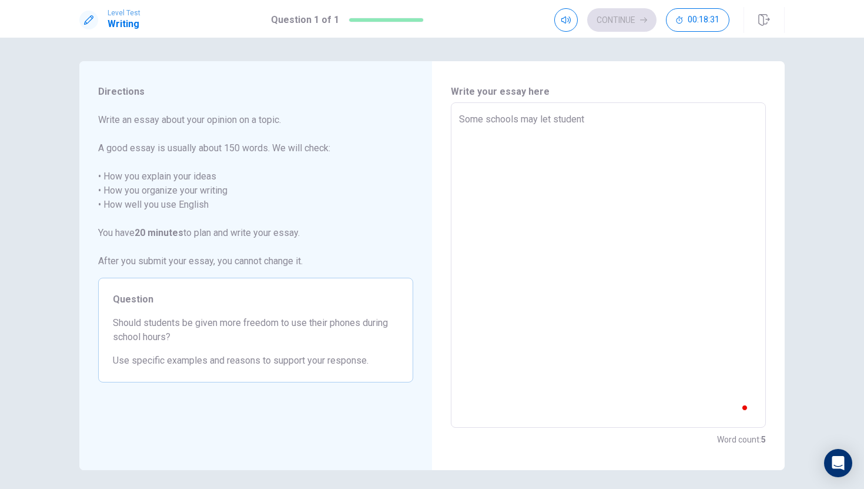
type textarea "Some schools may let students"
type textarea "x"
type textarea "Some schools may let students"
type textarea "x"
type textarea "Some schools may let students b"
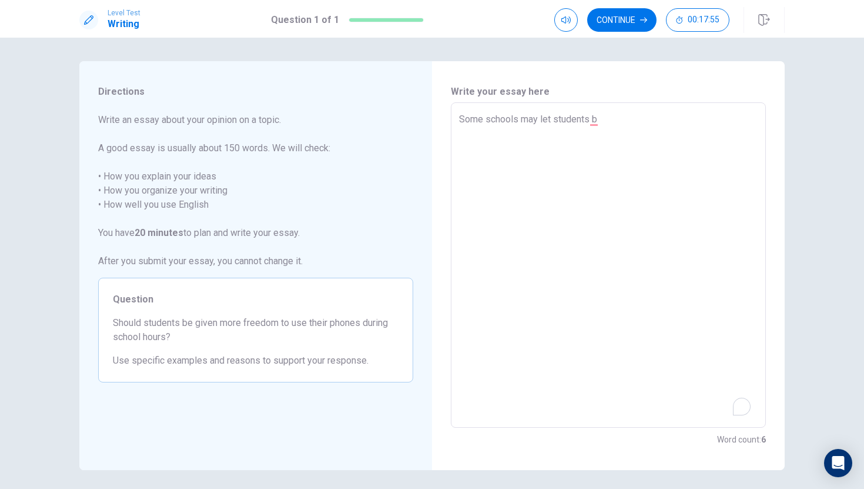
type textarea "x"
type textarea "Some schools may let students br"
type textarea "x"
type textarea "Some schools may let students bri"
type textarea "x"
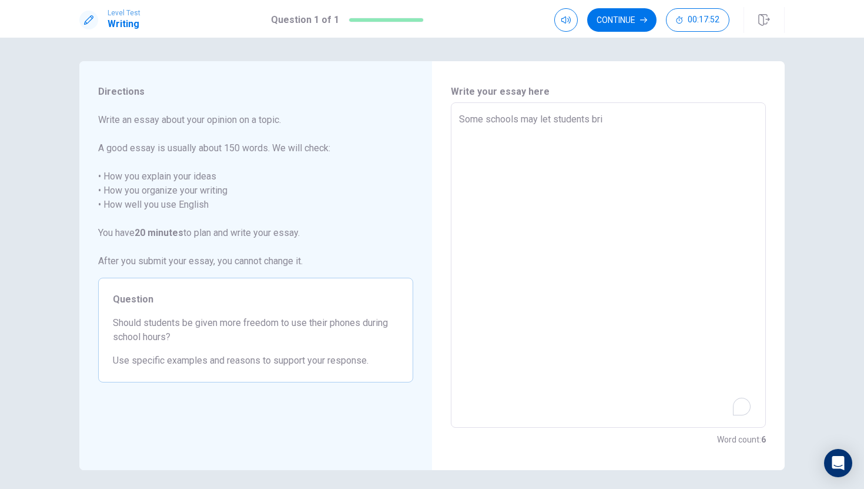
type textarea "Some schools may let students brin"
type textarea "x"
type textarea "Some schools may let students bring"
type textarea "x"
type textarea "Some schools may let students bring"
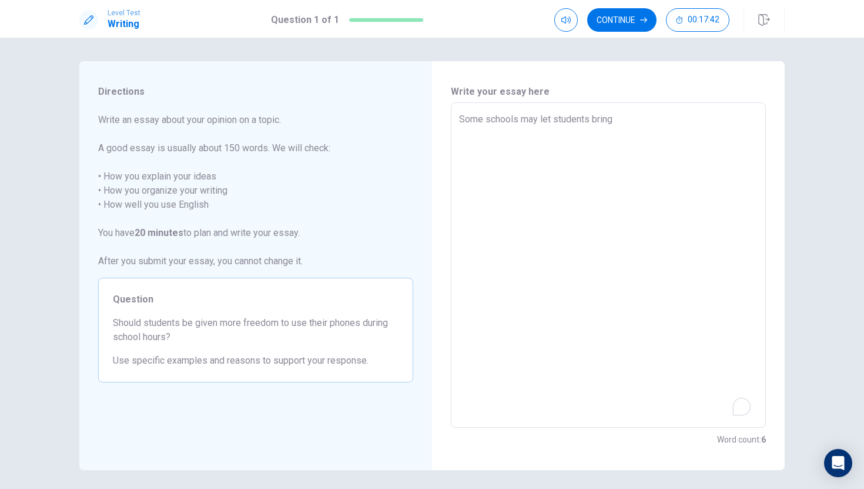
type textarea "x"
type textarea "Some schools may let students bring p"
type textarea "x"
type textarea "Some schools may let students bring ph"
type textarea "x"
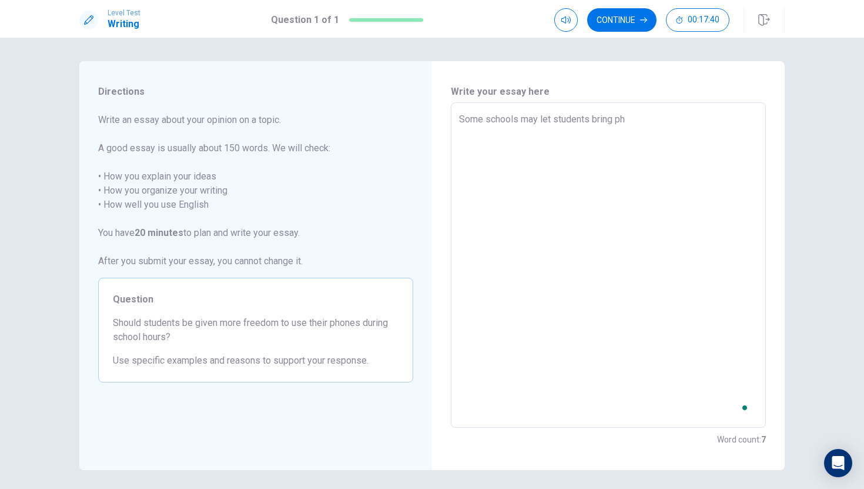
type textarea "Some schools may let students bring pho"
type textarea "x"
type textarea "Some schools may let students bring phon"
type textarea "x"
type textarea "Some schools may let students bring phone"
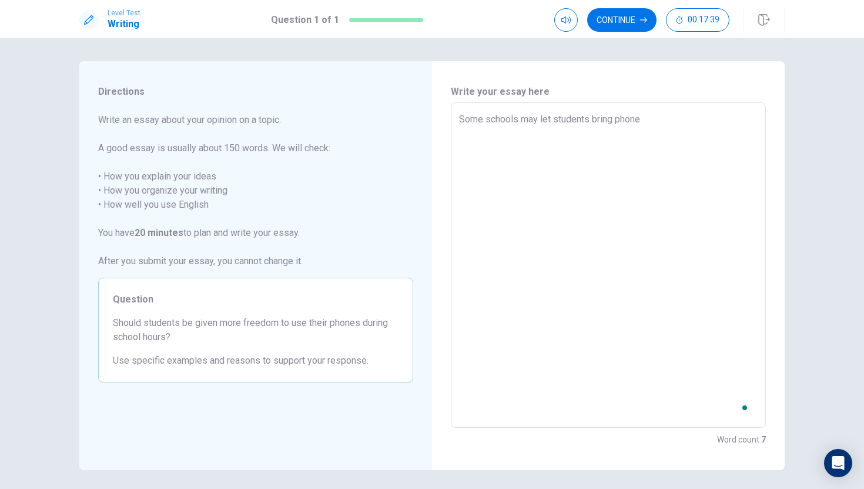
type textarea "x"
type textarea "Some schools may let students bring phones"
type textarea "x"
type textarea "Some schools may let students bring phones"
type textarea "x"
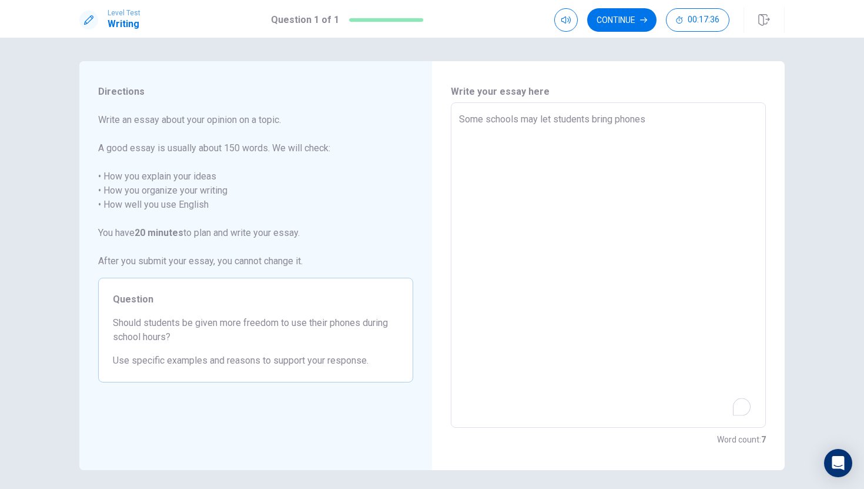
type textarea "Some schools may let students bring phones t"
type textarea "x"
type textarea "Some schools may let students bring phones to"
type textarea "x"
type textarea "Some schools may let students bring phones to"
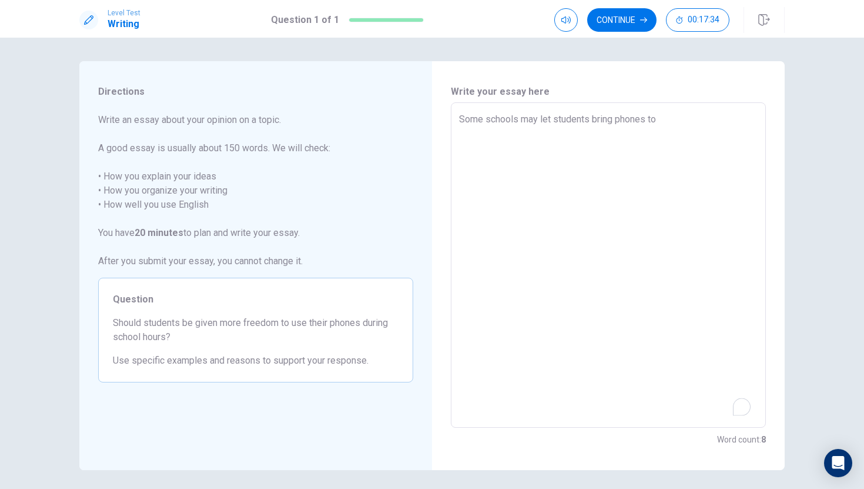
type textarea "x"
type textarea "Some schools may let students bring phones to s"
type textarea "x"
type textarea "Some schools may let students bring phones to sc"
type textarea "x"
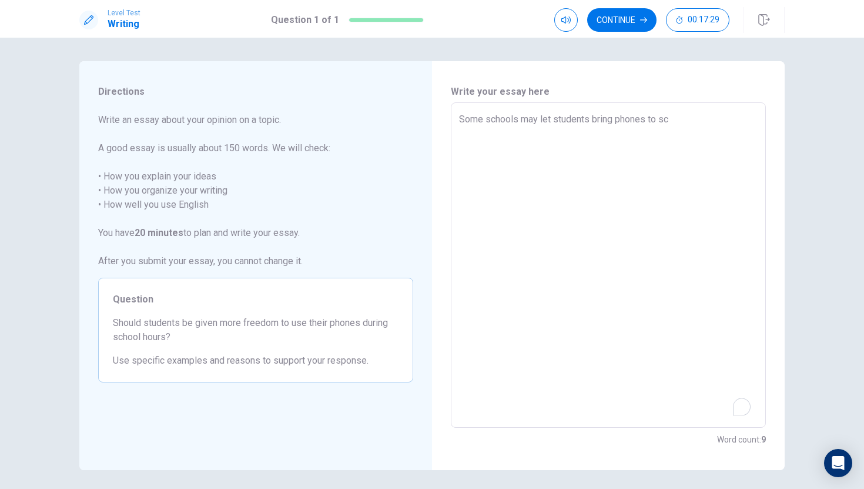
type textarea "Some schools may let students bring phones to sch"
type textarea "x"
type textarea "Some schools may let students bring phones to scho"
type textarea "x"
type textarea "Some schools may let students bring phones to schoo"
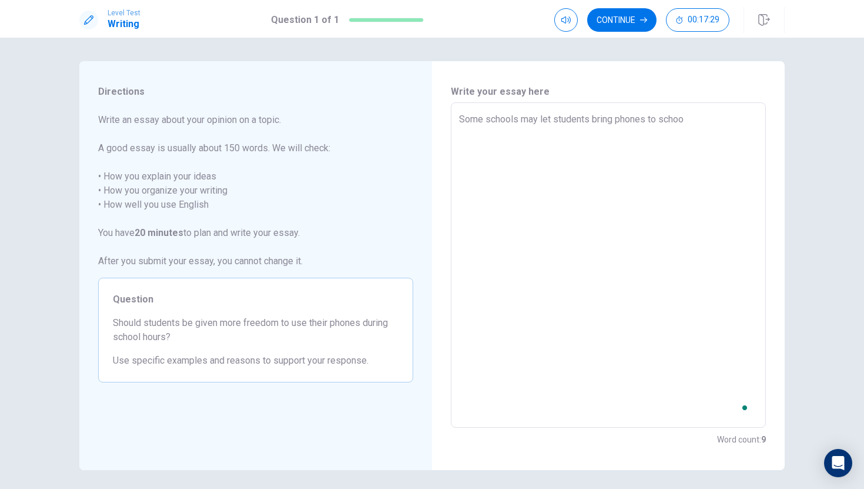
type textarea "x"
type textarea "Some schools may let students bring phones to school"
type textarea "x"
type textarea "Some schools may let students bring phones to school"
type textarea "x"
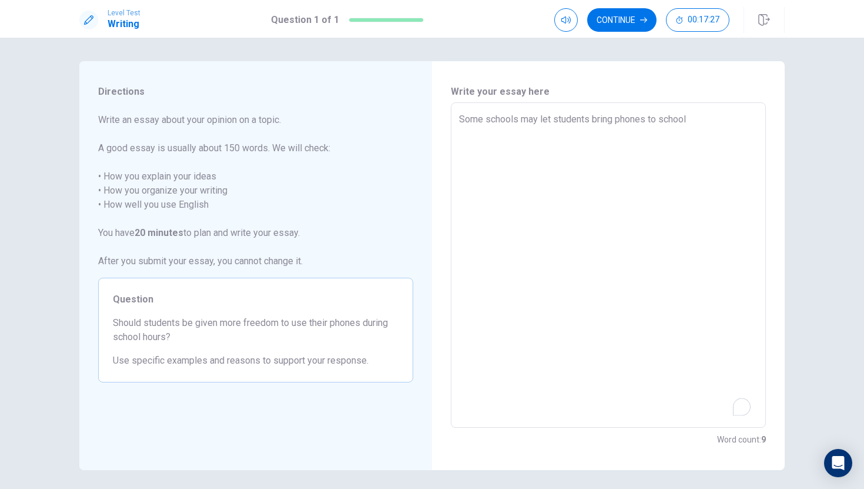
type textarea "Some schools may let students bring phones to school b"
type textarea "x"
type textarea "Some schools may let students bring phones to school ba"
type textarea "x"
type textarea "Some schools may let students bring phones to school bac"
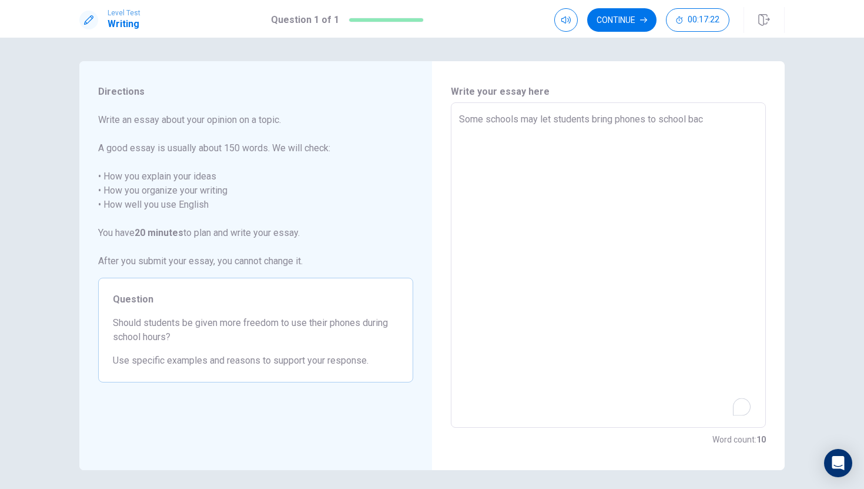
type textarea "x"
type textarea "Some schools may let students bring phones to school back"
type textarea "x"
type textarea "Some schools may let students bring phones to school back"
type textarea "x"
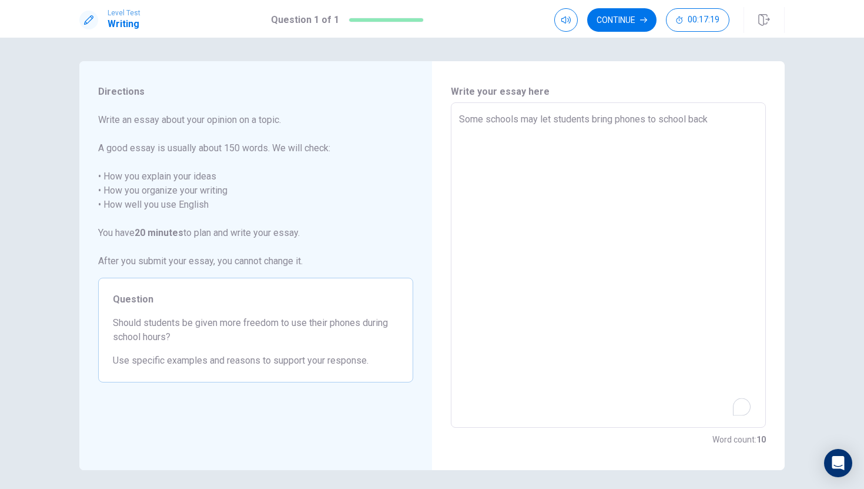
type textarea "Some schools may let students bring phones to school back h"
type textarea "x"
type textarea "Some schools may let students bring phones to school back ho"
type textarea "x"
type textarea "Some schools may let students bring phones to school back hom"
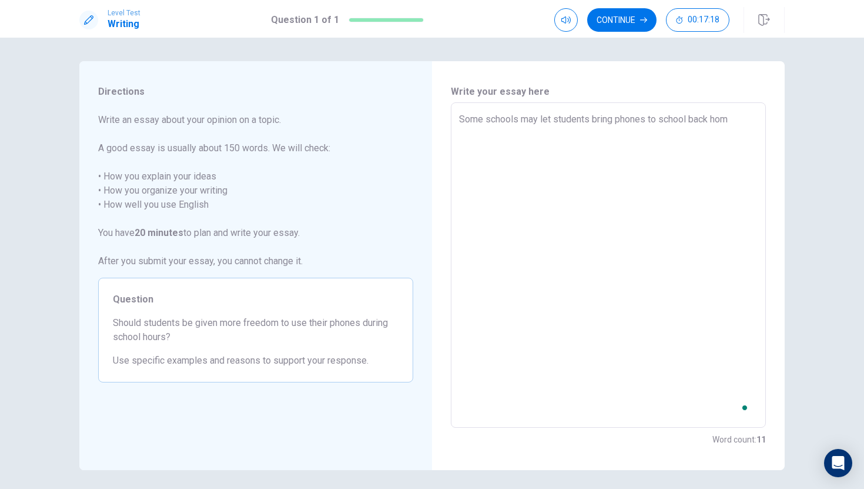
type textarea "x"
type textarea "Some schools may let students bring phones to school back ho"
type textarea "x"
type textarea "Some schools may let students bring phones to school back h"
type textarea "x"
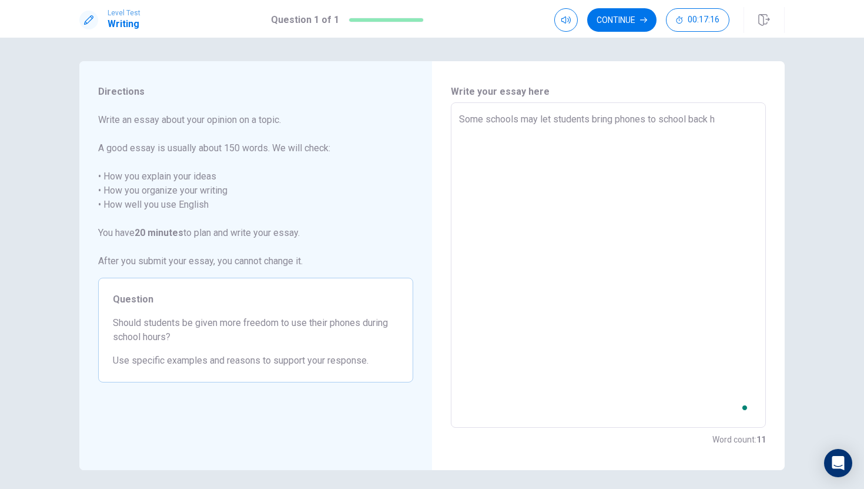
type textarea "Some schools may let students bring phones to school back"
type textarea "x"
type textarea "Some schools may let students bring phones to school back"
type textarea "x"
click at [697, 133] on textarea "Some schools may let students bring phones to school but some schools may not" at bounding box center [608, 265] width 299 height 306
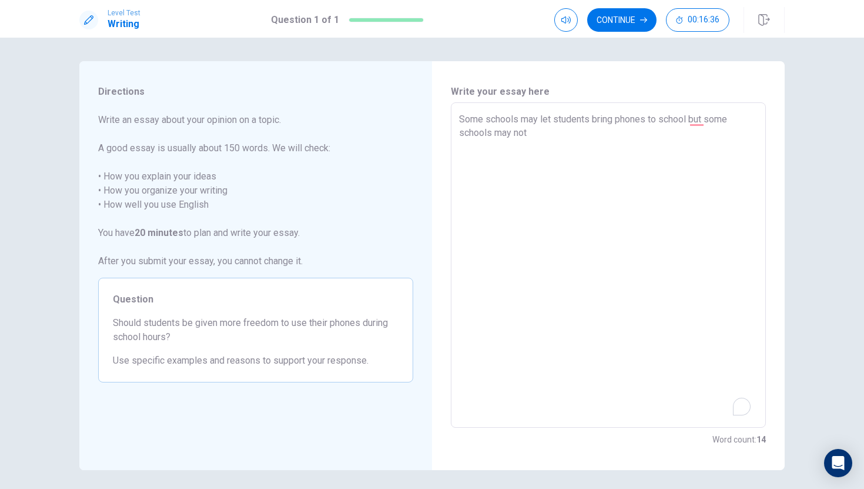
click at [701, 132] on textarea "Some schools may let students bring phones to school but some schools may not" at bounding box center [608, 265] width 299 height 306
click at [530, 146] on textarea "Some schools may let students bring phones to school but some schools may not ,…" at bounding box center [608, 265] width 299 height 306
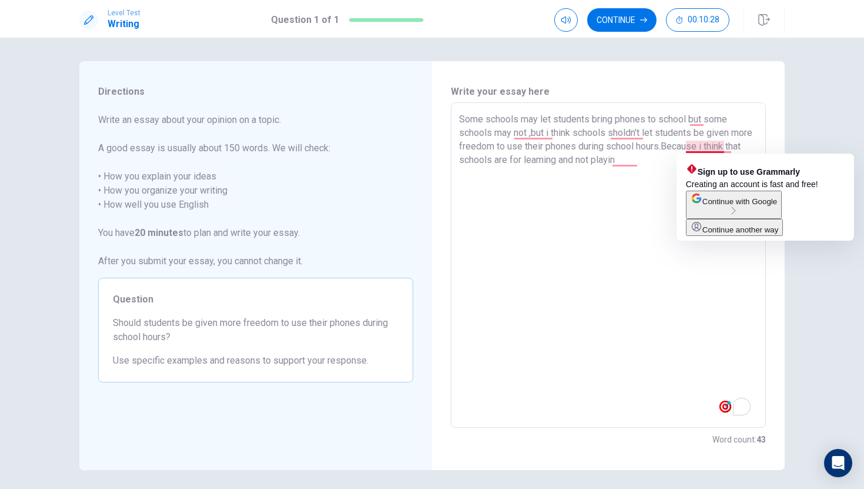
click at [688, 149] on textarea "Some schools may let students bring phones to school but some schools may not ,…" at bounding box center [608, 265] width 299 height 306
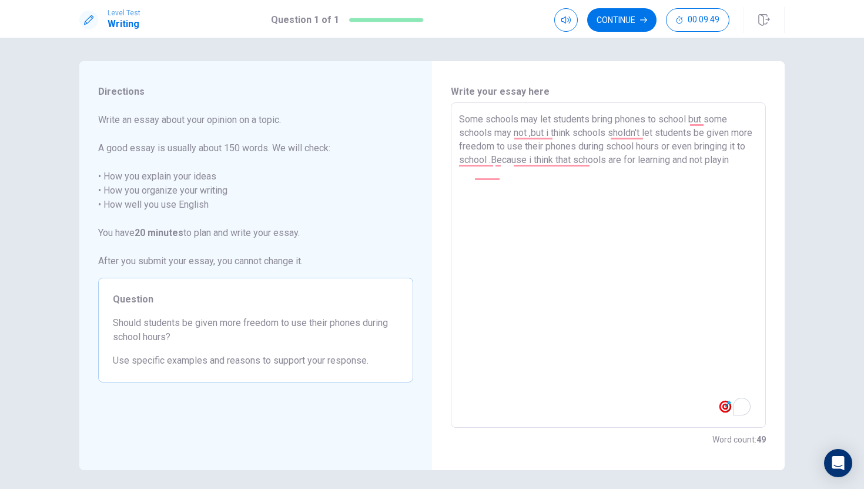
click at [509, 188] on textarea "Some schools may let students bring phones to school but some schools may not ,…" at bounding box center [608, 265] width 299 height 306
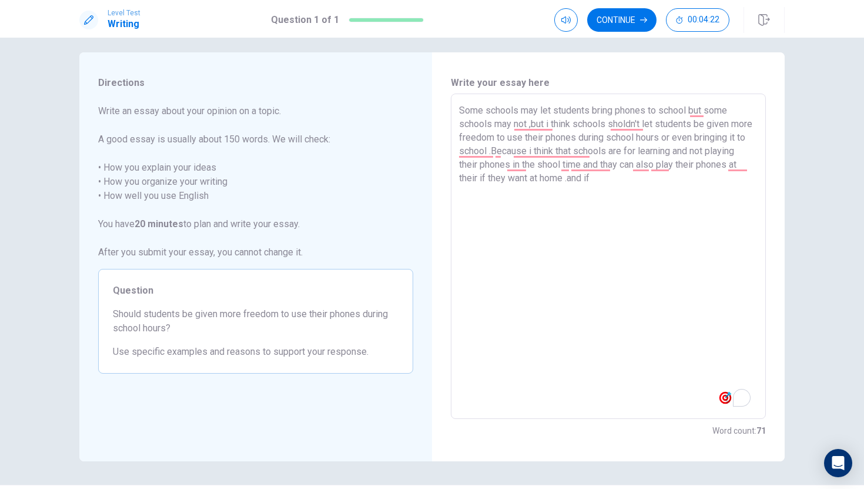
scroll to position [6, 0]
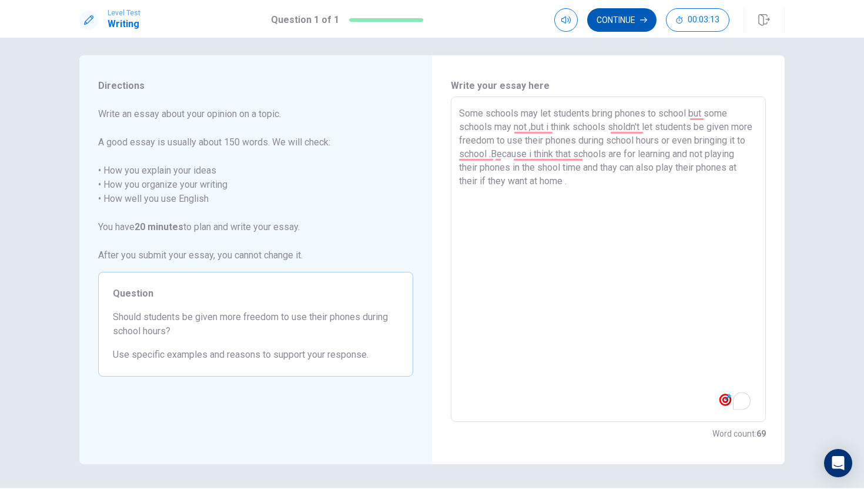
click at [631, 15] on button "Continue" at bounding box center [621, 20] width 69 height 24
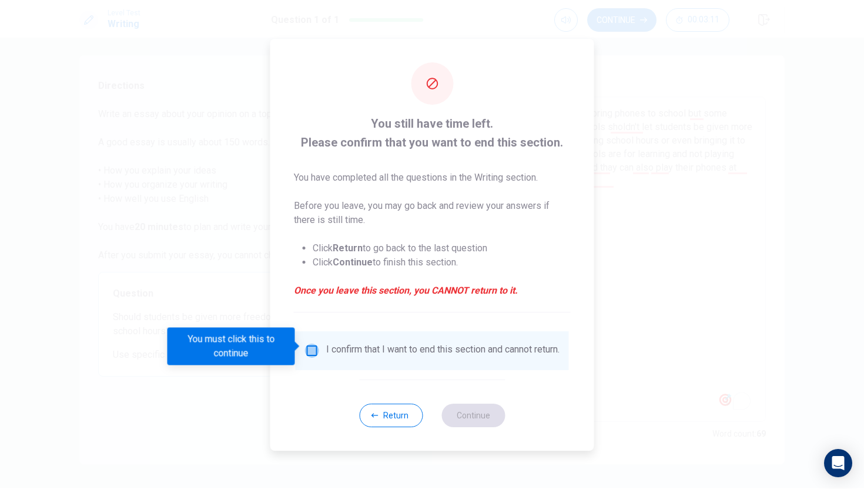
click at [310, 346] on input "You must click this to continue" at bounding box center [312, 350] width 14 height 14
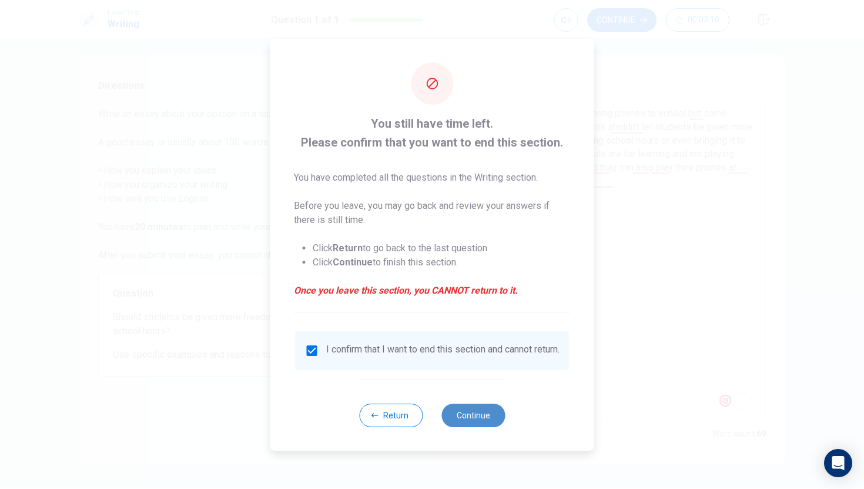
click at [469, 417] on button "Continue" at bounding box center [473, 415] width 63 height 24
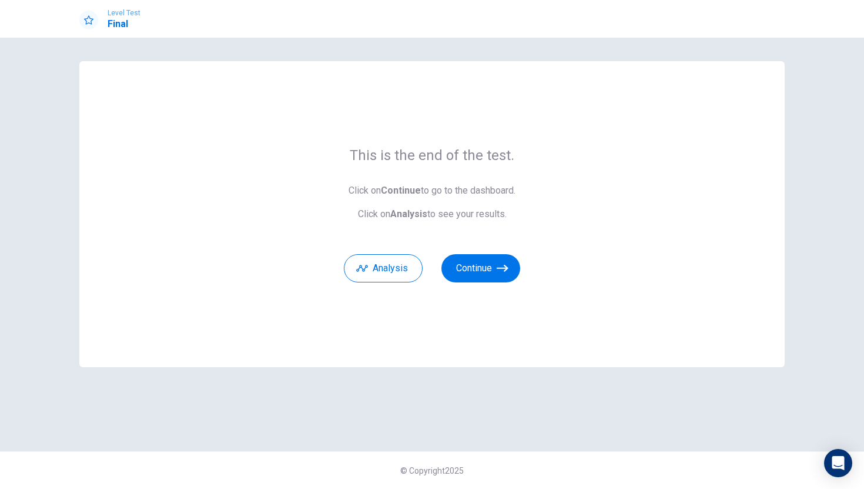
scroll to position [0, 0]
click at [490, 259] on button "Continue" at bounding box center [481, 268] width 79 height 28
